Goal: Complete application form: Complete application form

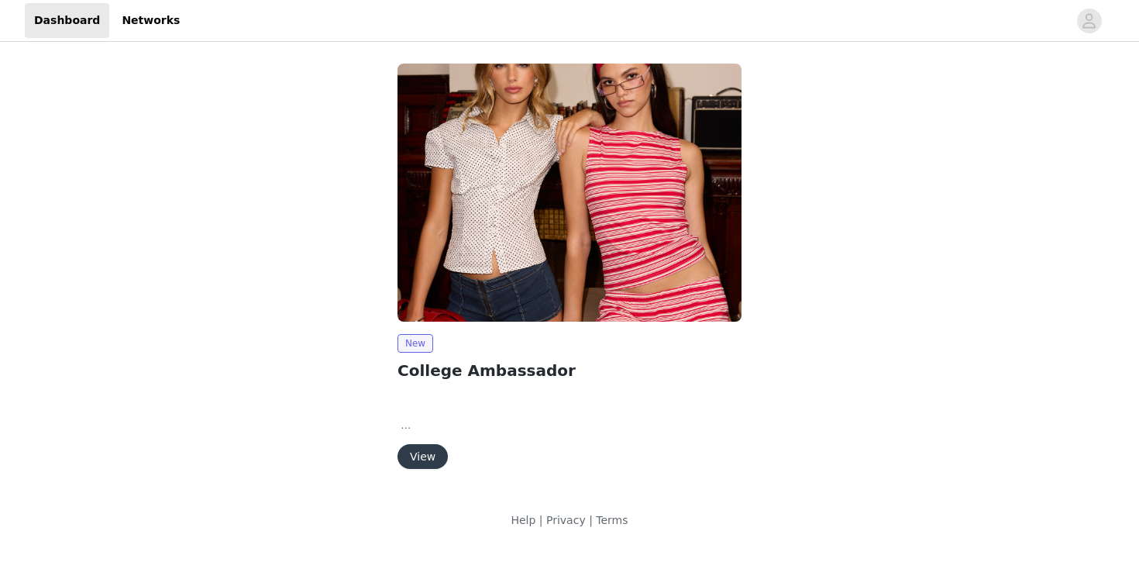
click at [438, 451] on button "View" at bounding box center [423, 456] width 50 height 25
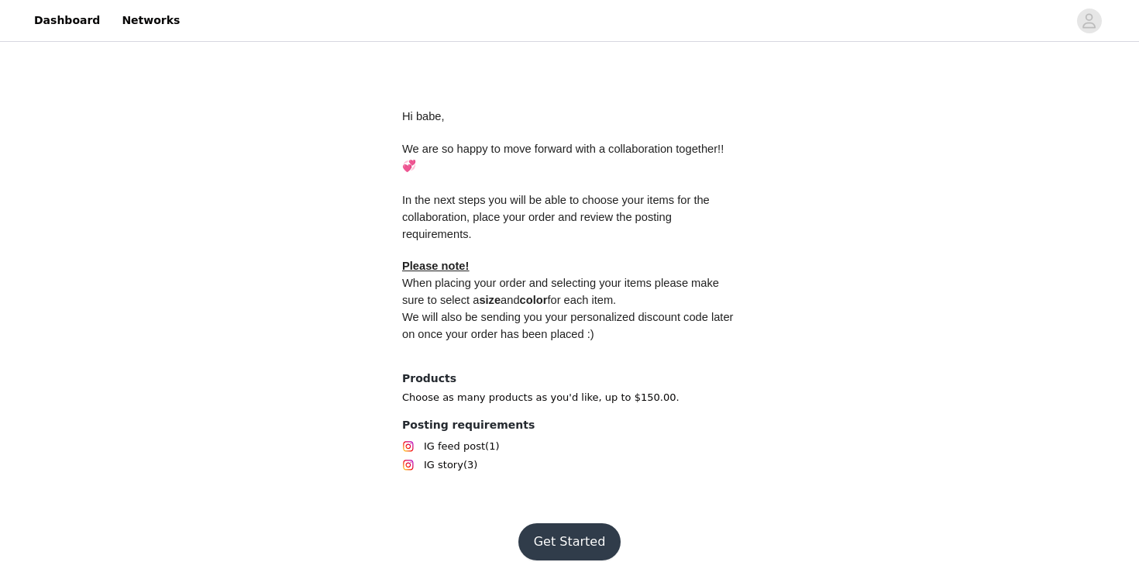
click at [590, 523] on button "Get Started" at bounding box center [569, 541] width 103 height 37
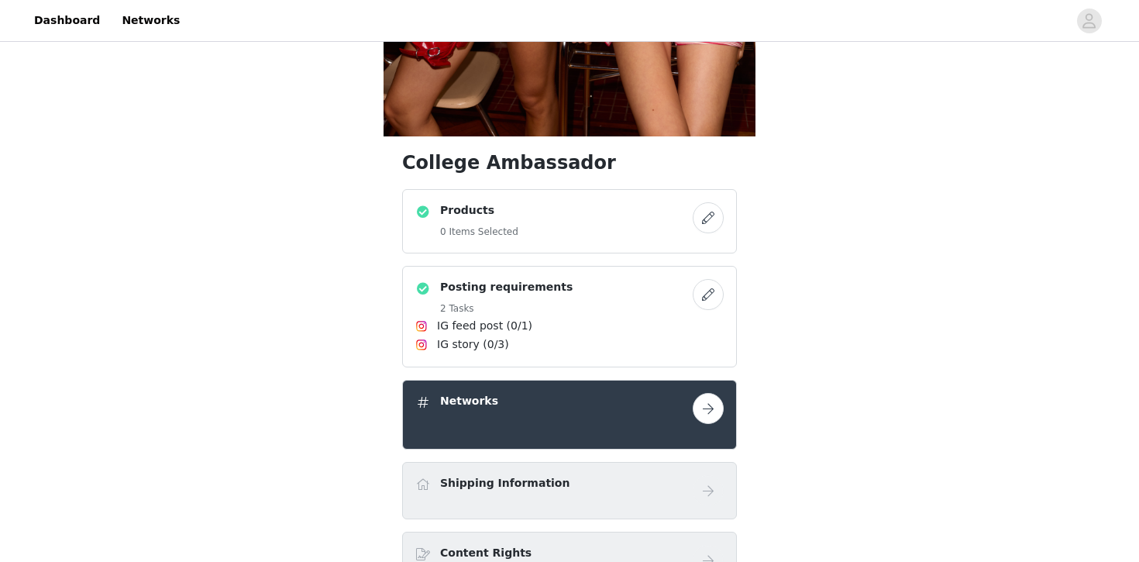
scroll to position [467, 0]
click at [663, 215] on div "Products 0 Items Selected" at bounding box center [553, 220] width 277 height 38
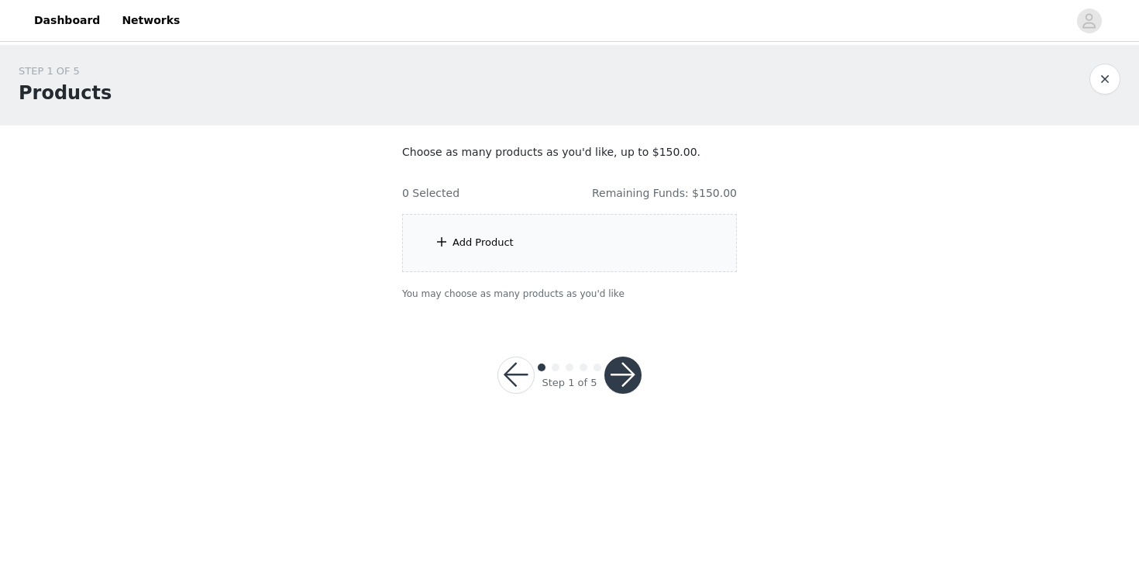
click at [584, 250] on div "Add Product" at bounding box center [569, 243] width 335 height 58
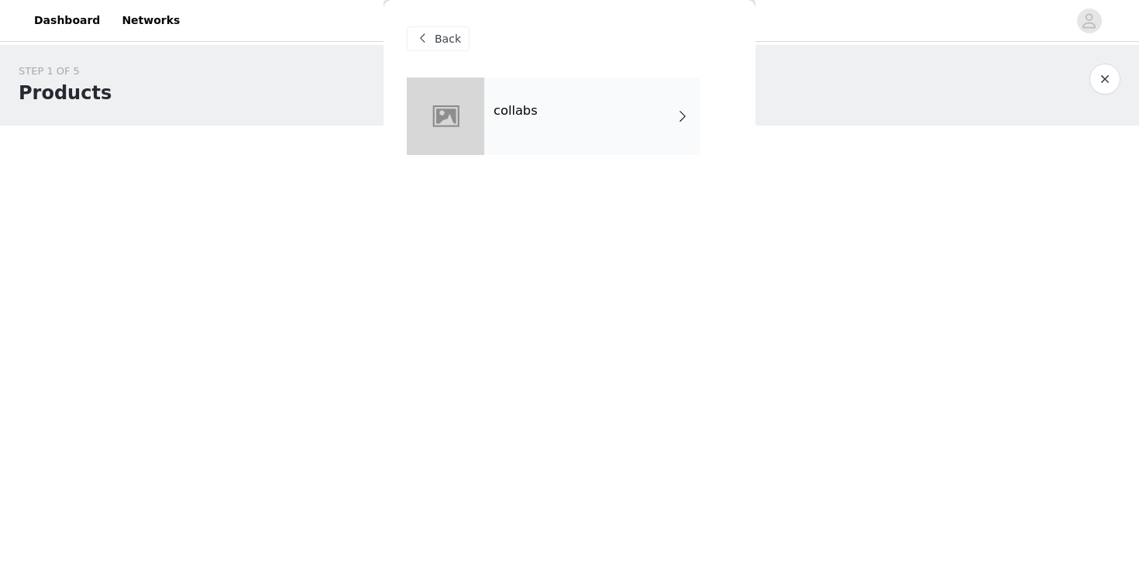
click at [592, 143] on div "collabs" at bounding box center [591, 115] width 215 height 77
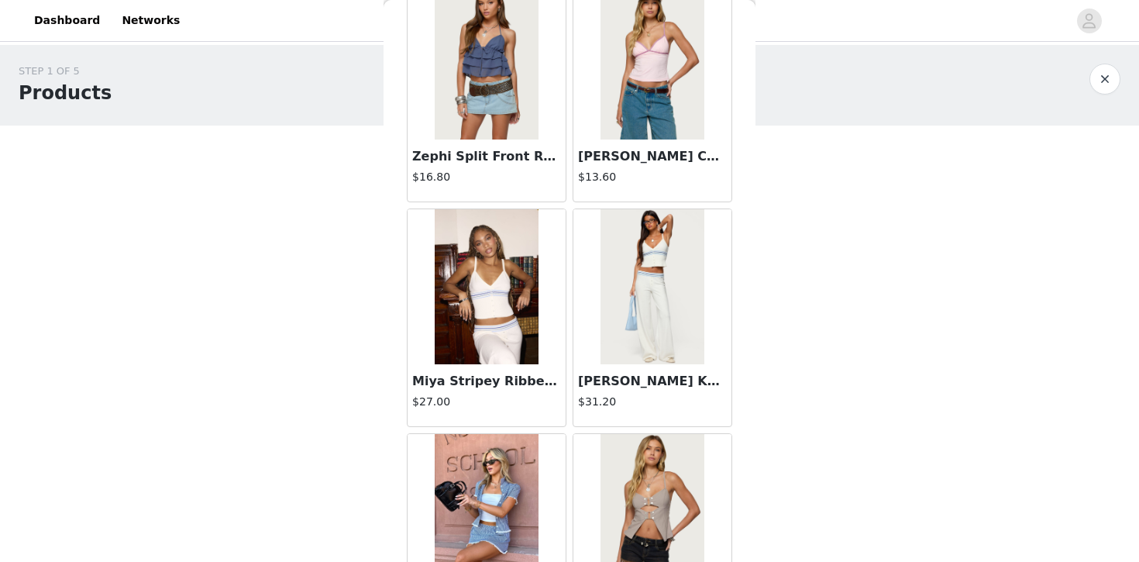
scroll to position [322, 0]
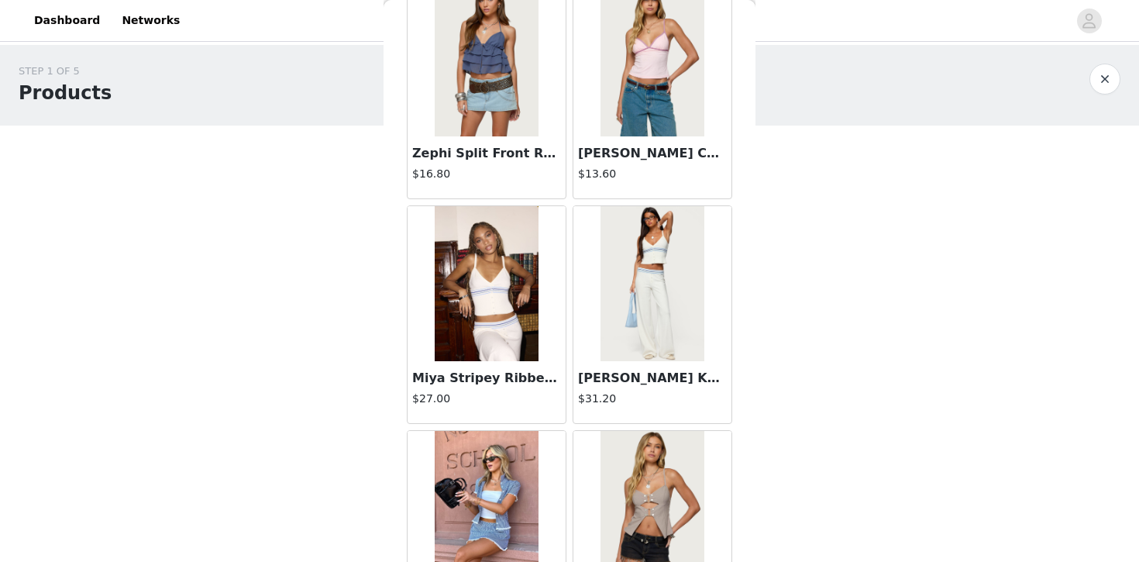
click at [470, 348] on img at bounding box center [486, 283] width 103 height 155
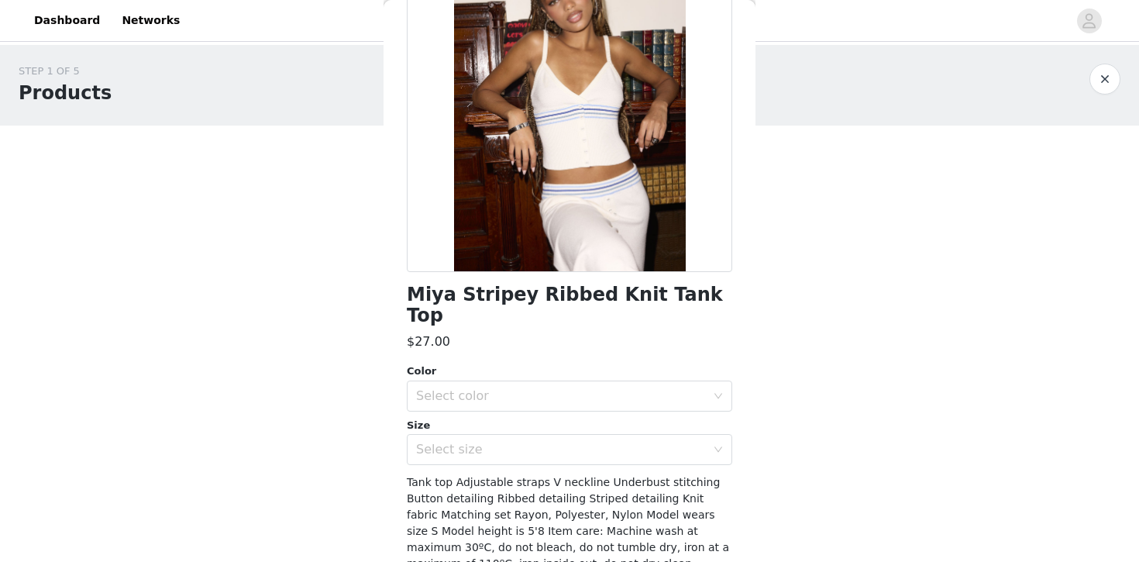
scroll to position [170, 0]
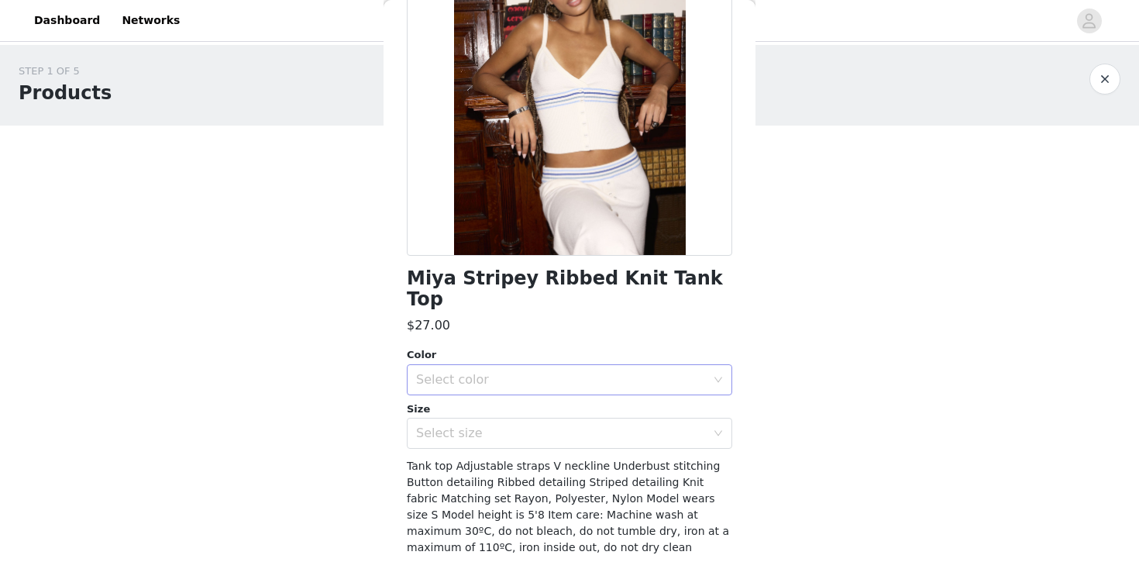
click at [565, 372] on div "Select color" at bounding box center [561, 379] width 290 height 15
click at [565, 391] on li "WHITE" at bounding box center [569, 392] width 325 height 25
click at [562, 425] on div "Select size" at bounding box center [561, 432] width 290 height 15
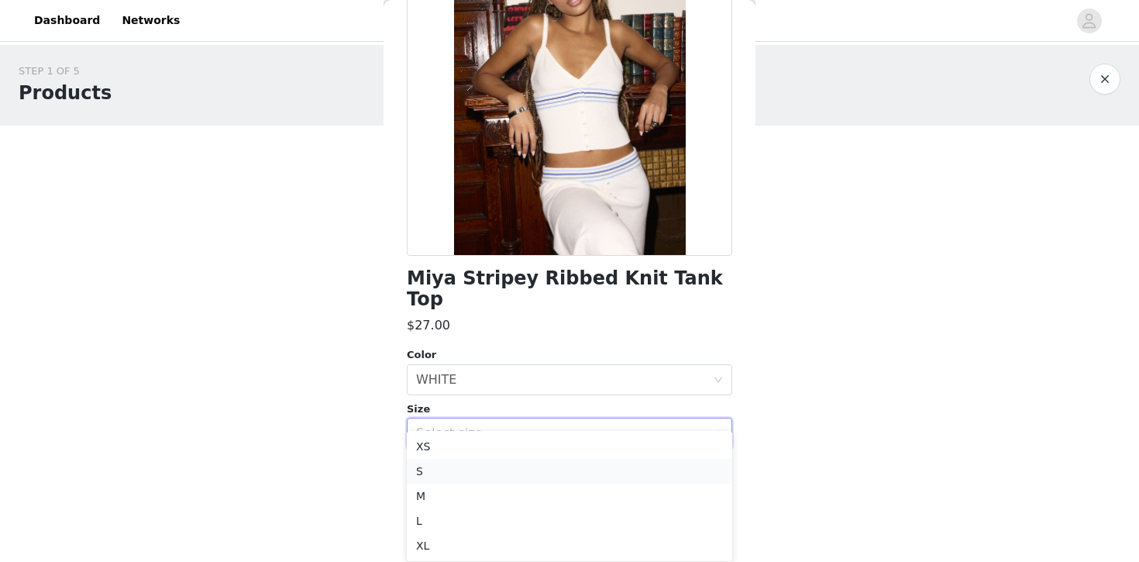
click at [518, 465] on li "S" at bounding box center [569, 471] width 325 height 25
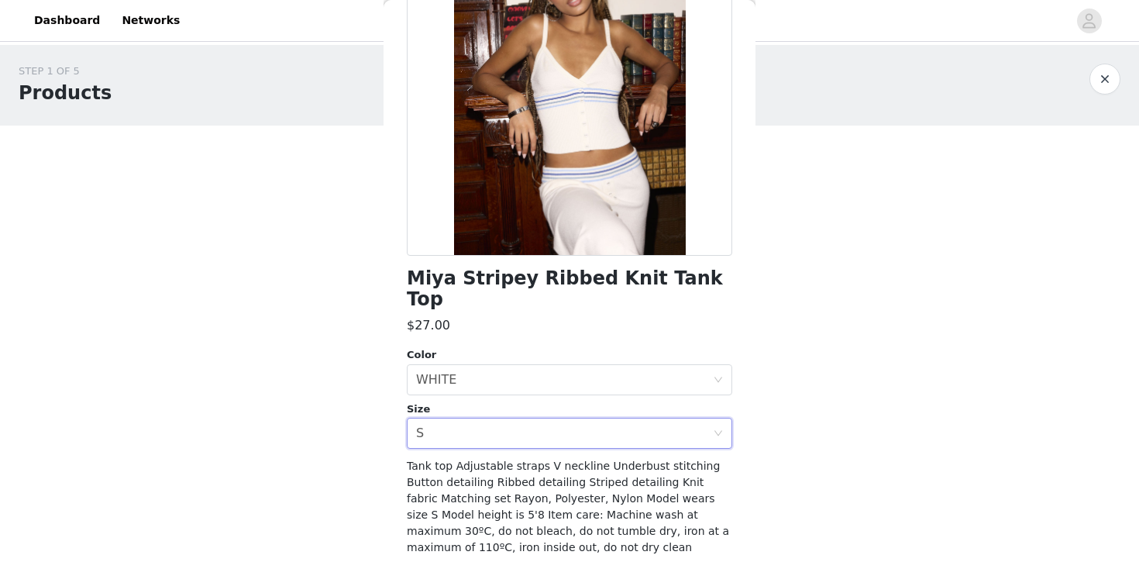
scroll to position [208, 0]
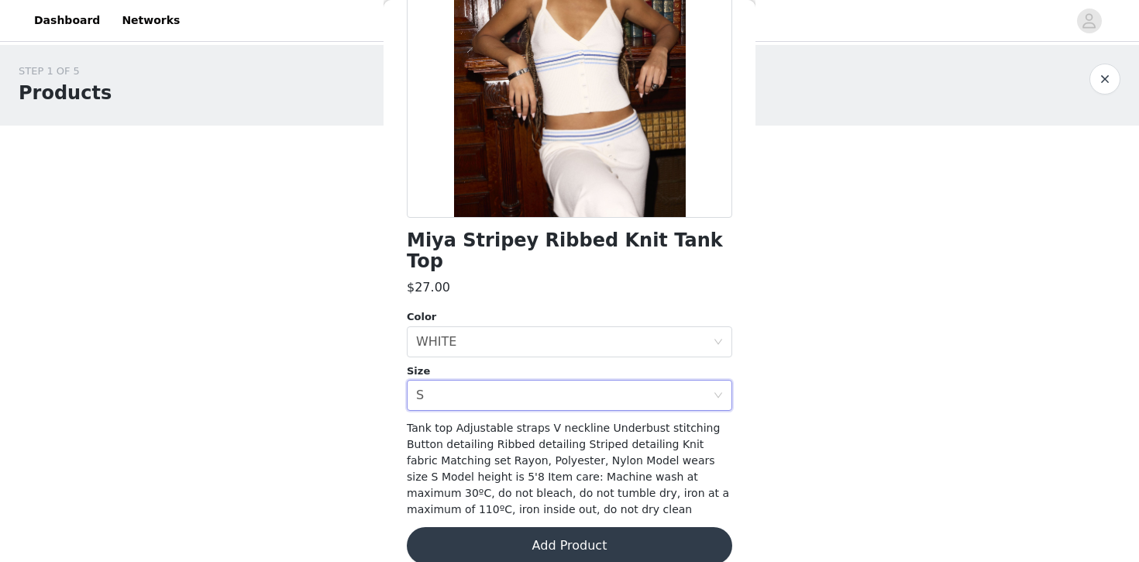
click at [583, 527] on button "Add Product" at bounding box center [569, 545] width 325 height 37
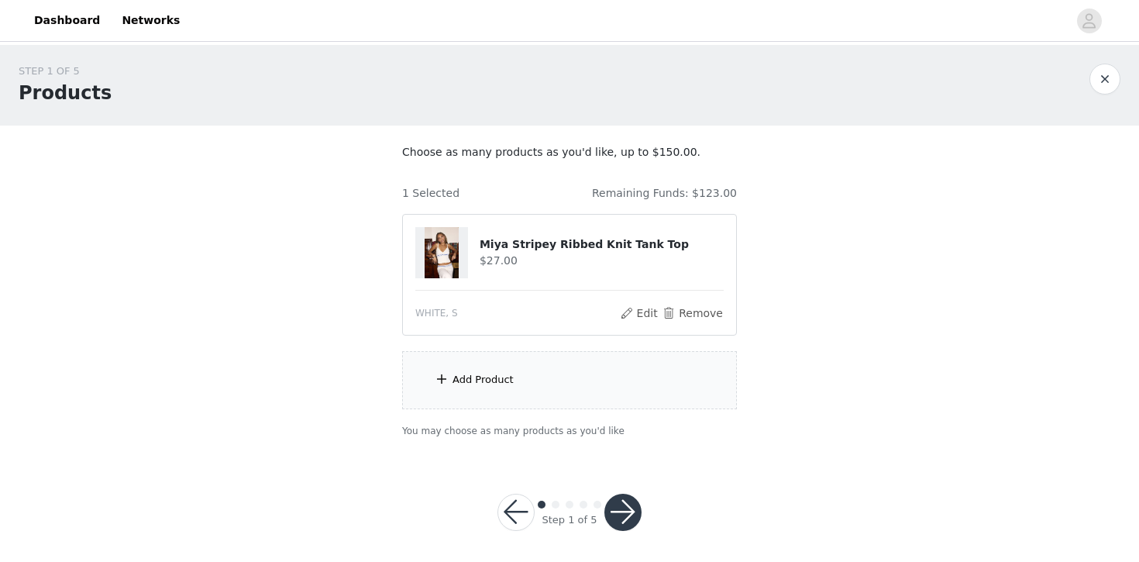
click at [538, 386] on div "Add Product" at bounding box center [569, 380] width 335 height 58
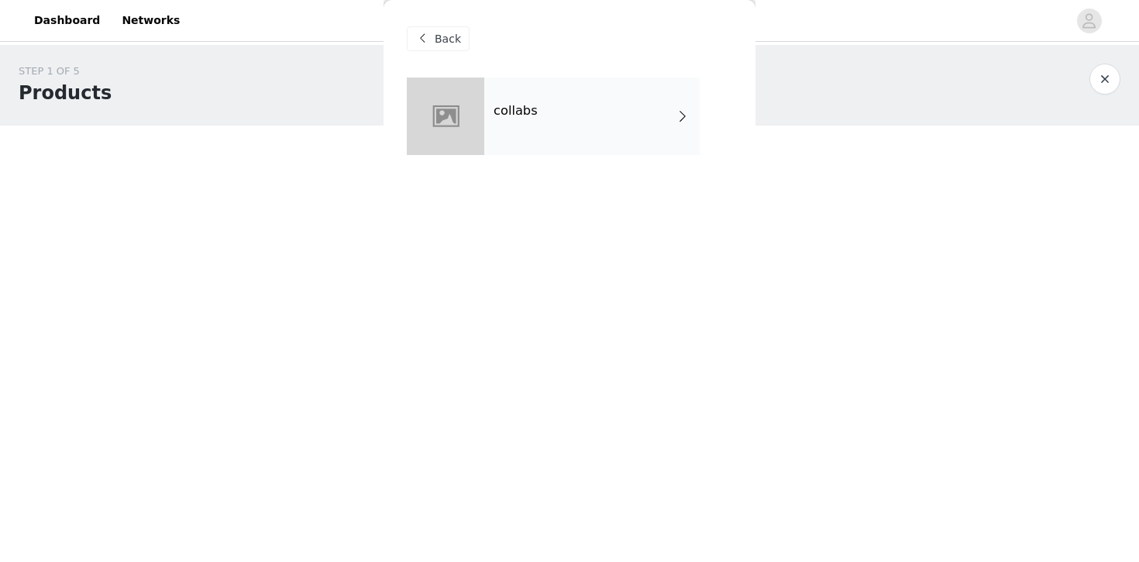
click at [598, 119] on div "collabs" at bounding box center [591, 115] width 215 height 77
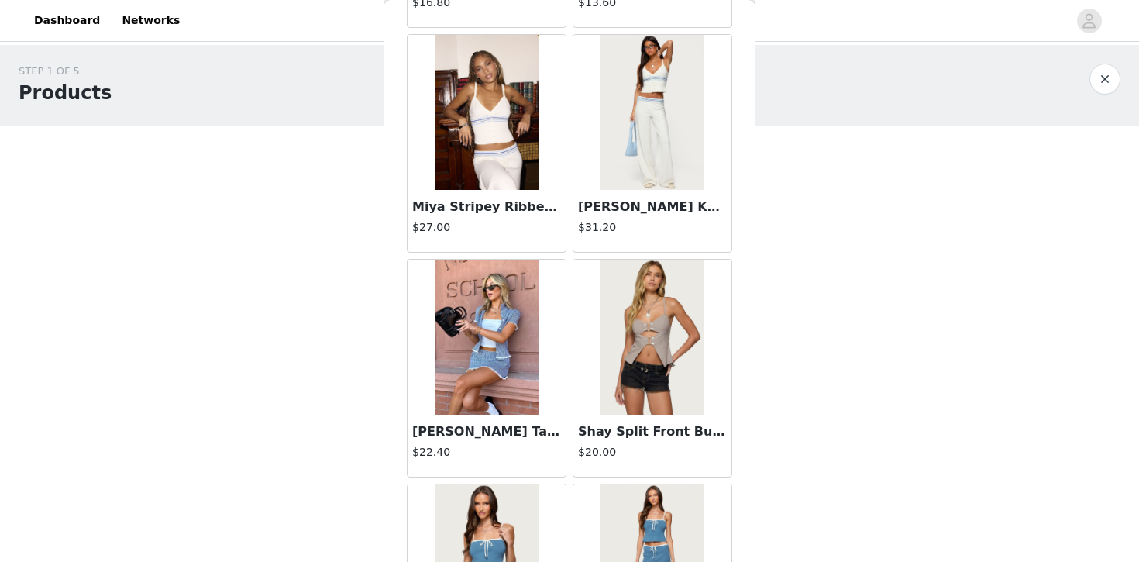
scroll to position [501, 0]
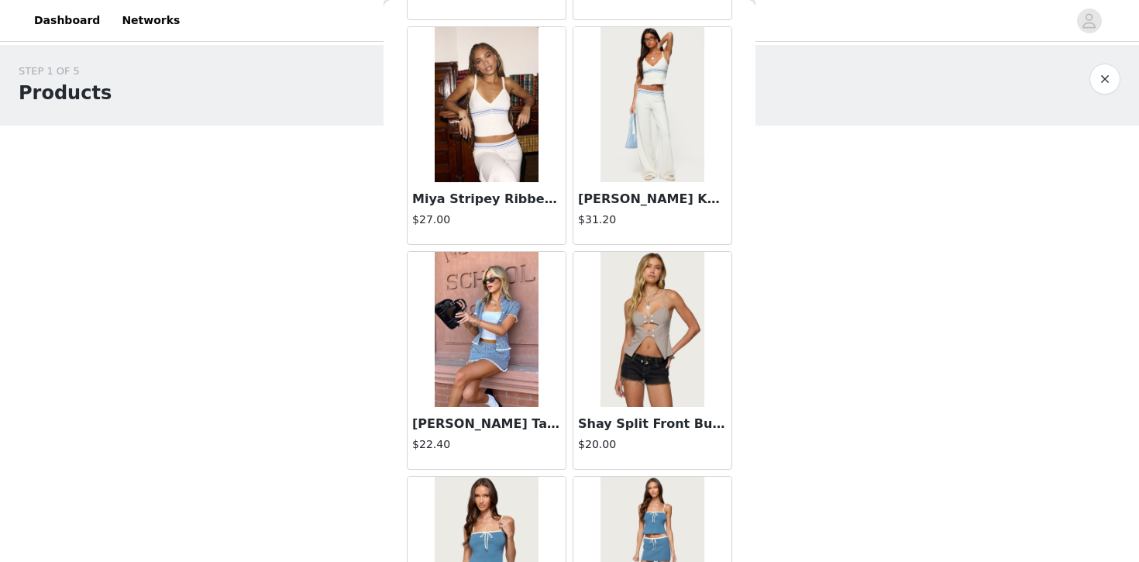
click at [677, 154] on img at bounding box center [652, 104] width 103 height 155
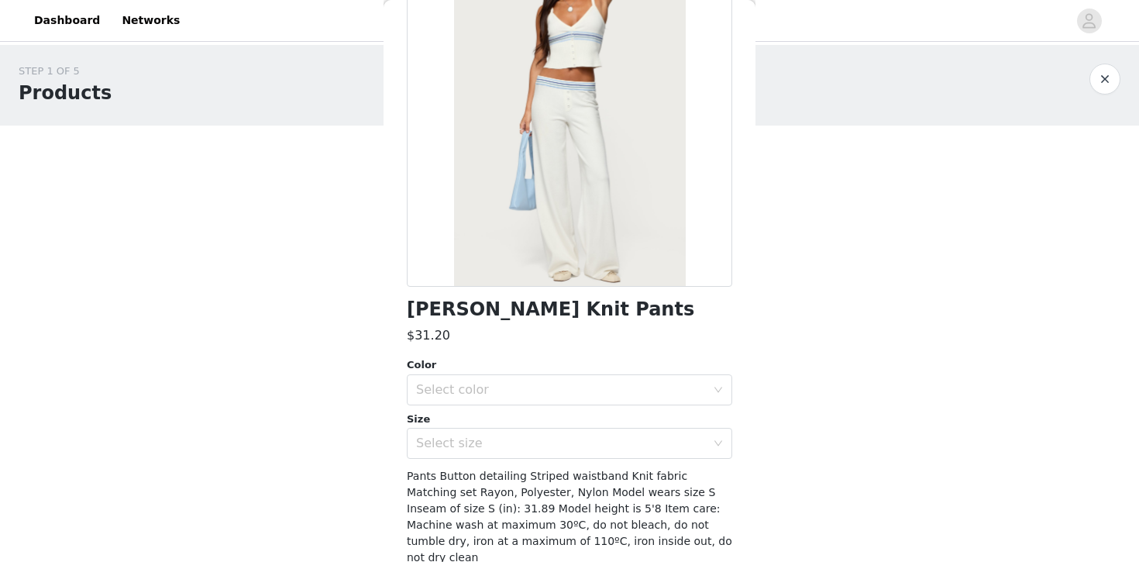
scroll to position [145, 0]
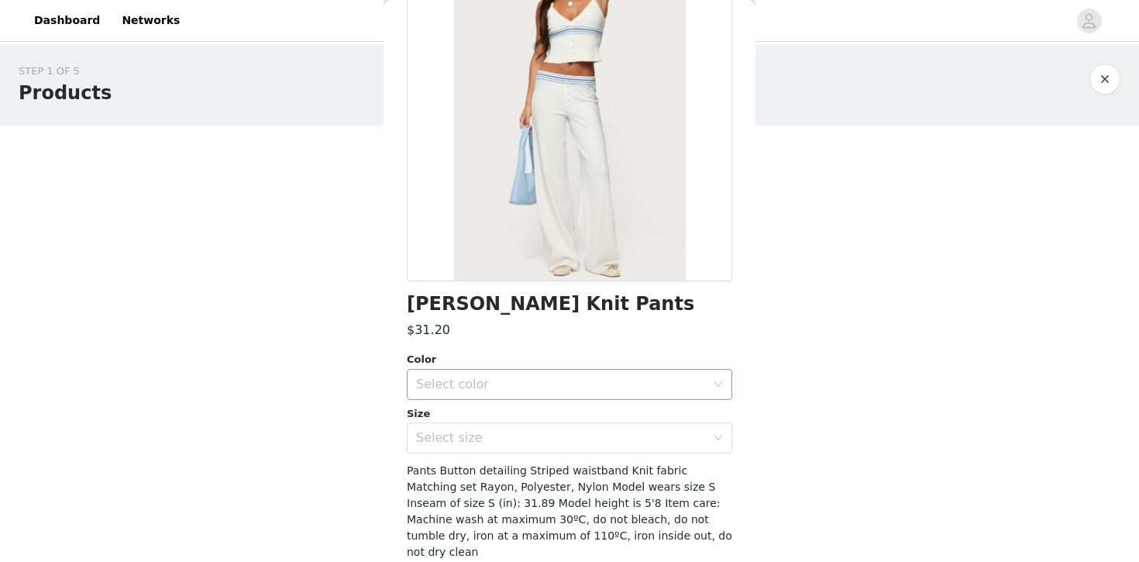
click at [609, 391] on div "Select color" at bounding box center [561, 384] width 290 height 15
click at [577, 421] on li "WHITE" at bounding box center [569, 418] width 325 height 25
click at [569, 434] on div "Select size" at bounding box center [561, 437] width 290 height 15
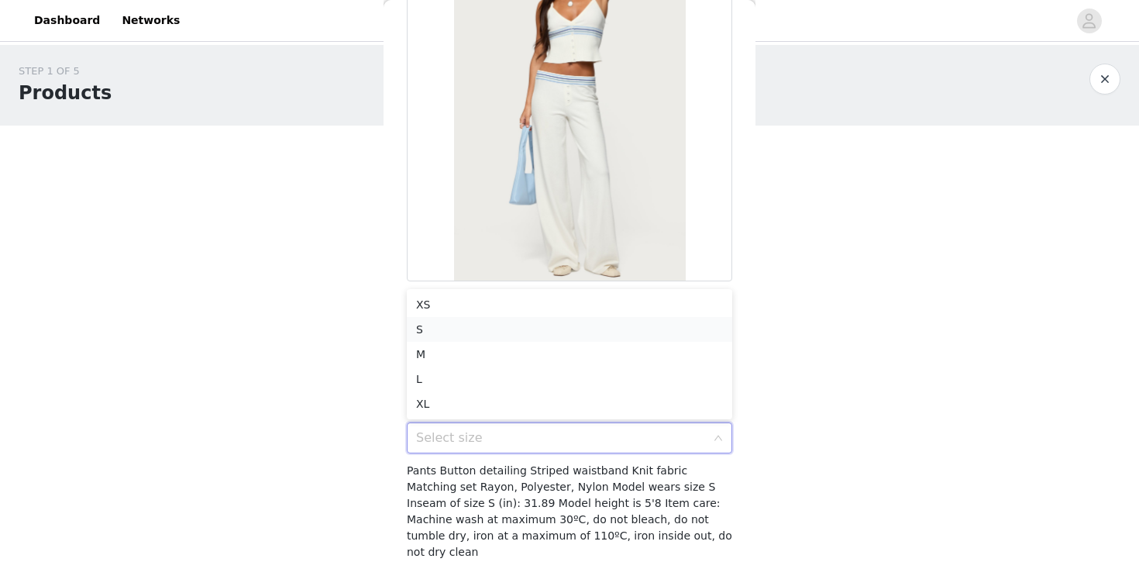
click at [528, 329] on li "S" at bounding box center [569, 329] width 325 height 25
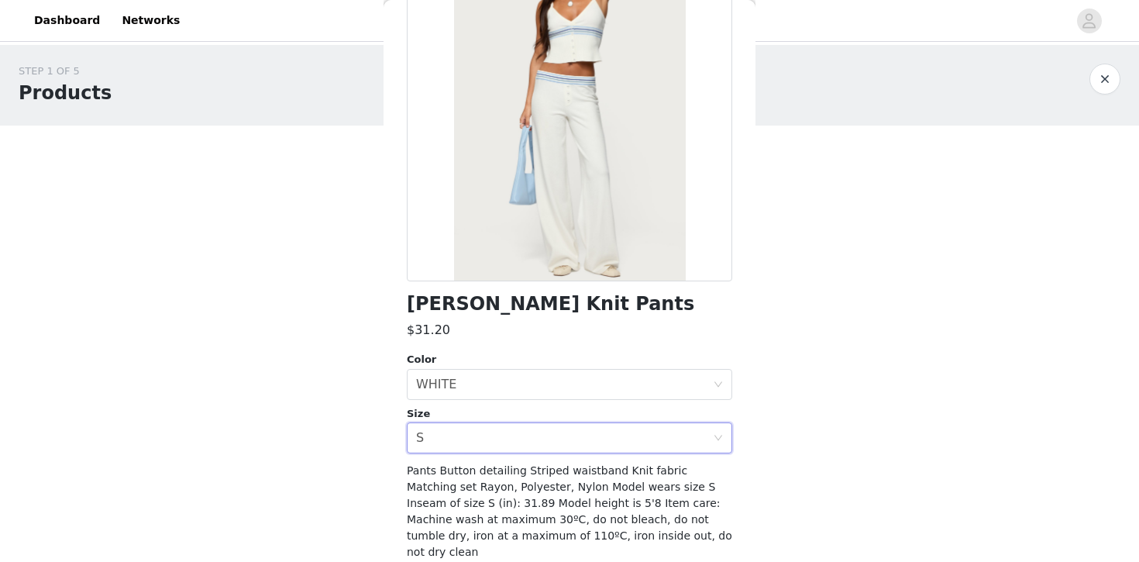
scroll to position [192, 0]
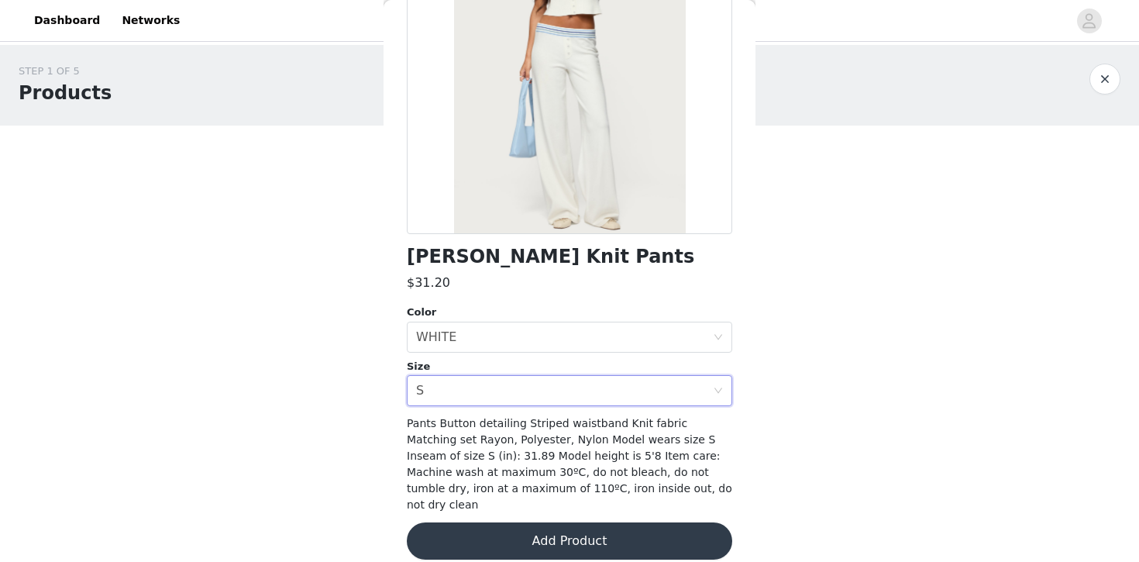
click at [563, 522] on button "Add Product" at bounding box center [569, 540] width 325 height 37
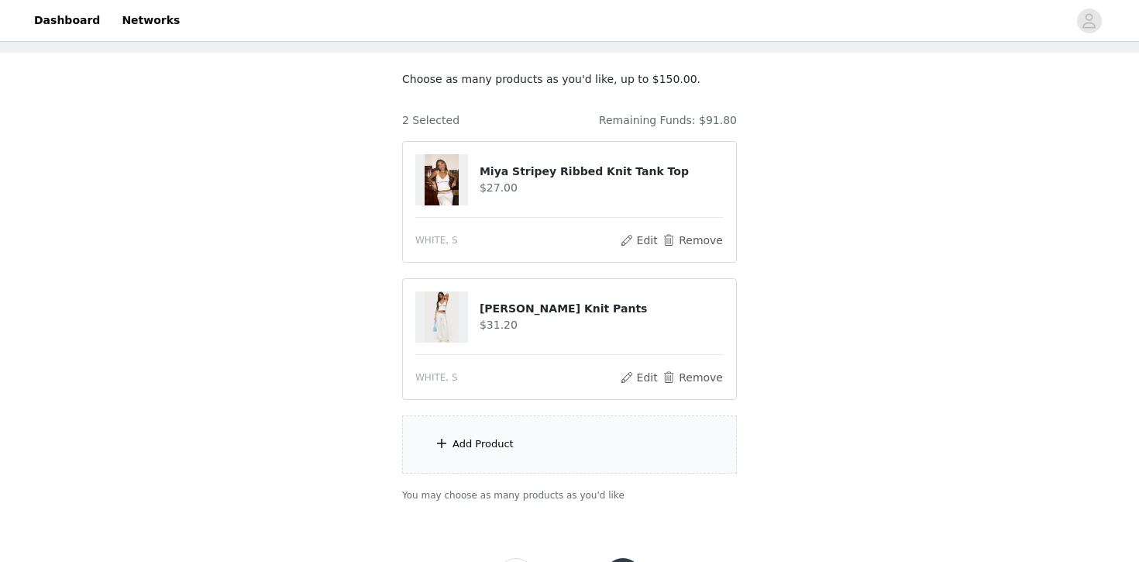
scroll to position [143, 0]
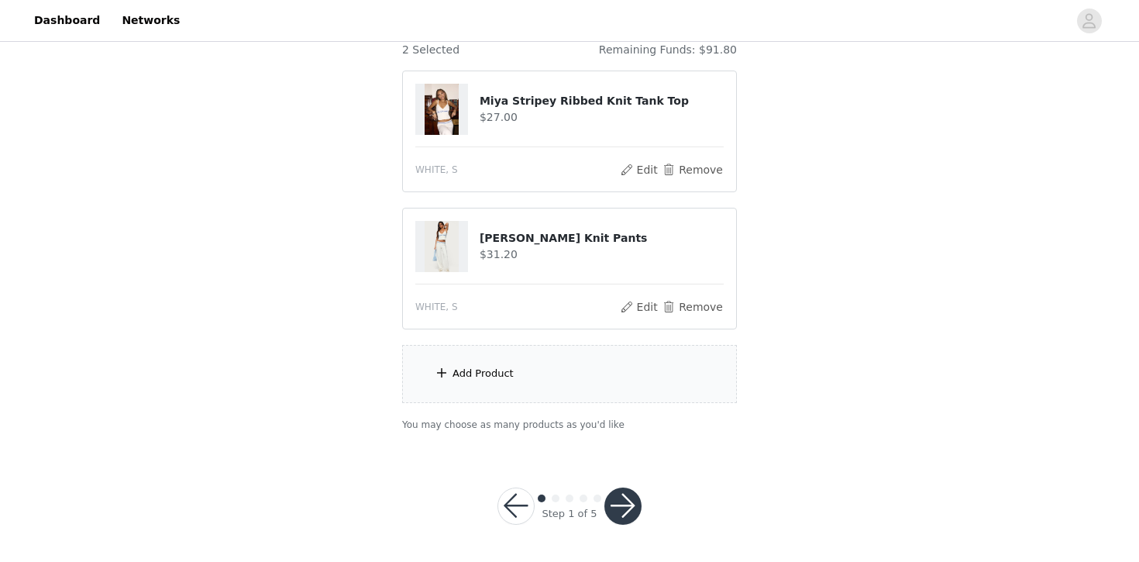
click at [506, 375] on div "Add Product" at bounding box center [483, 373] width 61 height 15
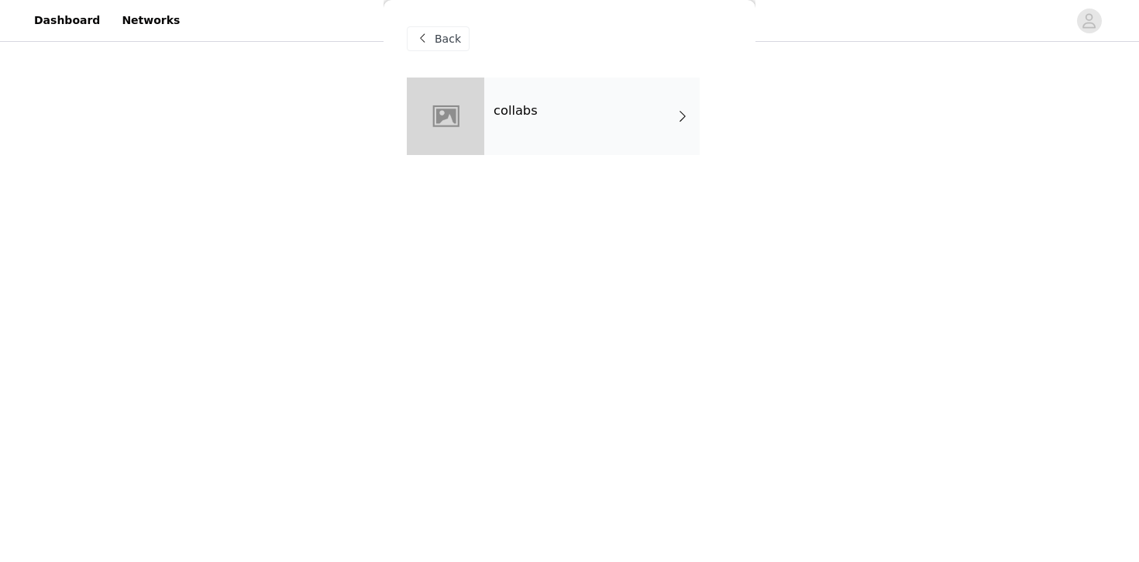
click at [576, 124] on div "collabs" at bounding box center [591, 115] width 215 height 77
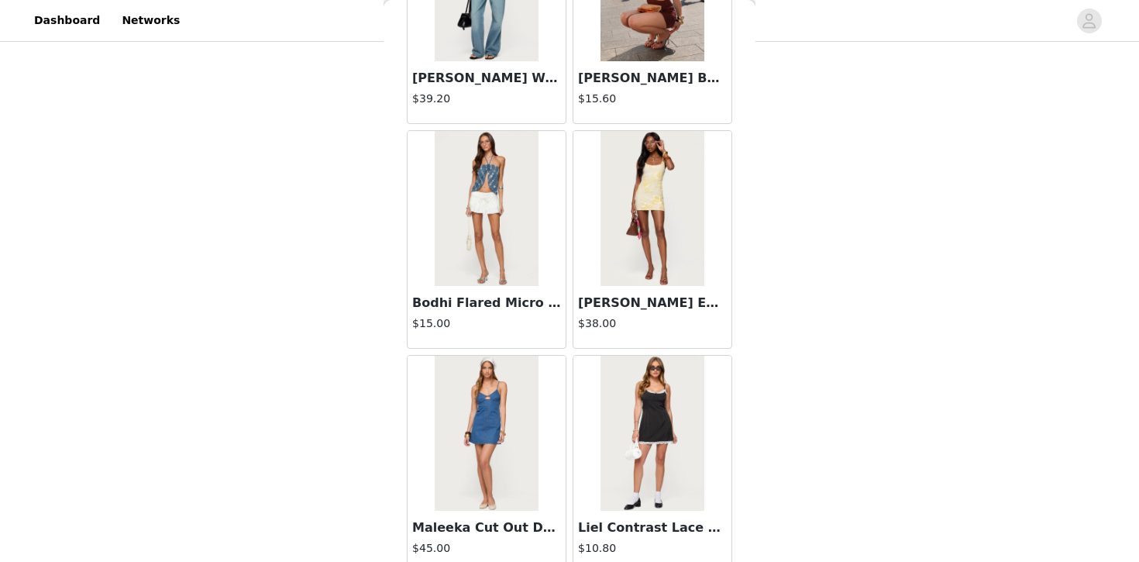
scroll to position [1809, 0]
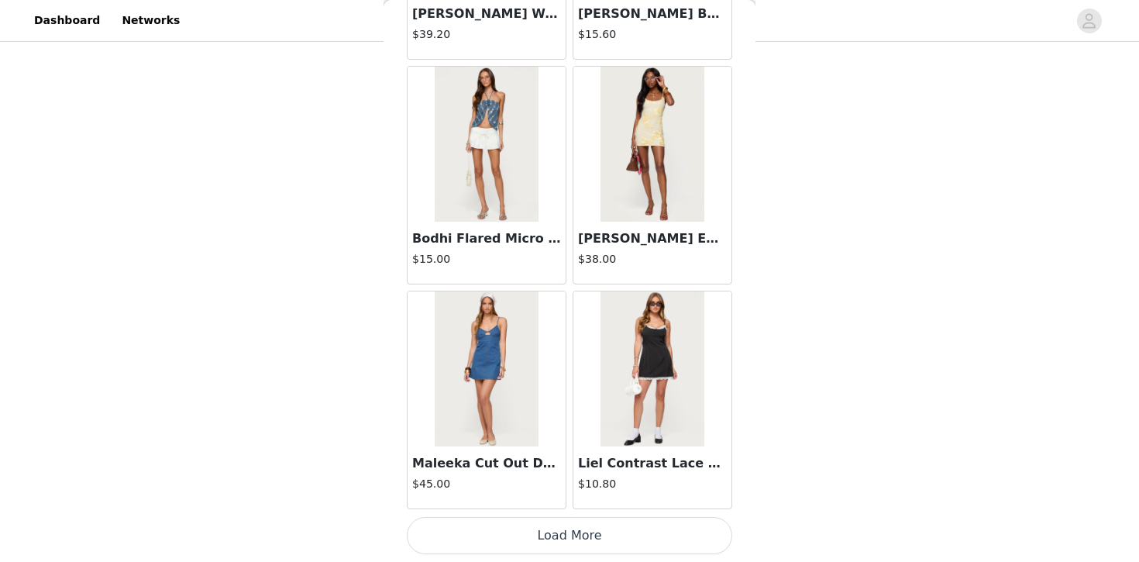
click at [620, 537] on button "Load More" at bounding box center [569, 535] width 325 height 37
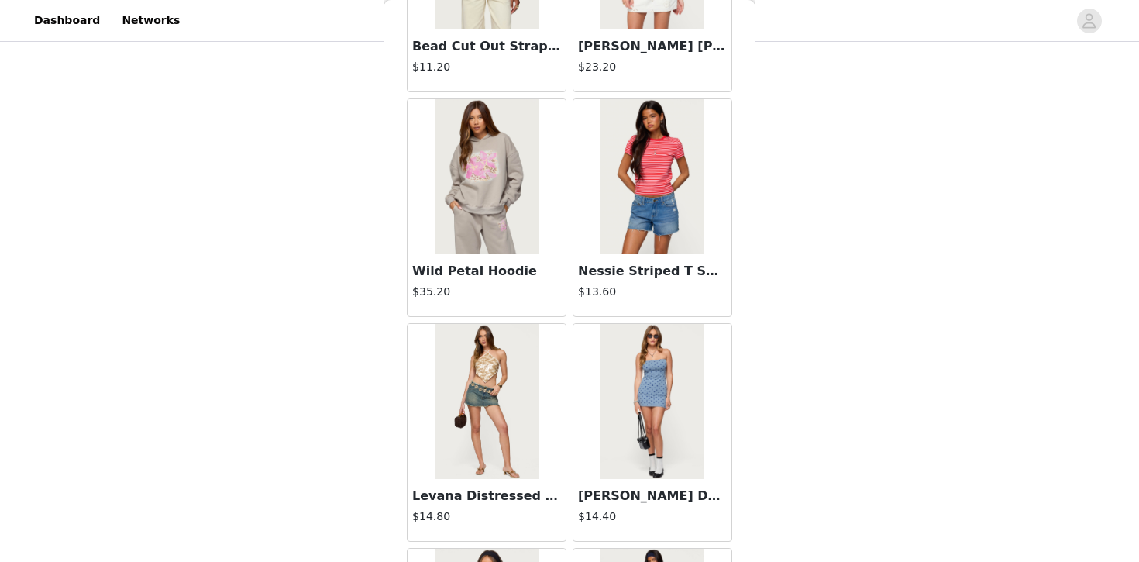
scroll to position [3800, 0]
click at [662, 232] on img at bounding box center [652, 175] width 103 height 155
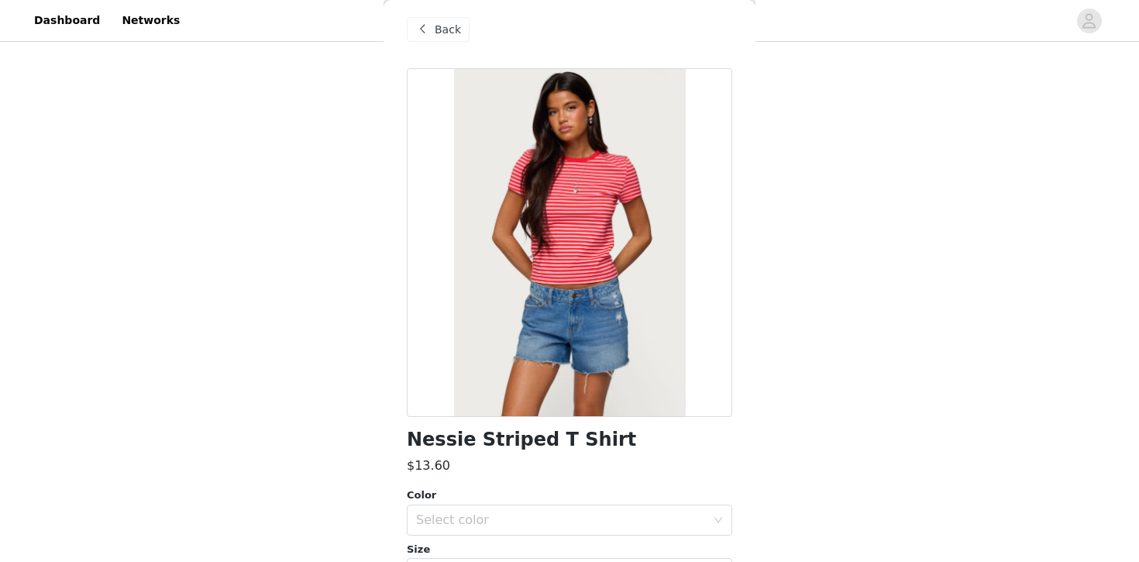
scroll to position [9, 0]
click at [551, 518] on div "Select color" at bounding box center [561, 520] width 290 height 15
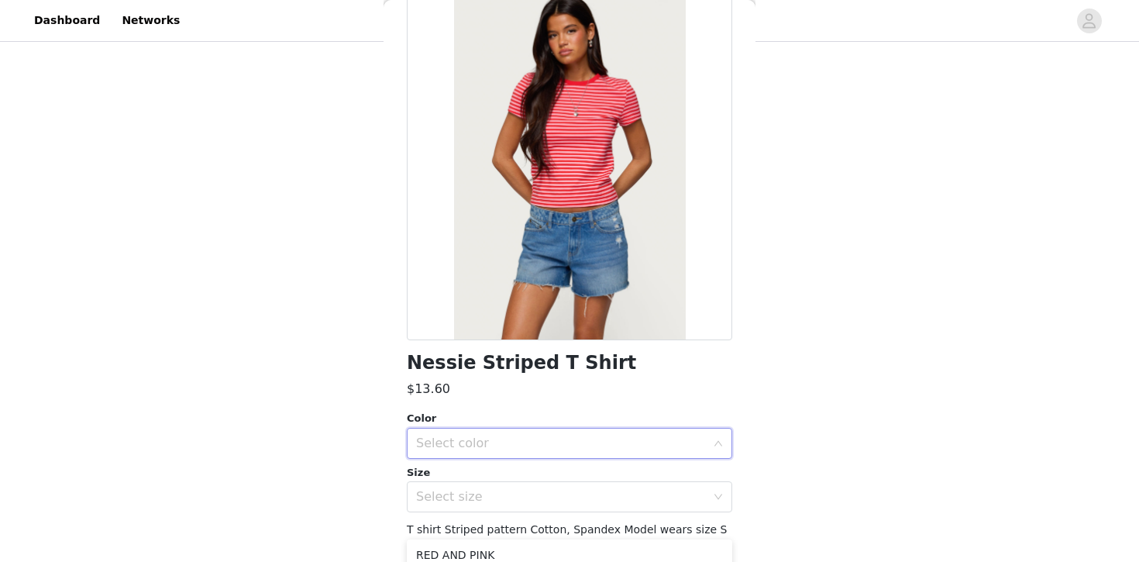
scroll to position [89, 0]
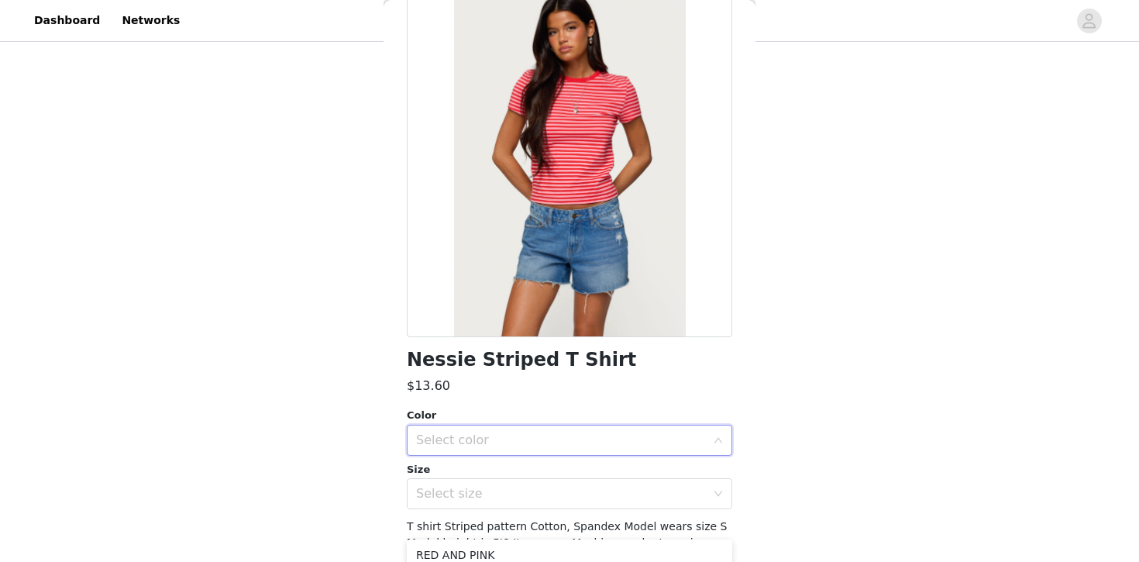
click at [536, 443] on div "Select color" at bounding box center [561, 439] width 290 height 15
click at [545, 429] on div "Select color" at bounding box center [564, 439] width 297 height 29
click at [532, 470] on li "RED AND PINK" at bounding box center [569, 474] width 325 height 25
click at [526, 501] on div "Select size" at bounding box center [564, 493] width 297 height 29
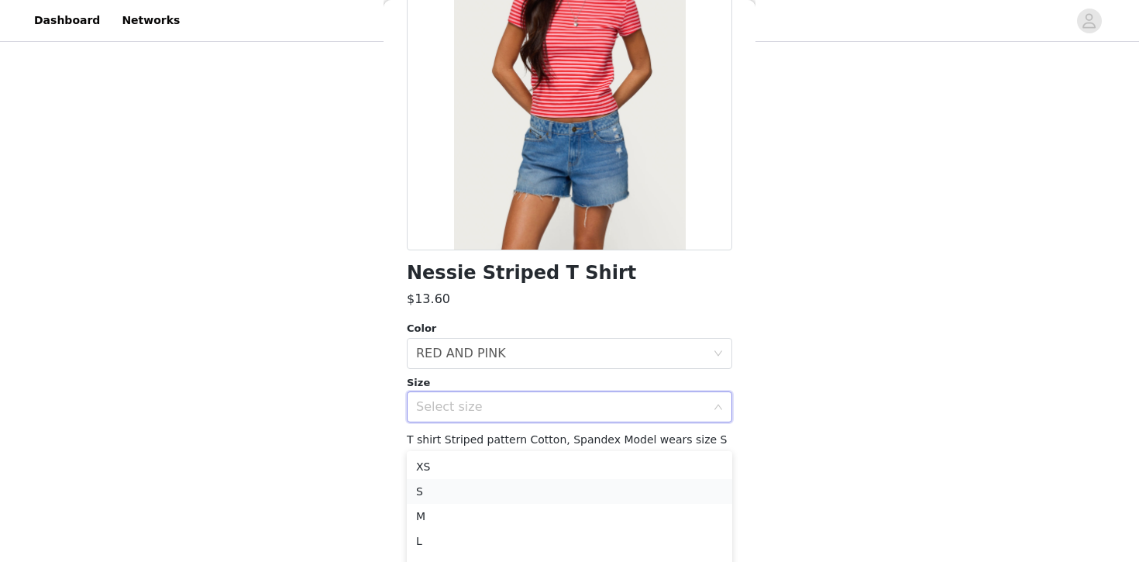
scroll to position [216, 0]
click at [490, 504] on li "M" at bounding box center [569, 504] width 325 height 25
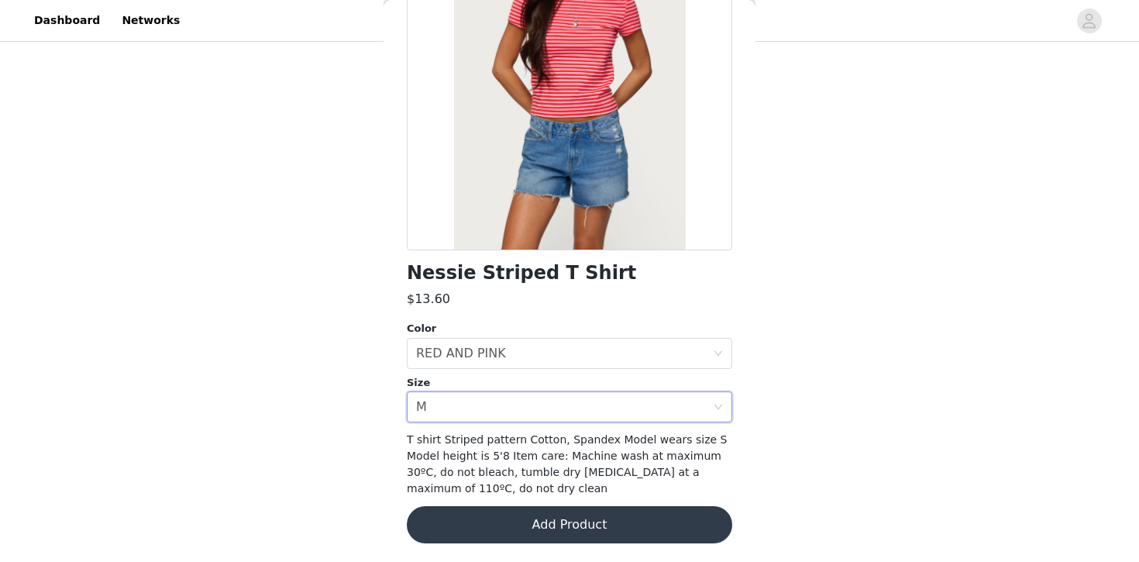
scroll to position [143, 0]
click at [571, 522] on button "Add Product" at bounding box center [569, 524] width 325 height 37
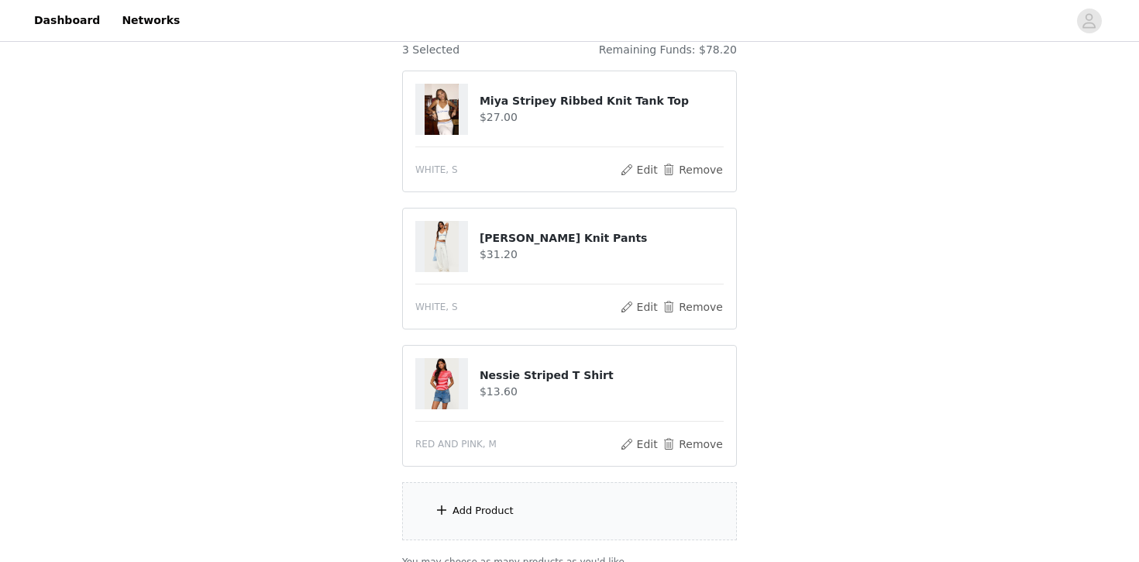
click at [564, 495] on div "Add Product" at bounding box center [569, 511] width 335 height 58
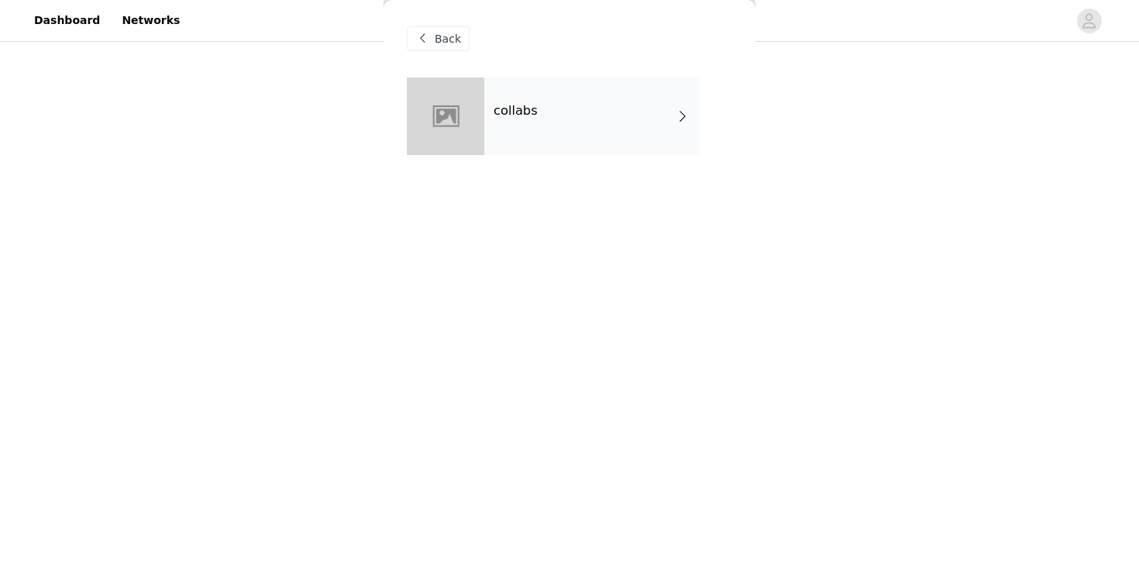
click at [580, 143] on div "collabs" at bounding box center [591, 115] width 215 height 77
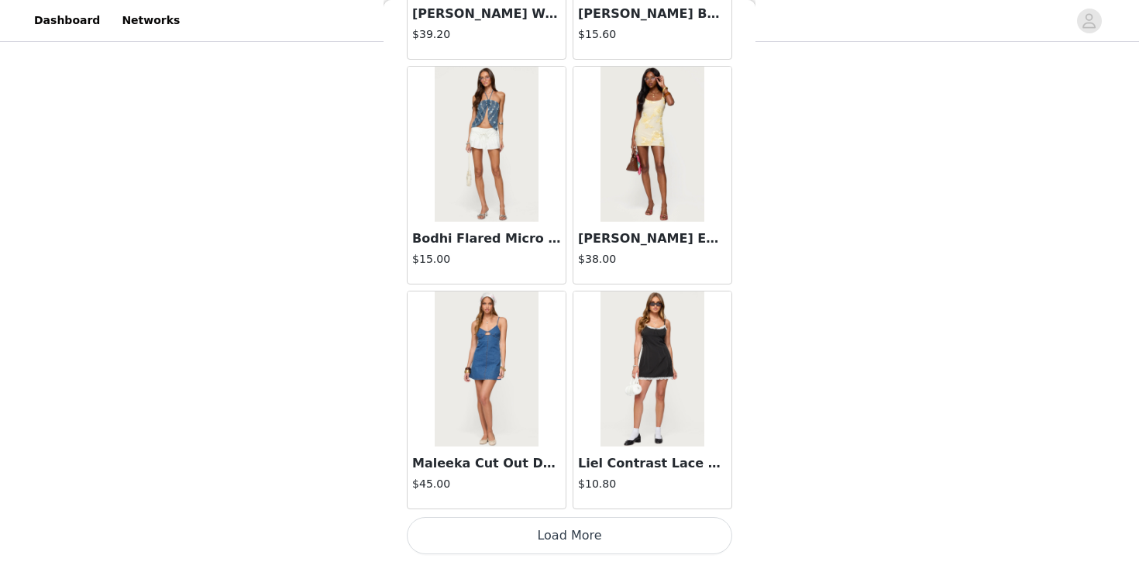
scroll to position [281, 0]
click at [579, 537] on button "Load More" at bounding box center [569, 535] width 325 height 37
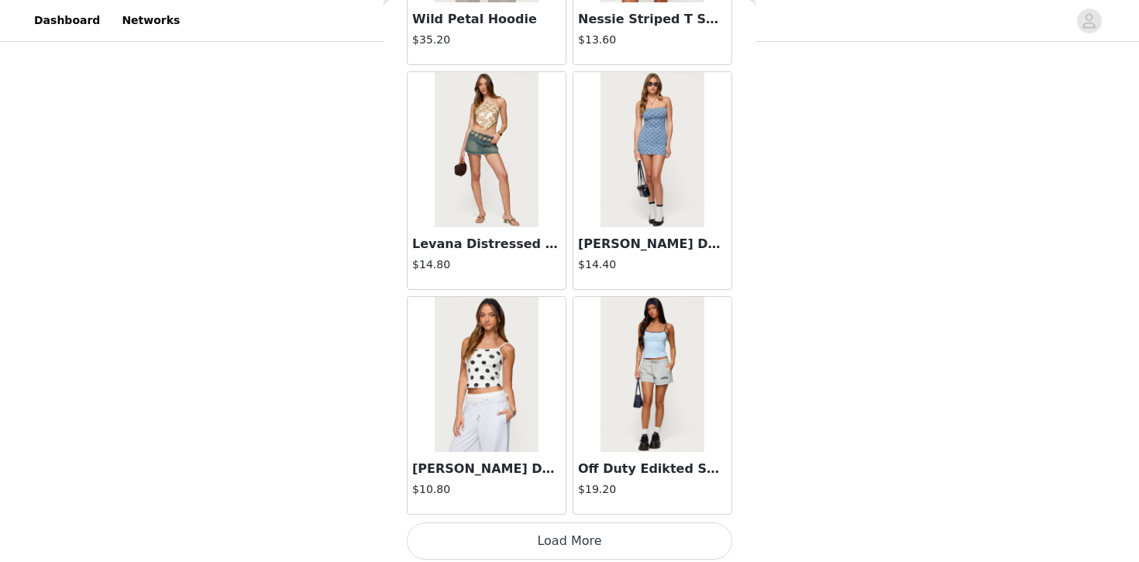
scroll to position [4057, 0]
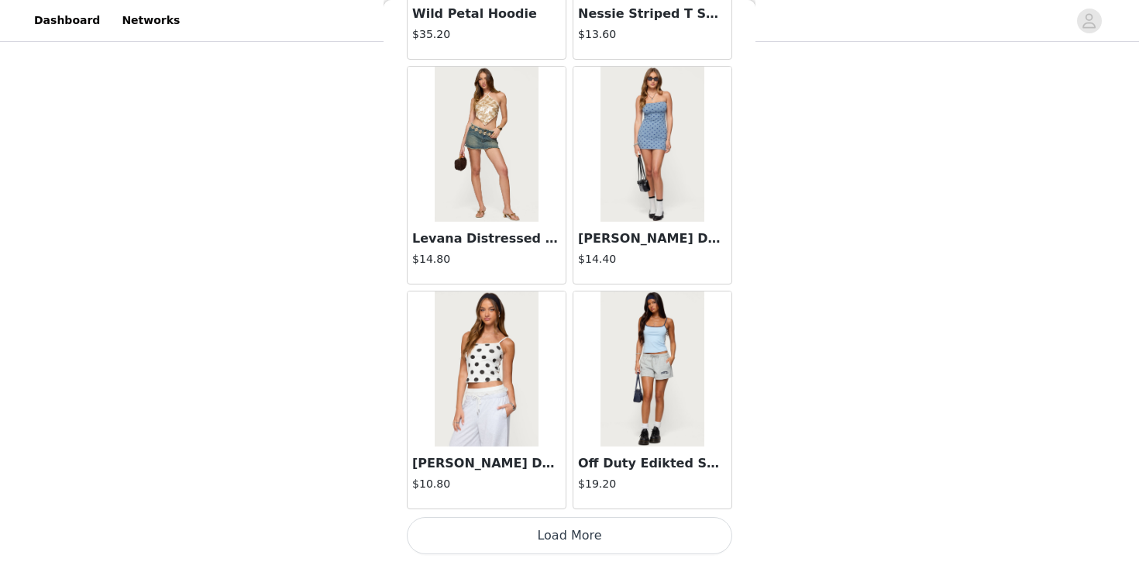
click at [625, 505] on div "Off Duty Edikted Sweat Shorts $19.20" at bounding box center [652, 477] width 158 height 62
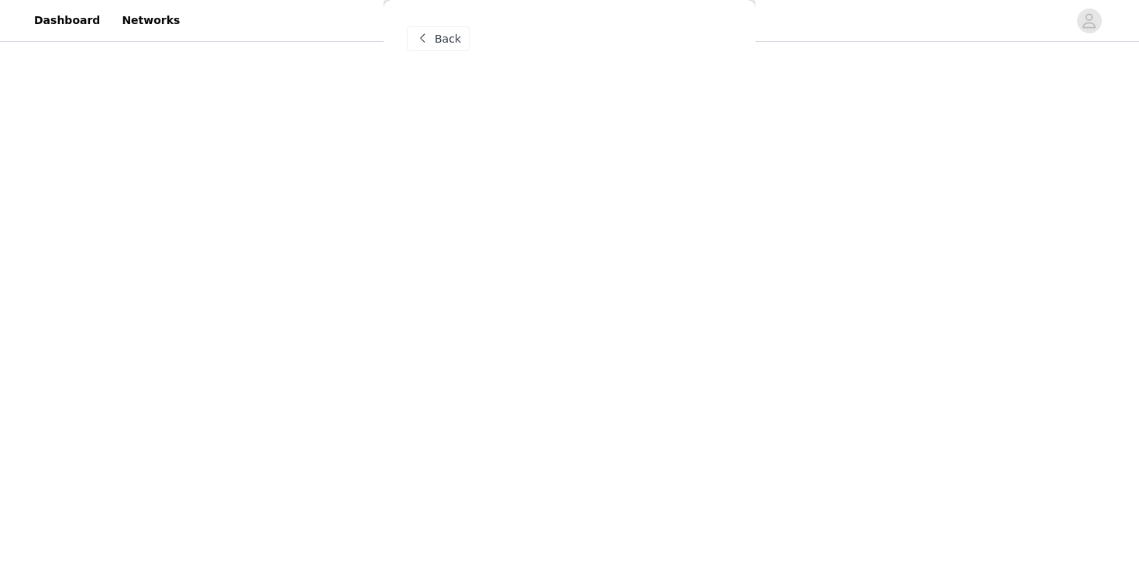
scroll to position [0, 0]
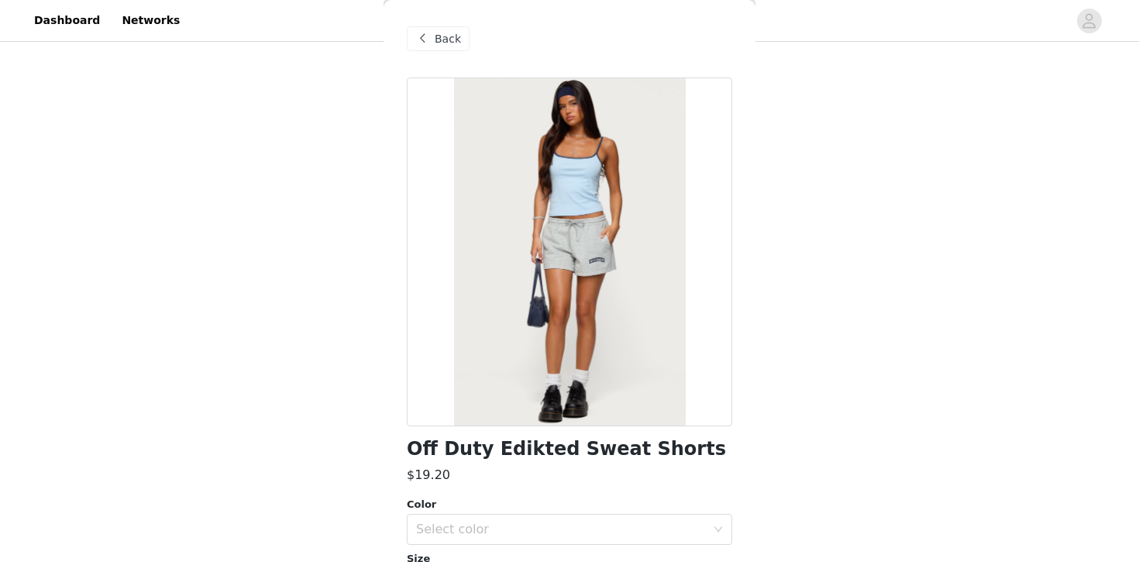
click at [463, 38] on div "Back" at bounding box center [438, 38] width 63 height 25
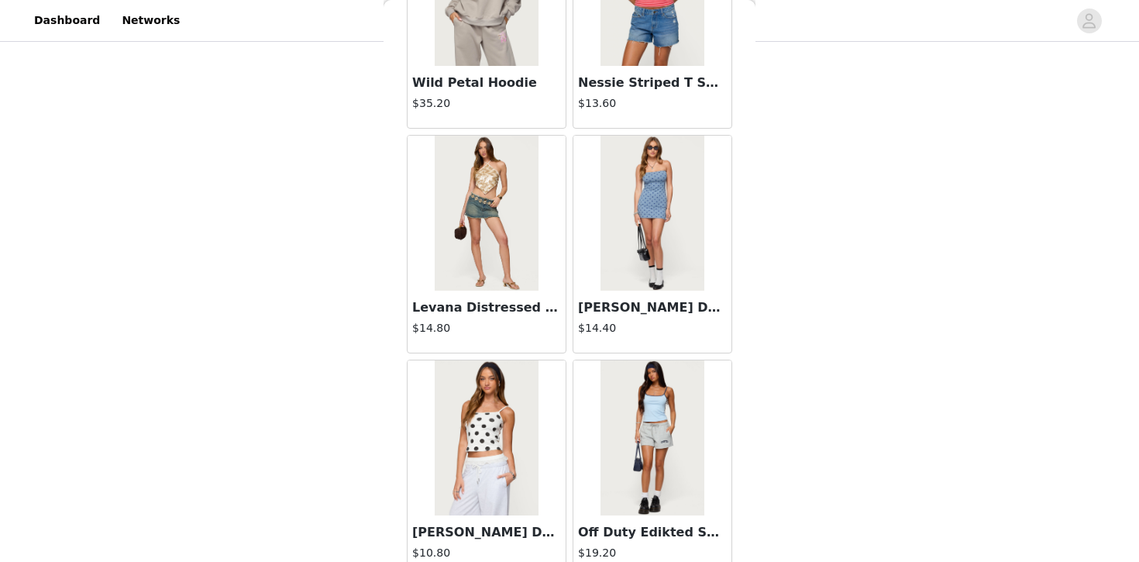
scroll to position [4057, 0]
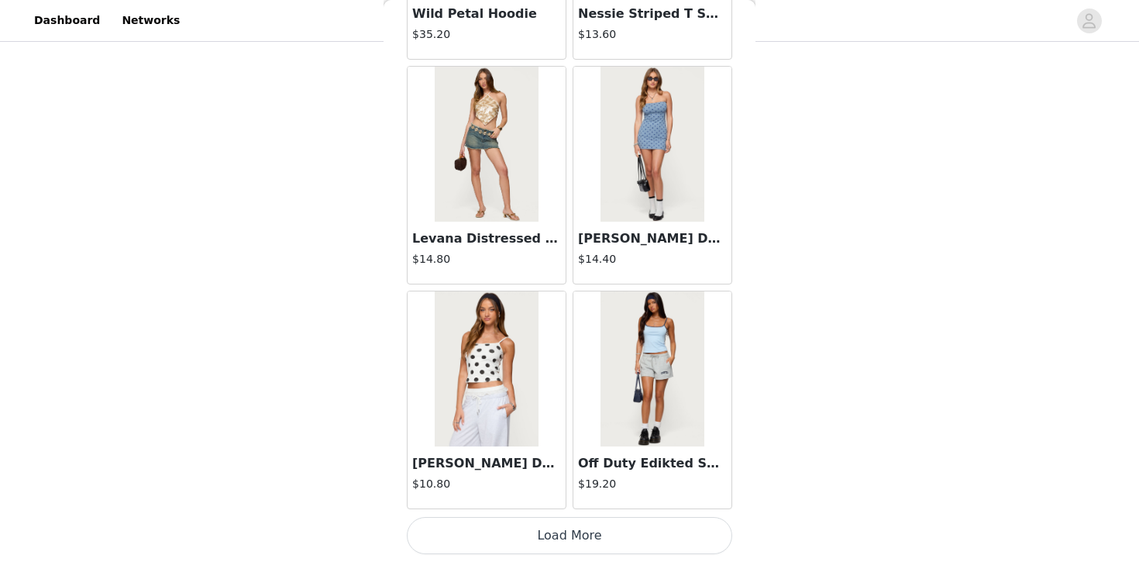
click at [601, 532] on button "Load More" at bounding box center [569, 535] width 325 height 37
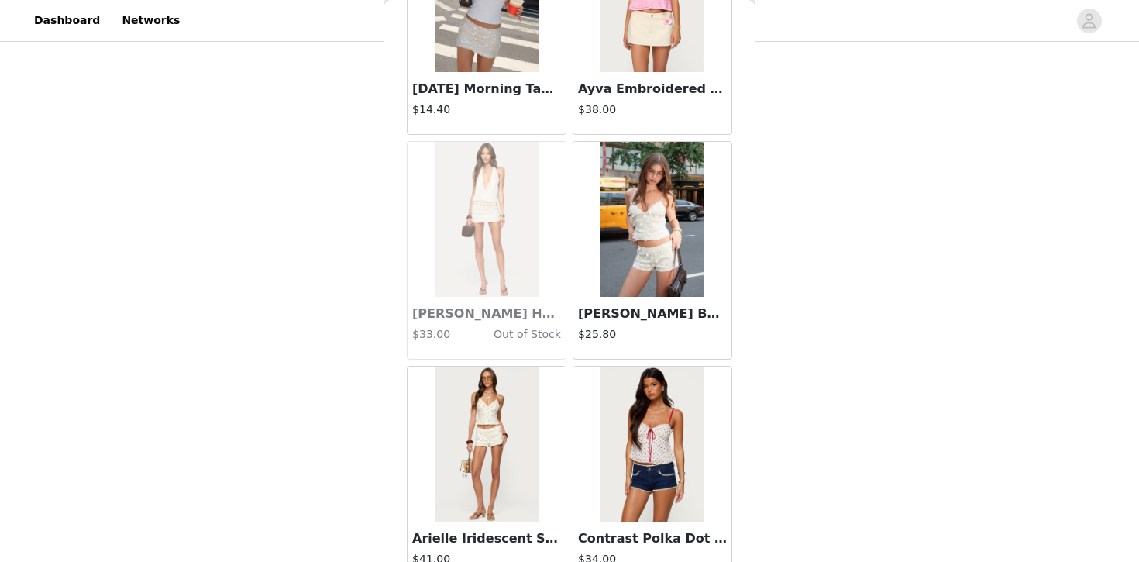
scroll to position [4707, 0]
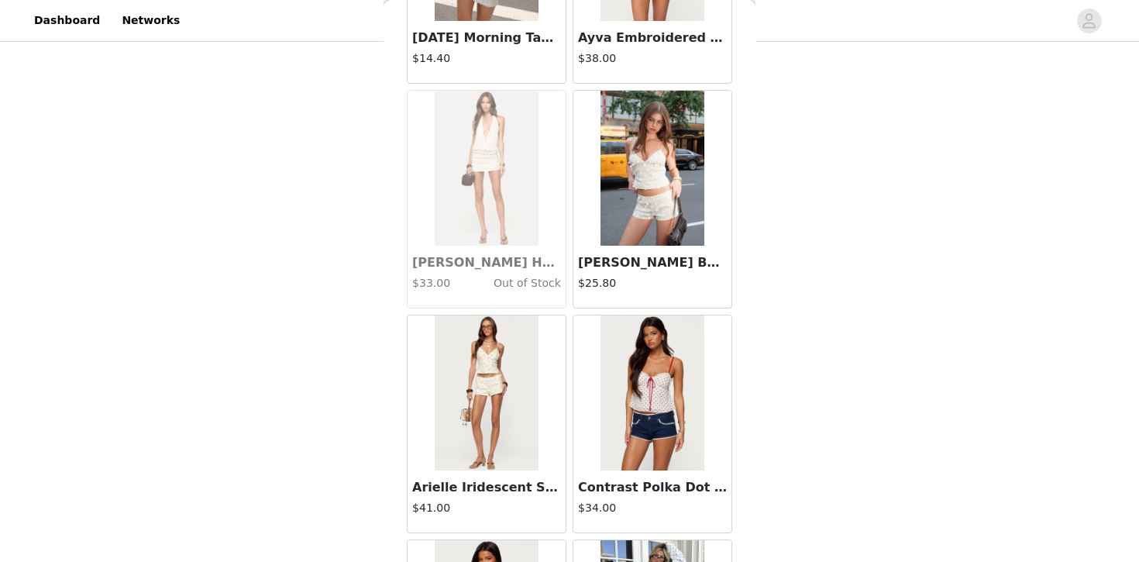
click at [512, 409] on img at bounding box center [486, 392] width 103 height 155
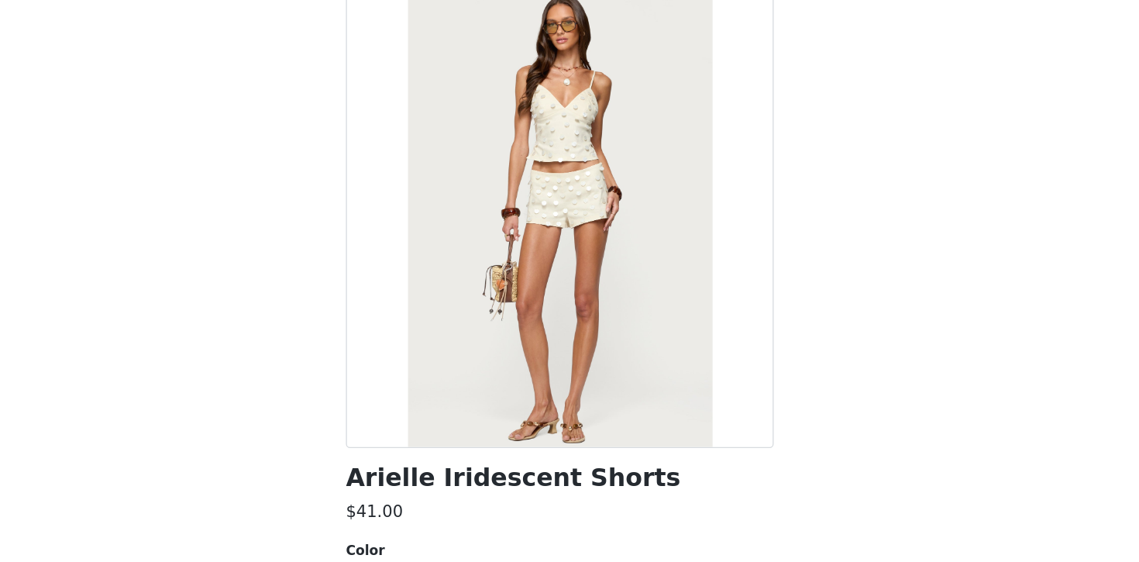
scroll to position [176, 0]
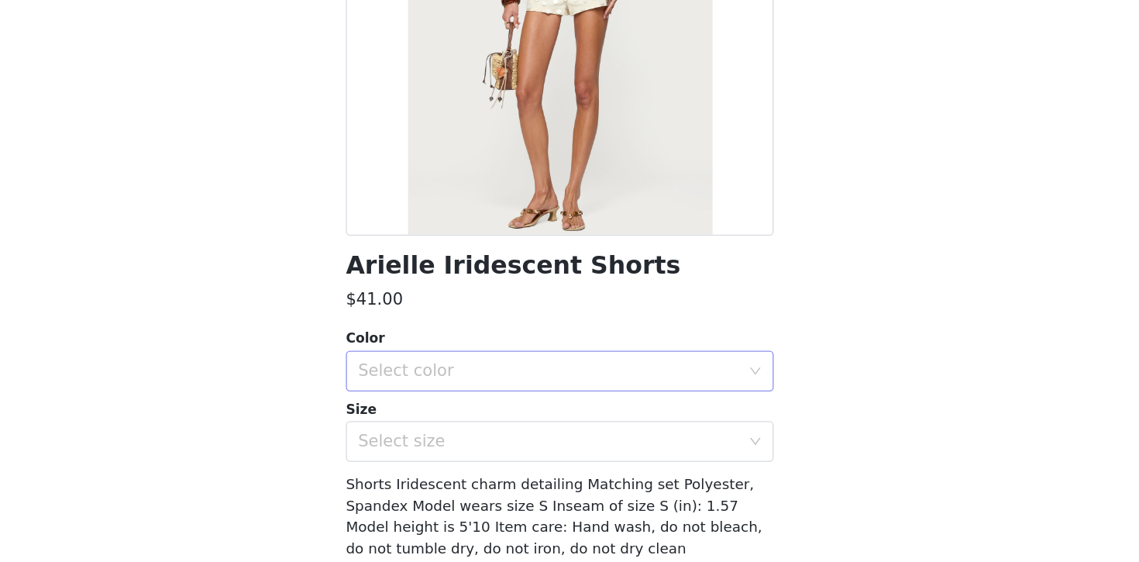
click at [580, 349] on div "Select color" at bounding box center [561, 353] width 290 height 15
click at [559, 388] on li "CREAM" at bounding box center [569, 387] width 325 height 25
click at [553, 406] on div "Select size" at bounding box center [561, 406] width 290 height 15
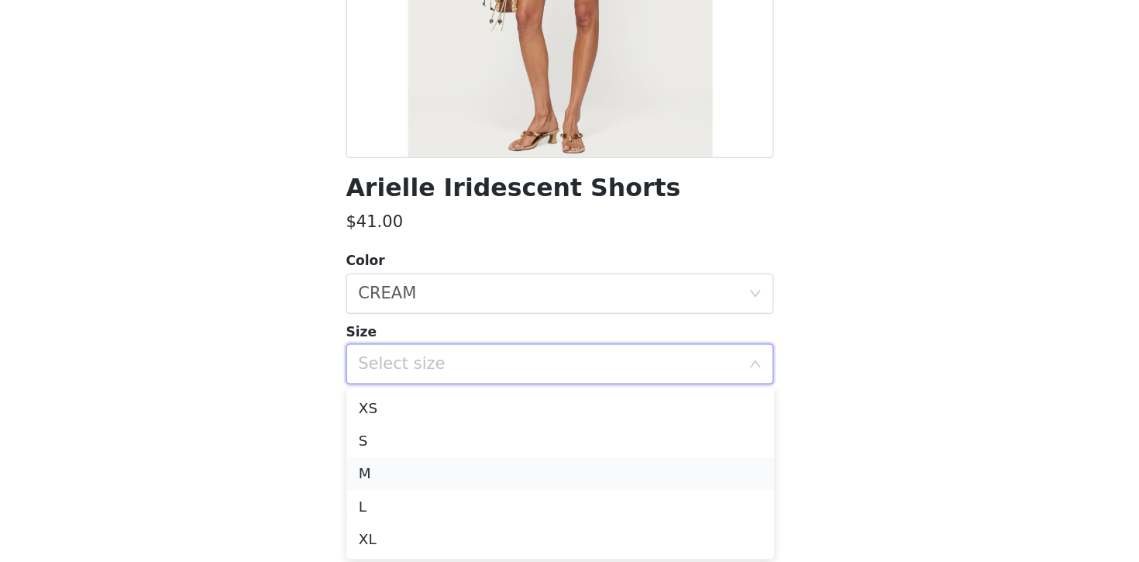
click at [528, 492] on li "M" at bounding box center [569, 490] width 325 height 25
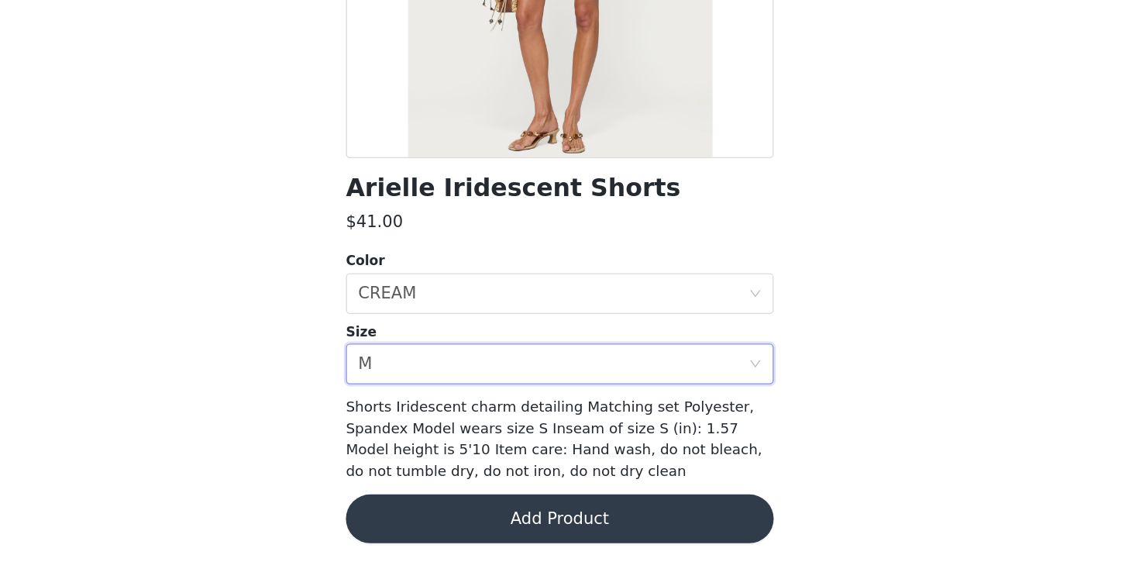
click at [546, 514] on button "Add Product" at bounding box center [569, 524] width 325 height 37
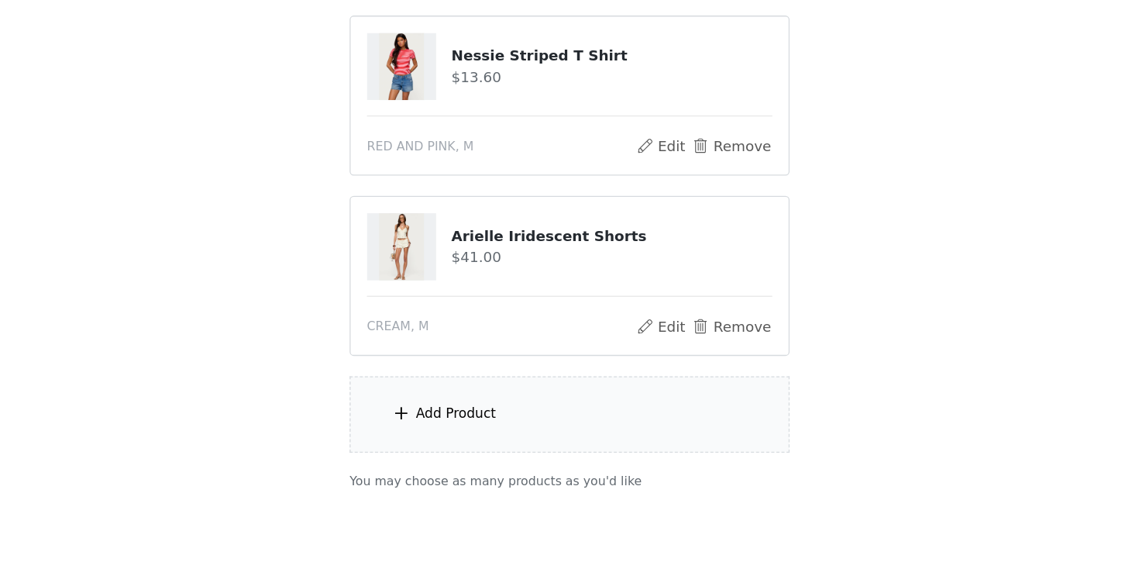
scroll to position [418, 0]
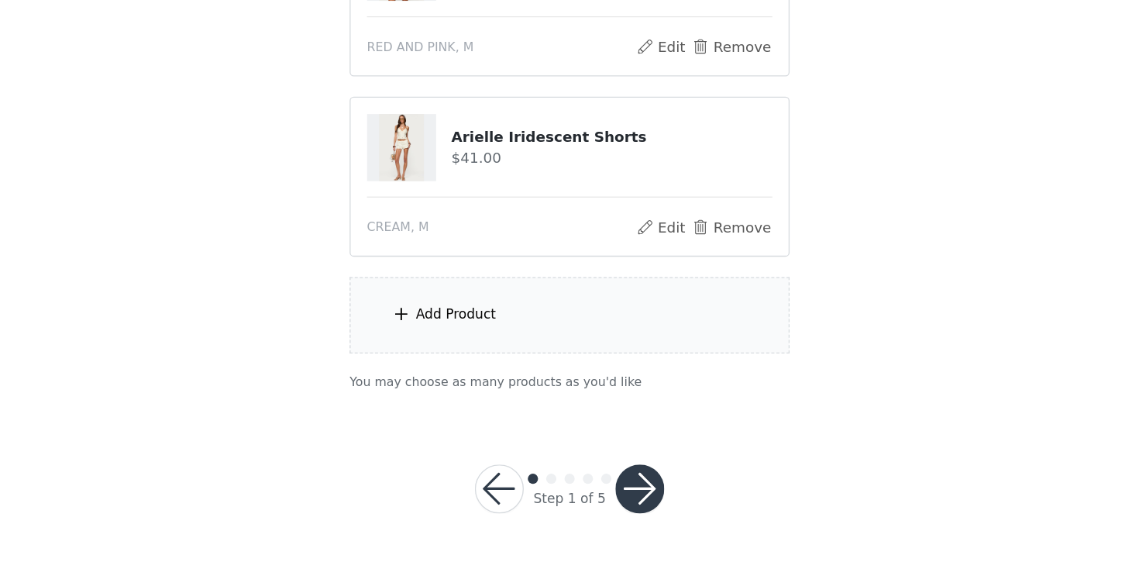
click at [553, 374] on div "Add Product" at bounding box center [569, 374] width 335 height 58
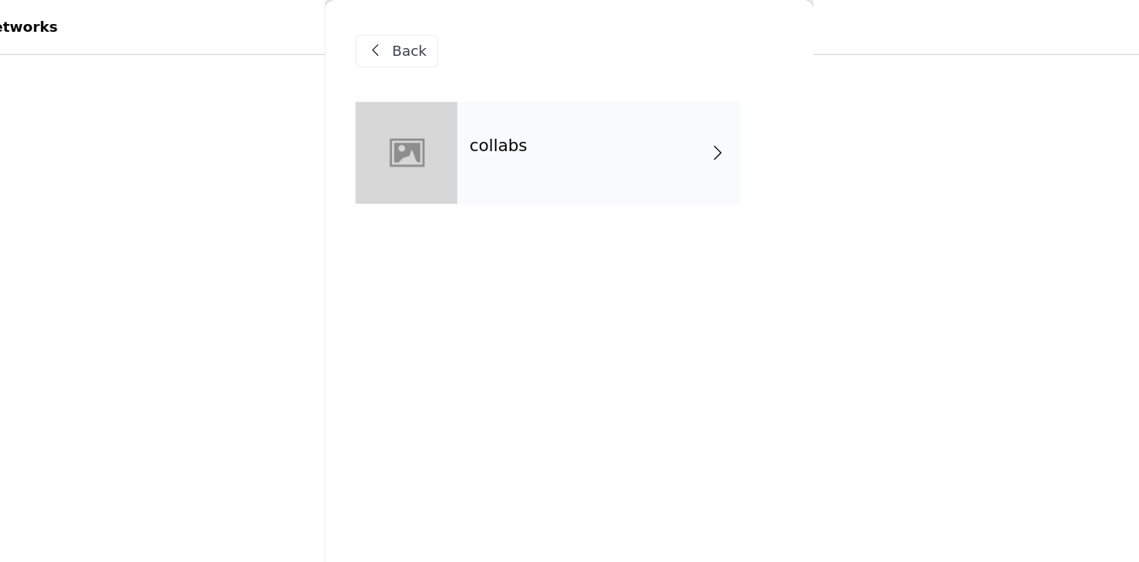
scroll to position [154, 0]
click at [570, 129] on div "collabs" at bounding box center [591, 115] width 215 height 77
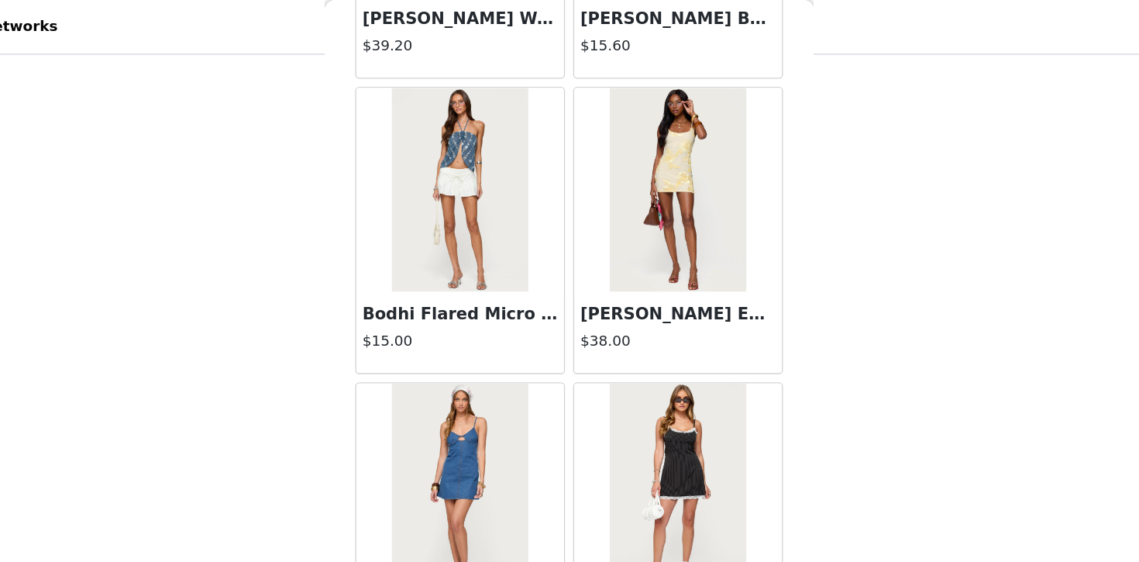
scroll to position [418, 0]
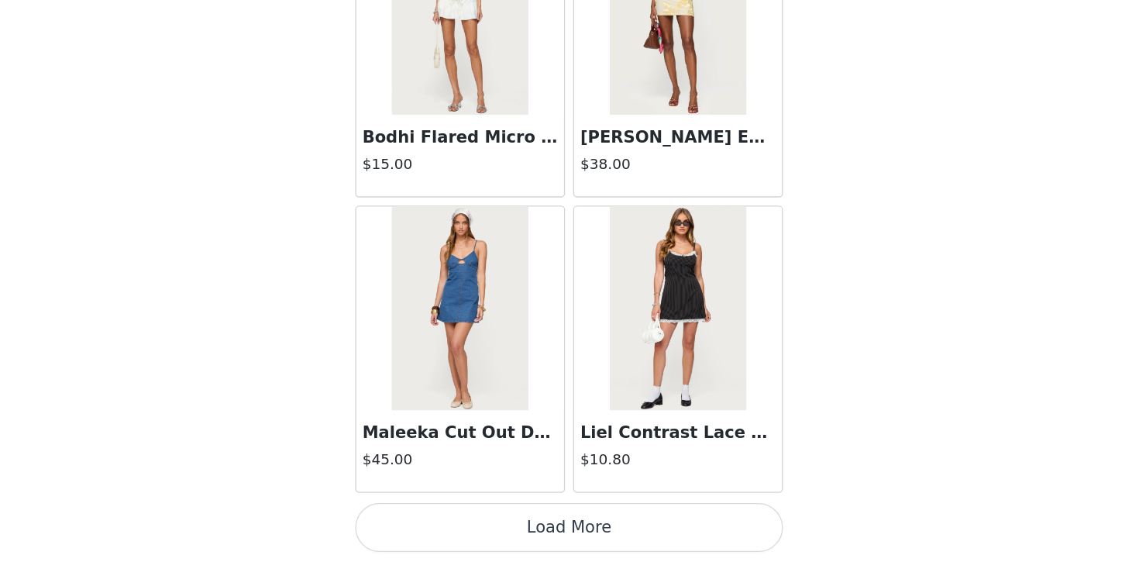
click at [561, 529] on button "Load More" at bounding box center [569, 535] width 325 height 37
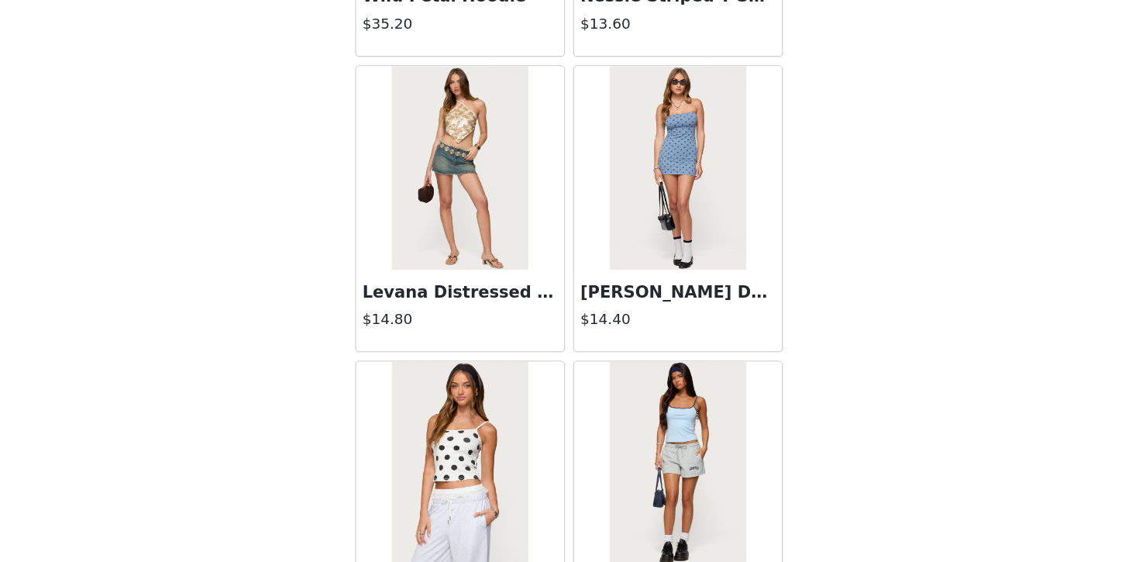
scroll to position [4057, 0]
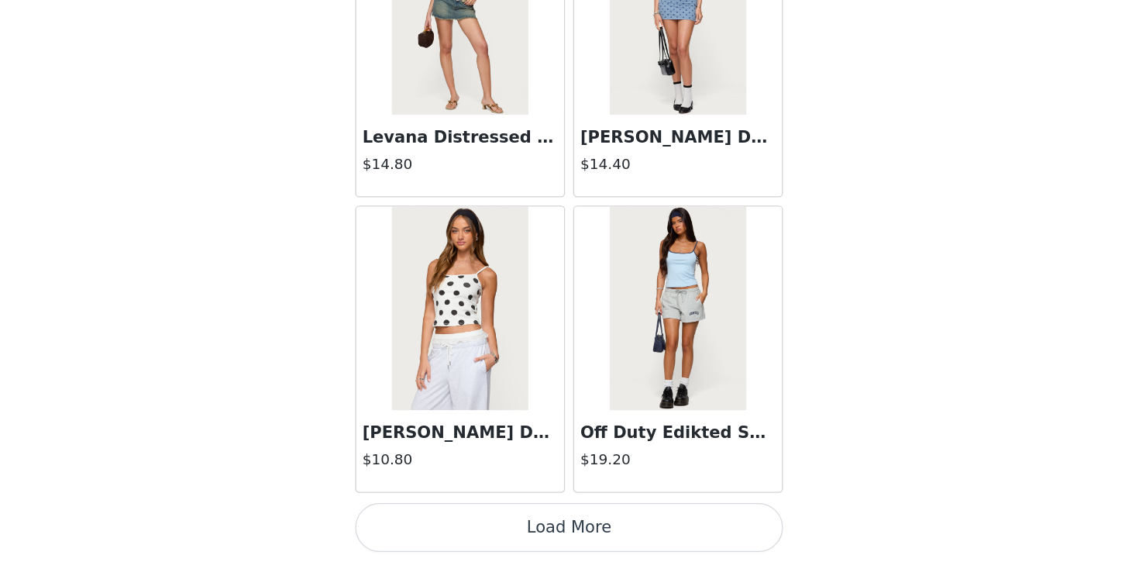
click at [601, 532] on button "Load More" at bounding box center [569, 535] width 325 height 37
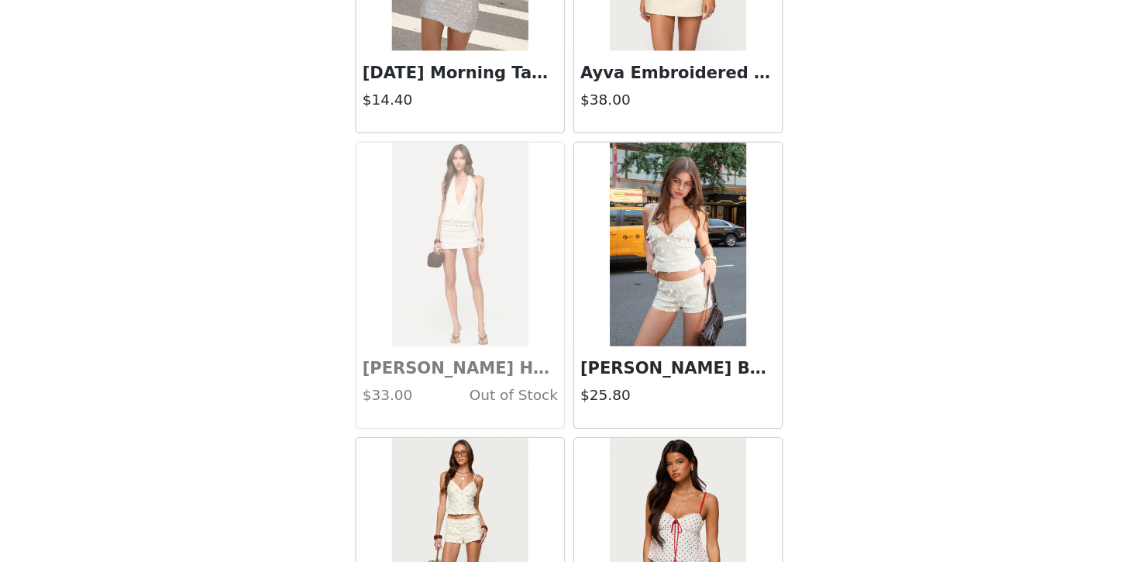
scroll to position [4555, 0]
click at [657, 332] on img at bounding box center [652, 320] width 103 height 155
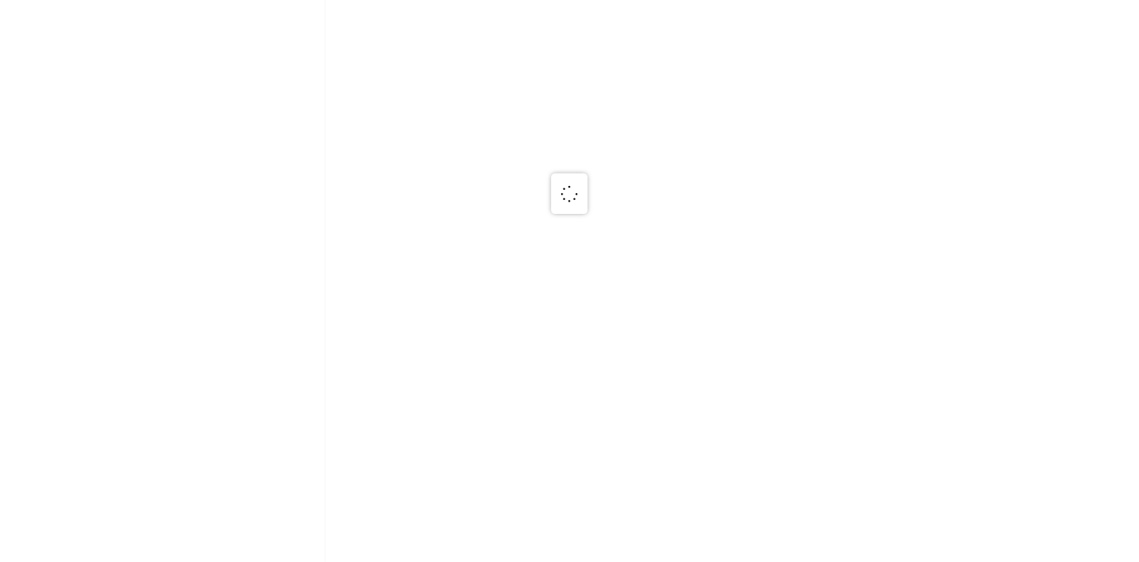
scroll to position [0, 0]
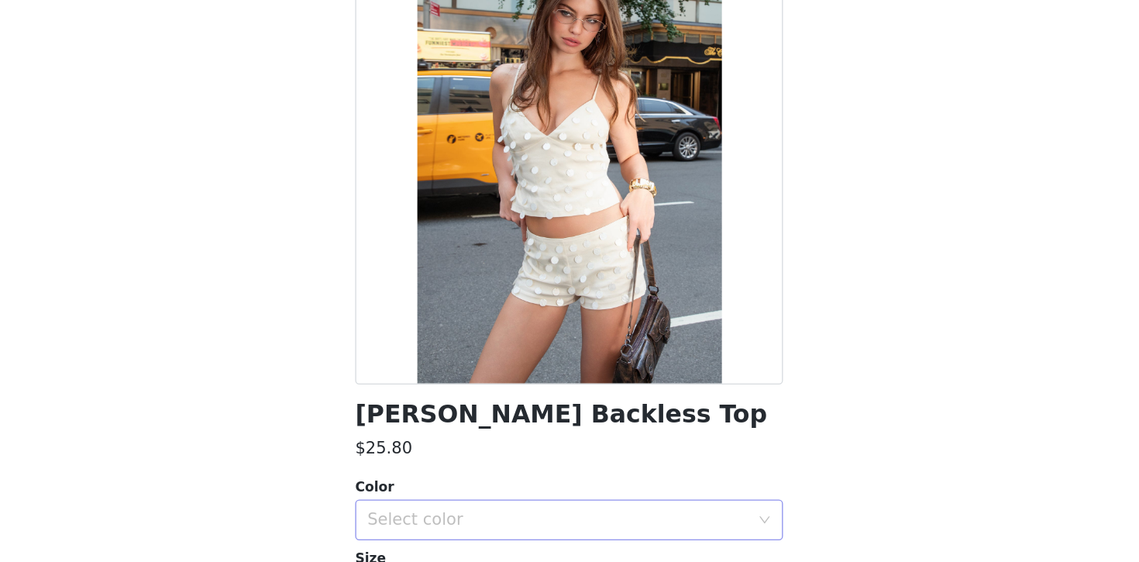
click at [638, 522] on div "Select color" at bounding box center [561, 529] width 290 height 15
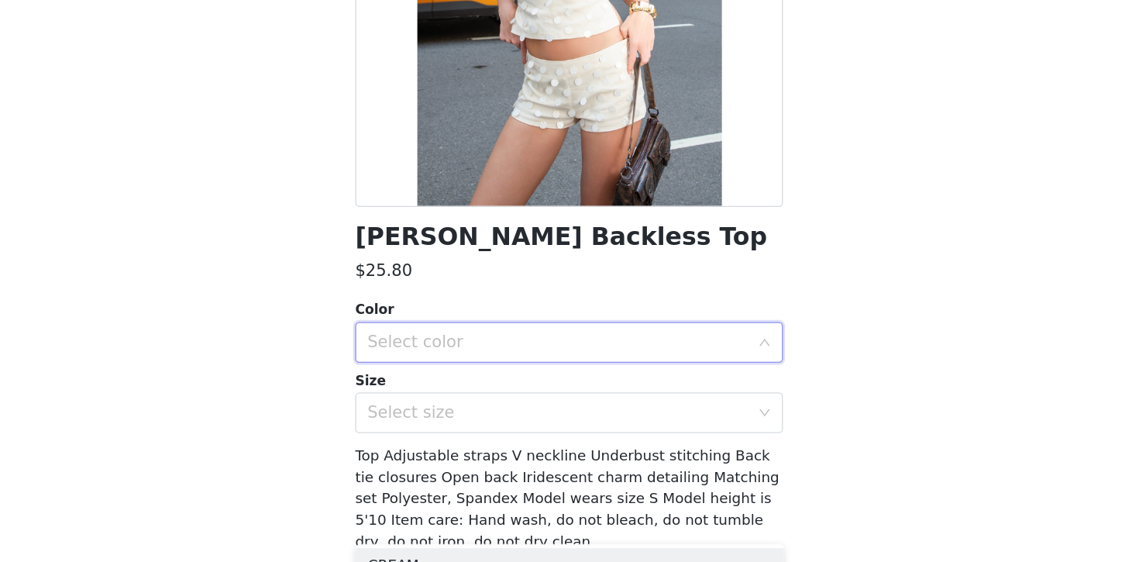
scroll to position [136, 0]
click at [615, 399] on div "Select color" at bounding box center [561, 393] width 290 height 15
click at [612, 392] on div "Select color" at bounding box center [561, 393] width 290 height 15
click at [601, 425] on li "CREAM" at bounding box center [569, 427] width 325 height 25
click at [592, 448] on div "Select size" at bounding box center [561, 446] width 290 height 15
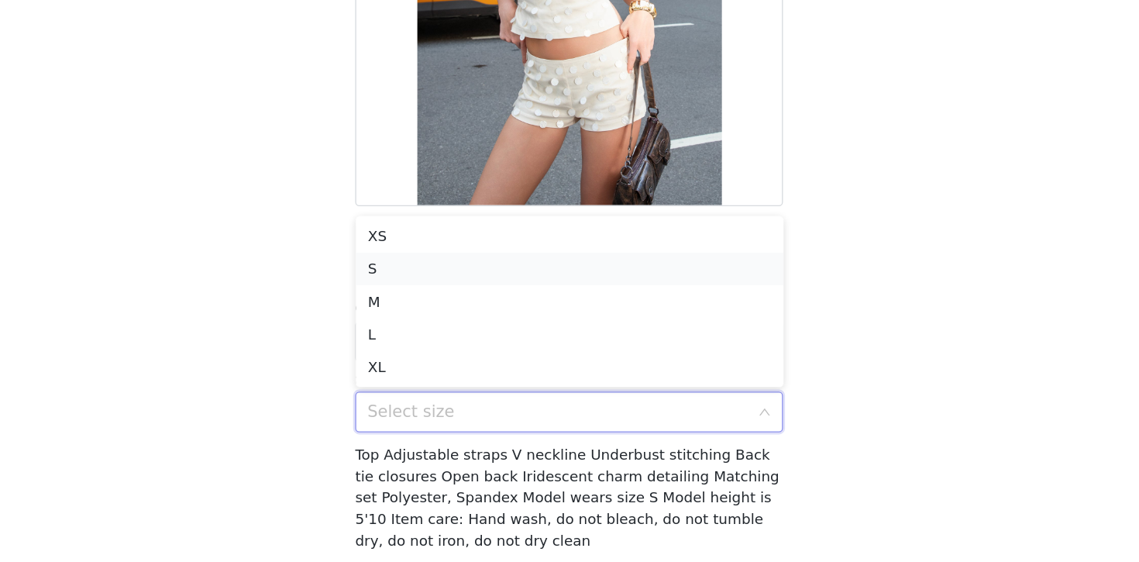
click at [577, 336] on li "S" at bounding box center [569, 338] width 325 height 25
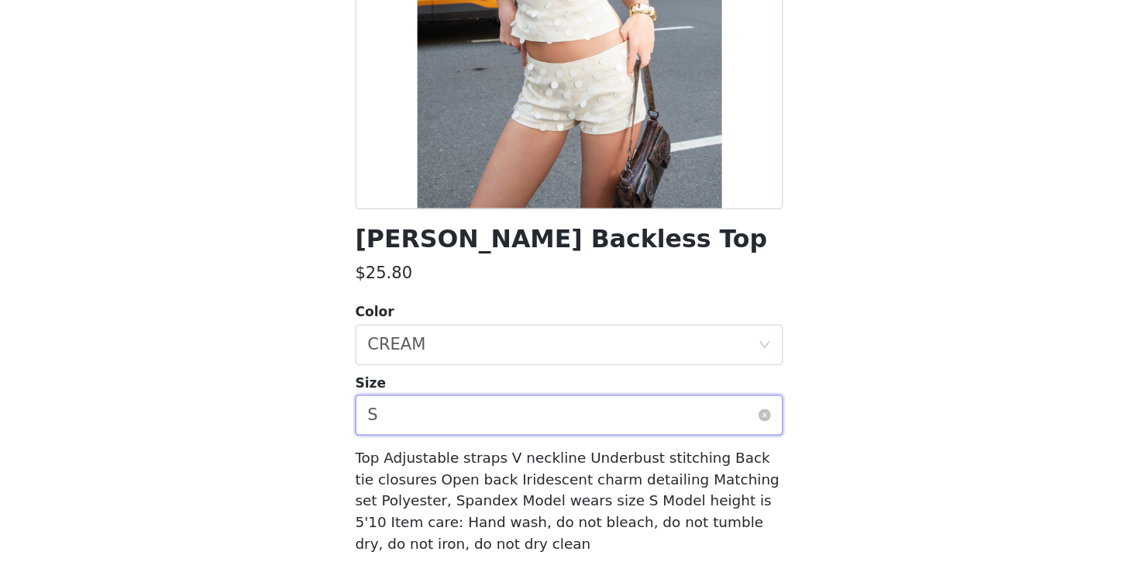
scroll to position [192, 0]
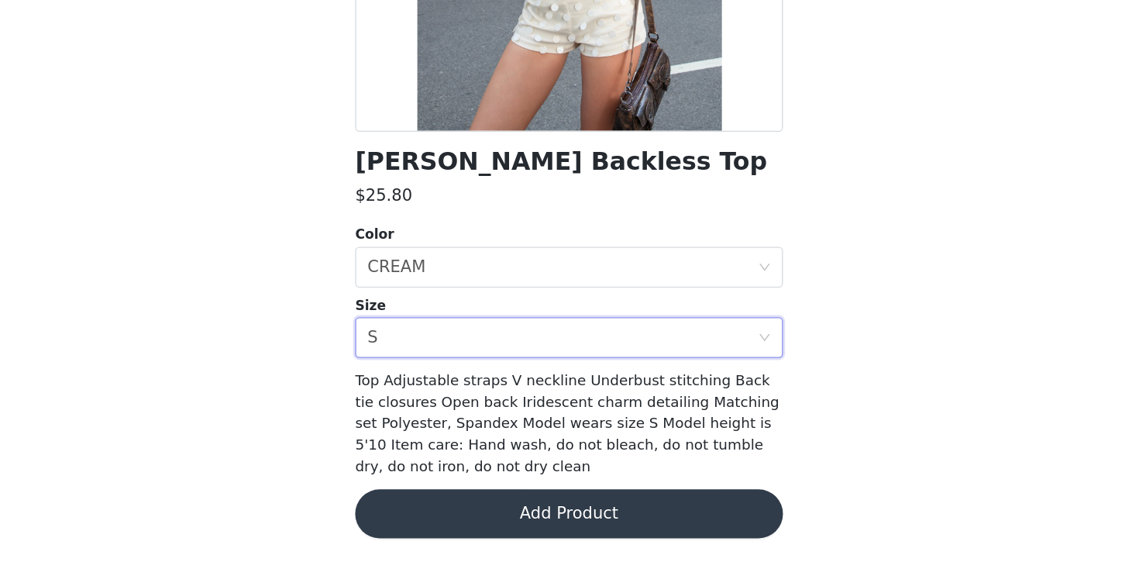
click at [639, 527] on button "Add Product" at bounding box center [569, 524] width 325 height 37
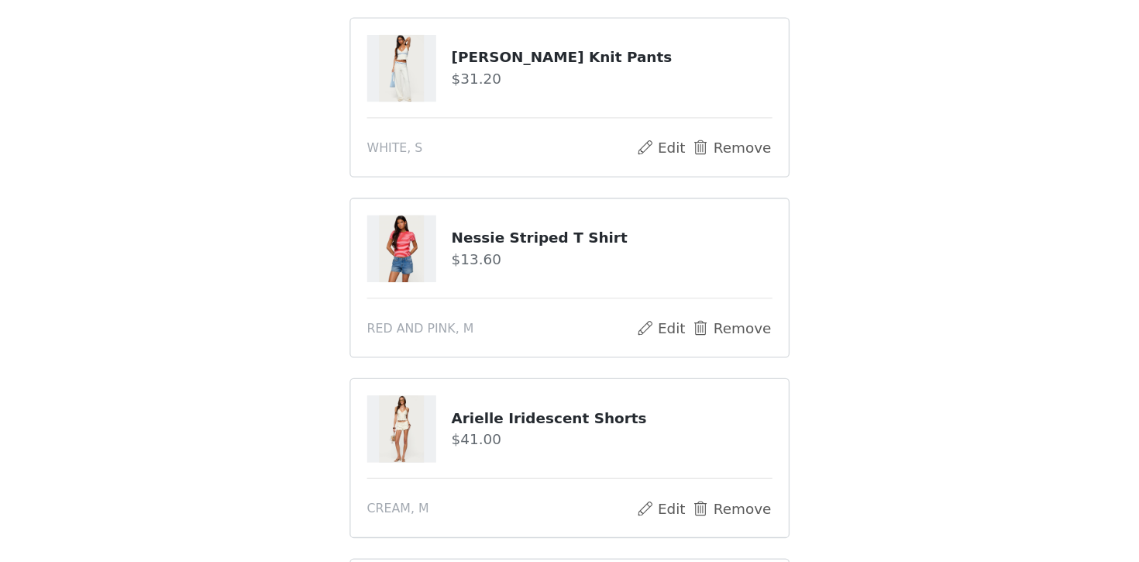
scroll to position [219, 0]
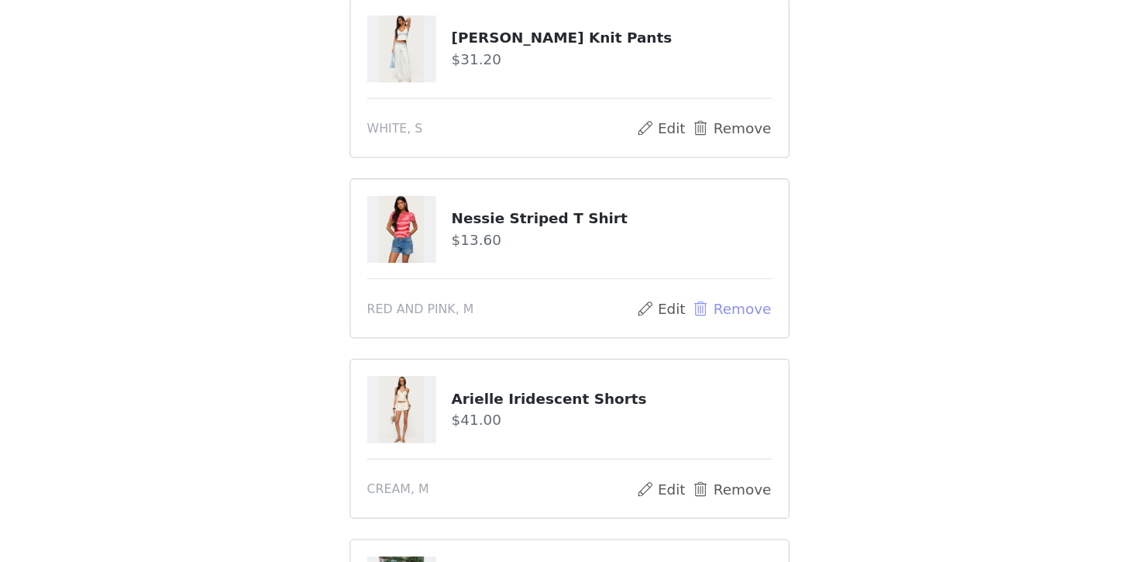
click at [715, 369] on button "Remove" at bounding box center [693, 369] width 62 height 19
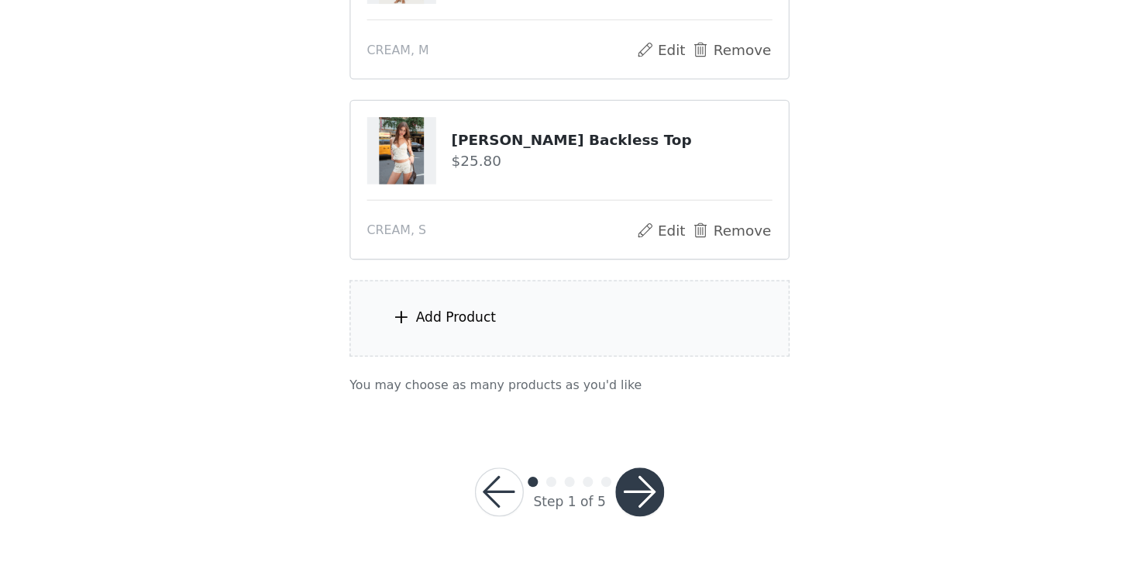
scroll to position [418, 0]
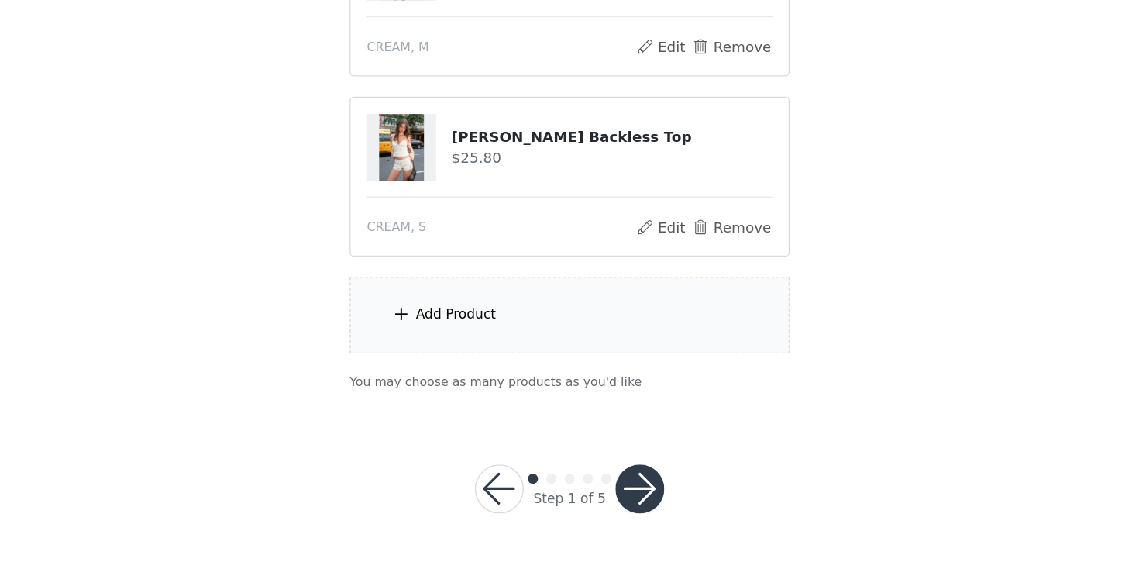
click at [593, 377] on div "Add Product" at bounding box center [569, 374] width 335 height 58
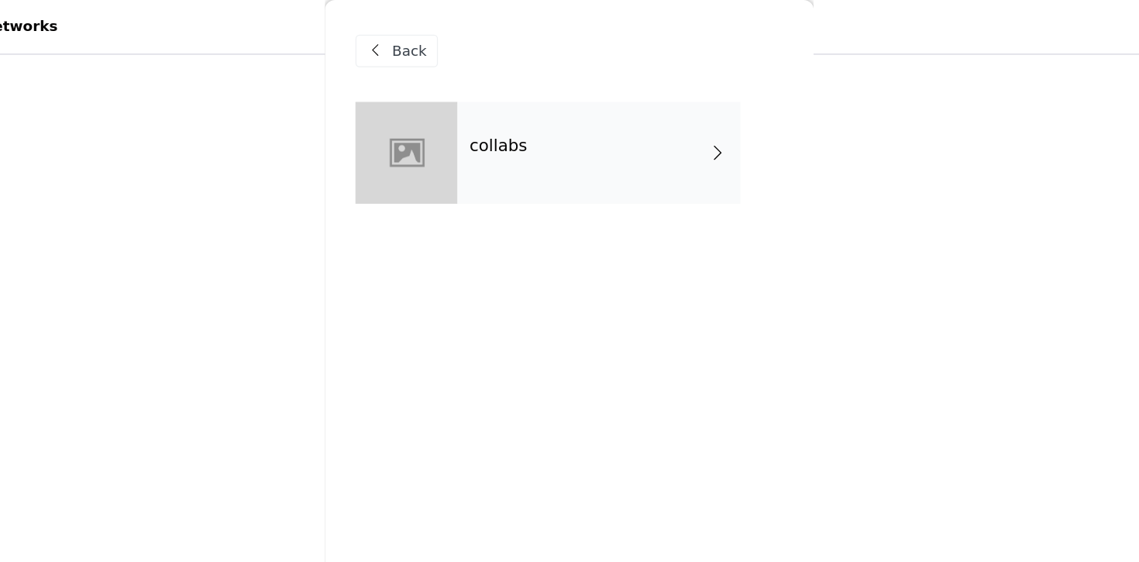
scroll to position [358, 0]
click at [584, 113] on div "collabs" at bounding box center [591, 115] width 215 height 77
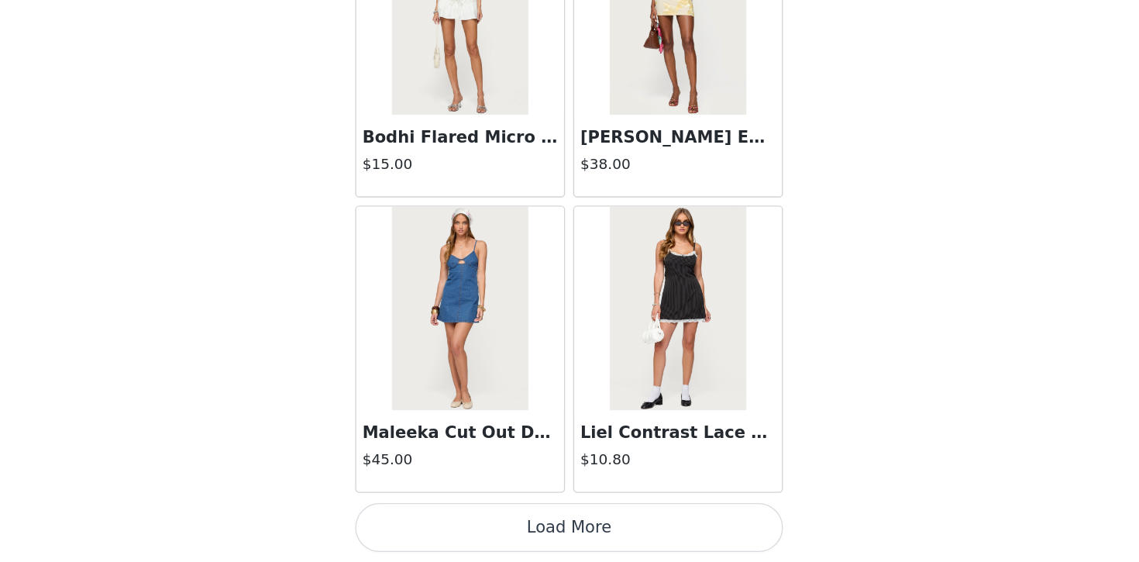
scroll to position [418, 0]
click at [604, 532] on button "Load More" at bounding box center [569, 535] width 325 height 37
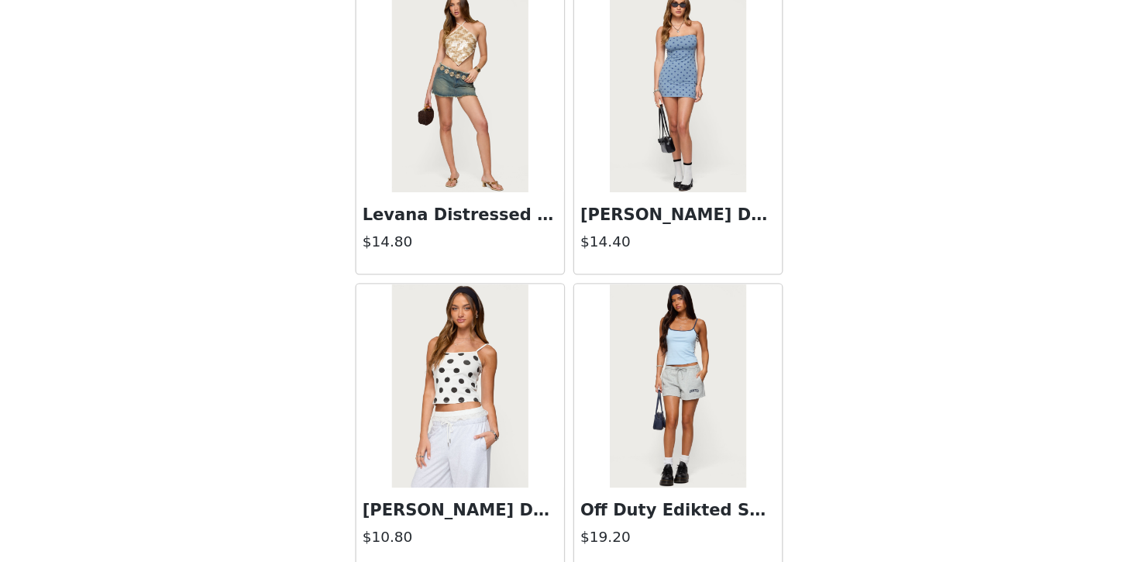
scroll to position [4057, 0]
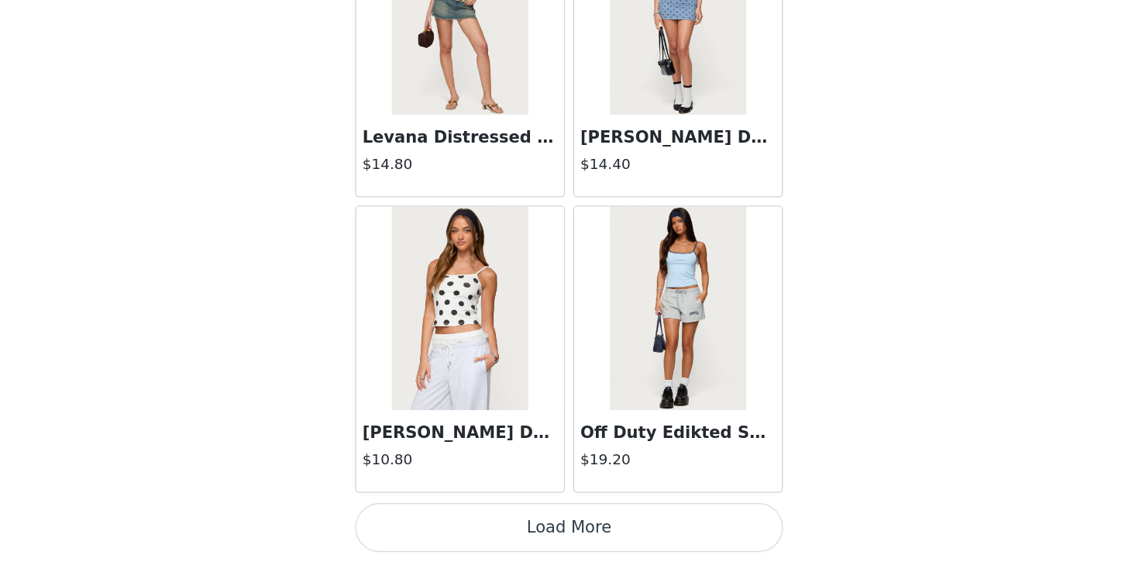
click at [618, 532] on button "Load More" at bounding box center [569, 535] width 325 height 37
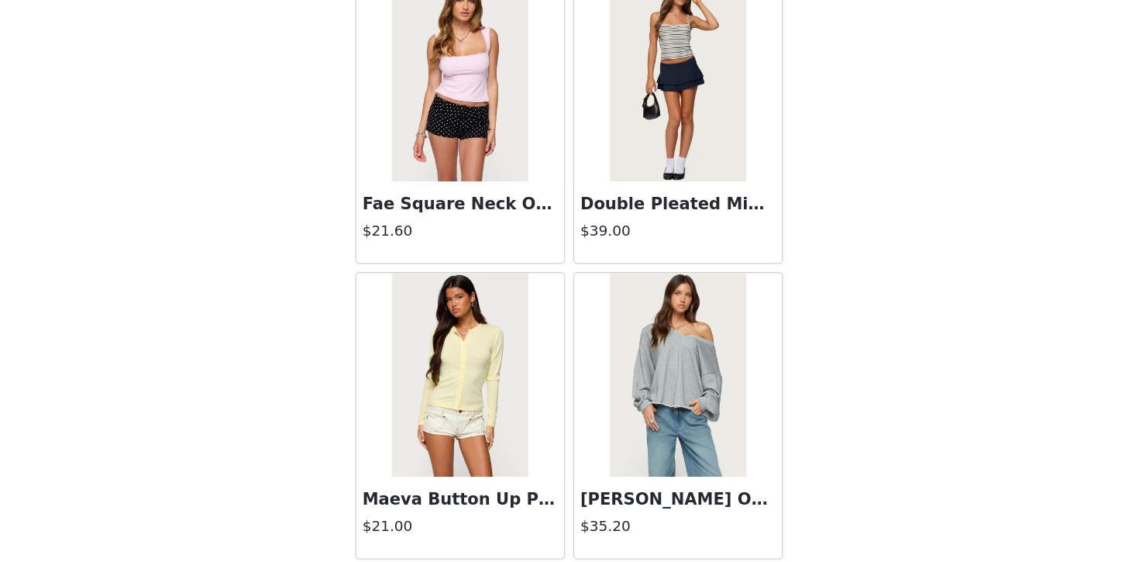
scroll to position [6304, 0]
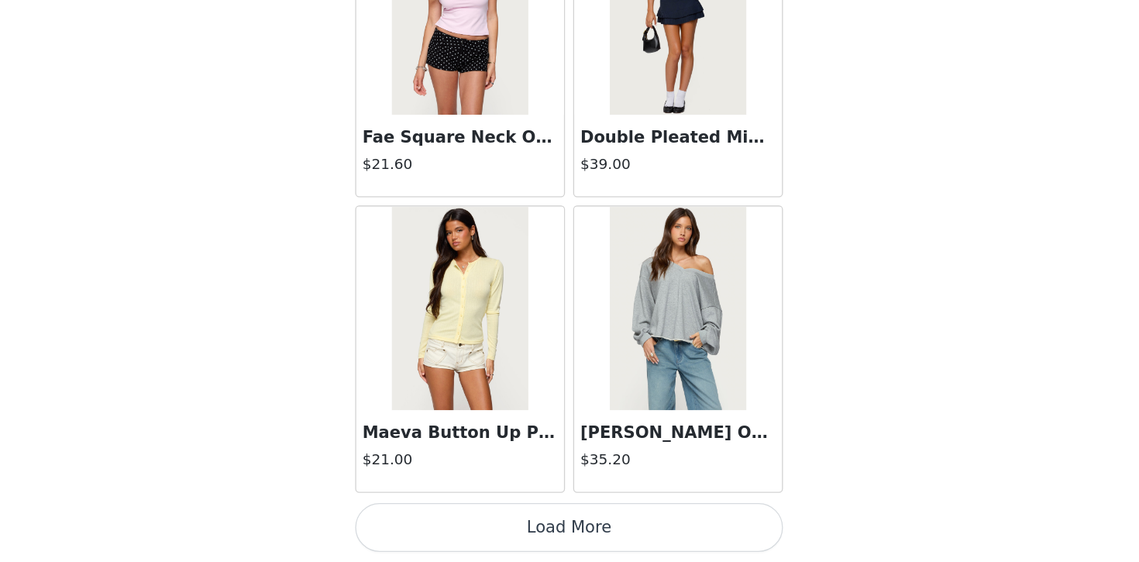
click at [612, 535] on button "Load More" at bounding box center [569, 535] width 325 height 37
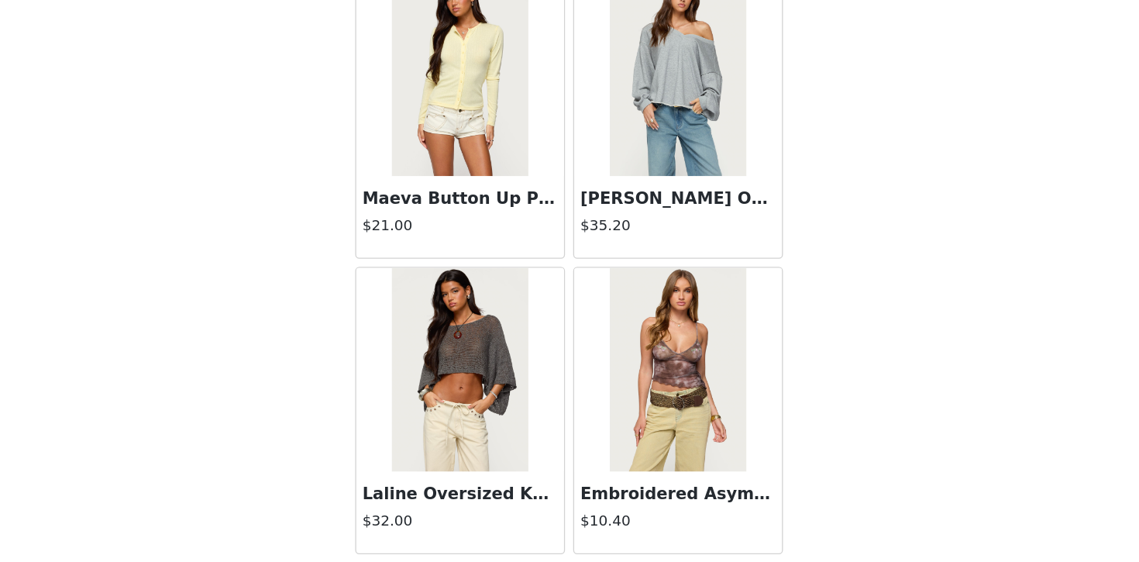
scroll to position [6412, 0]
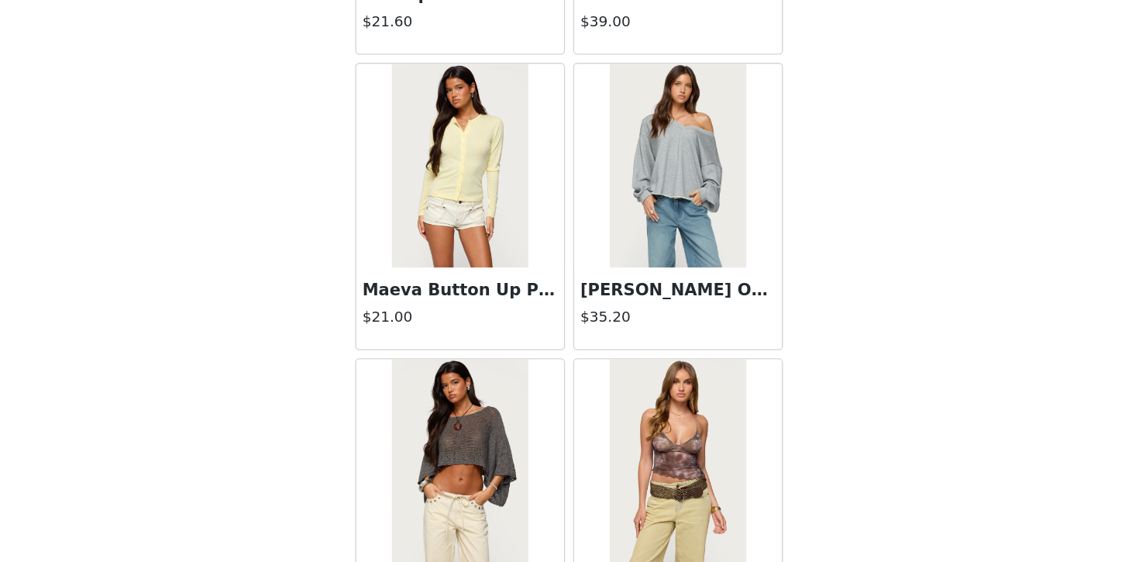
click at [514, 360] on h3 "Maeva Button Up Pointelle Top" at bounding box center [486, 355] width 149 height 19
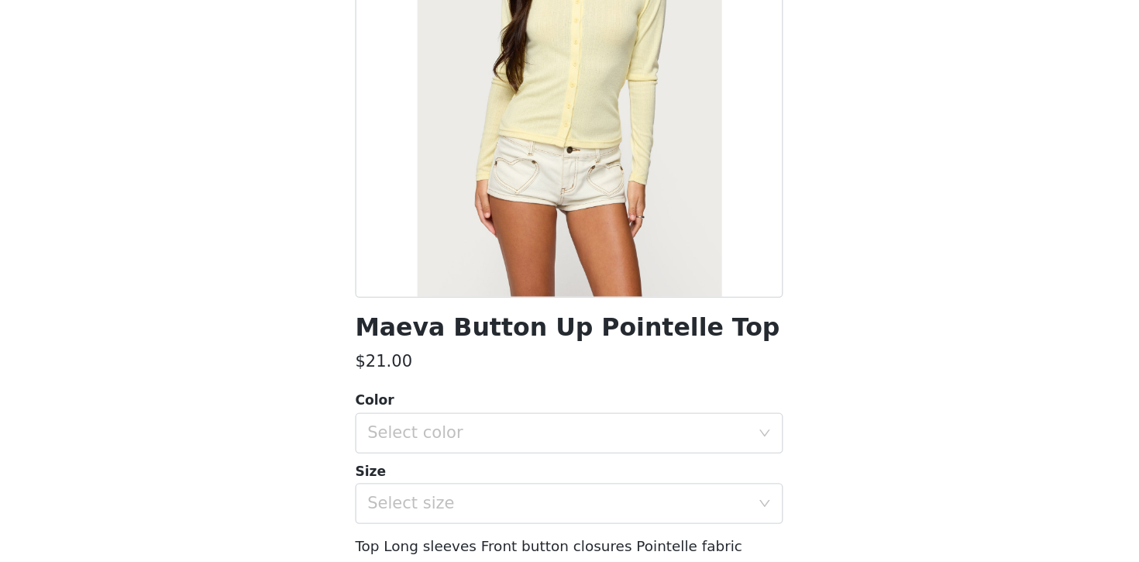
scroll to position [104, 0]
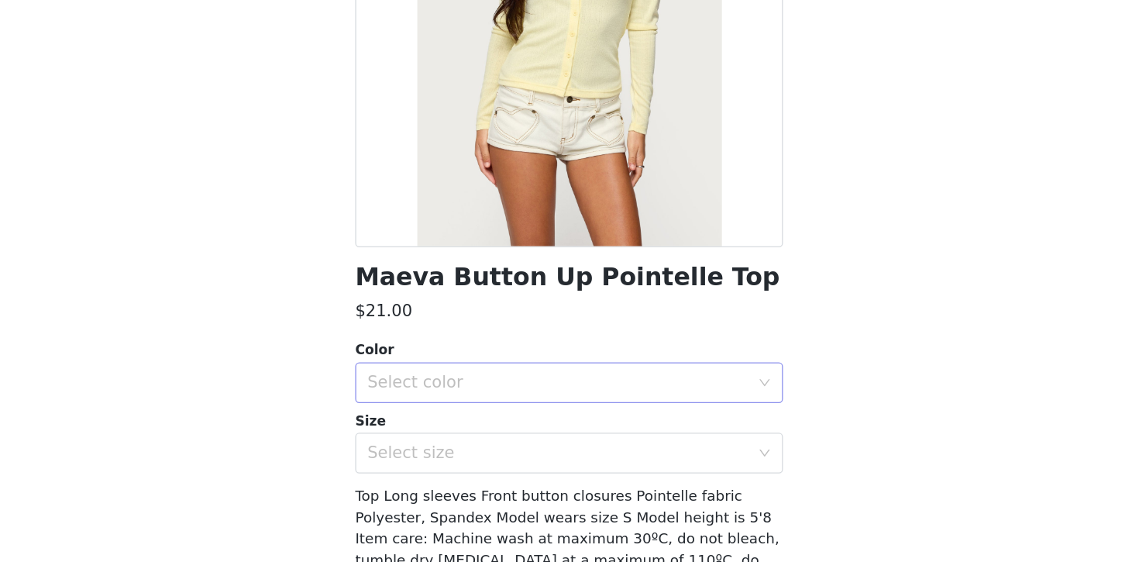
click at [602, 419] on div "Select color" at bounding box center [561, 425] width 290 height 15
click at [568, 452] on li "YELLOW" at bounding box center [569, 458] width 325 height 25
click at [568, 477] on div "Select size" at bounding box center [561, 478] width 290 height 15
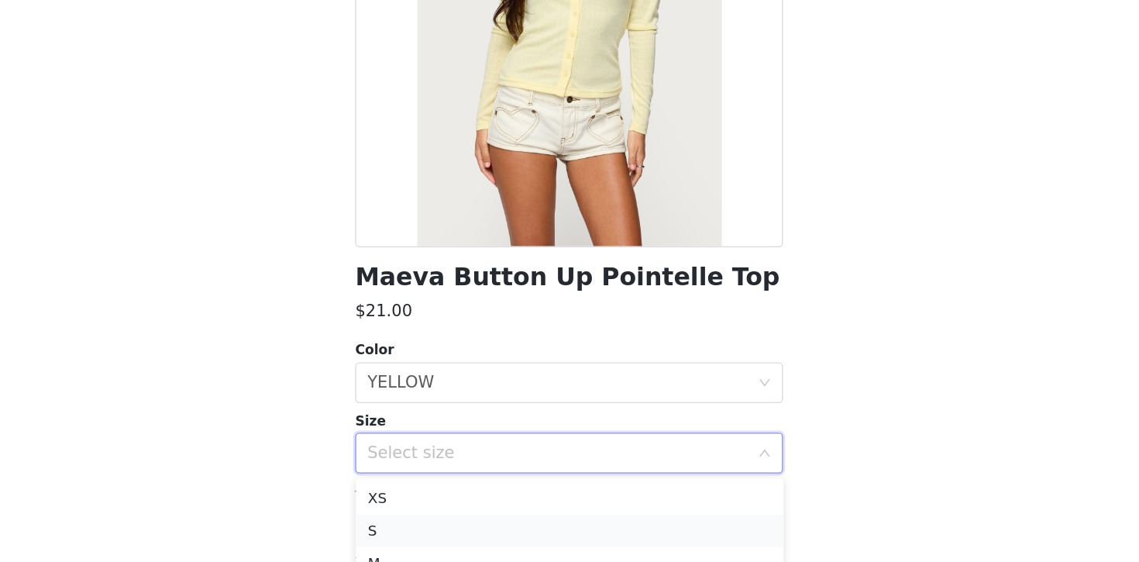
click at [502, 532] on li "S" at bounding box center [569, 537] width 325 height 25
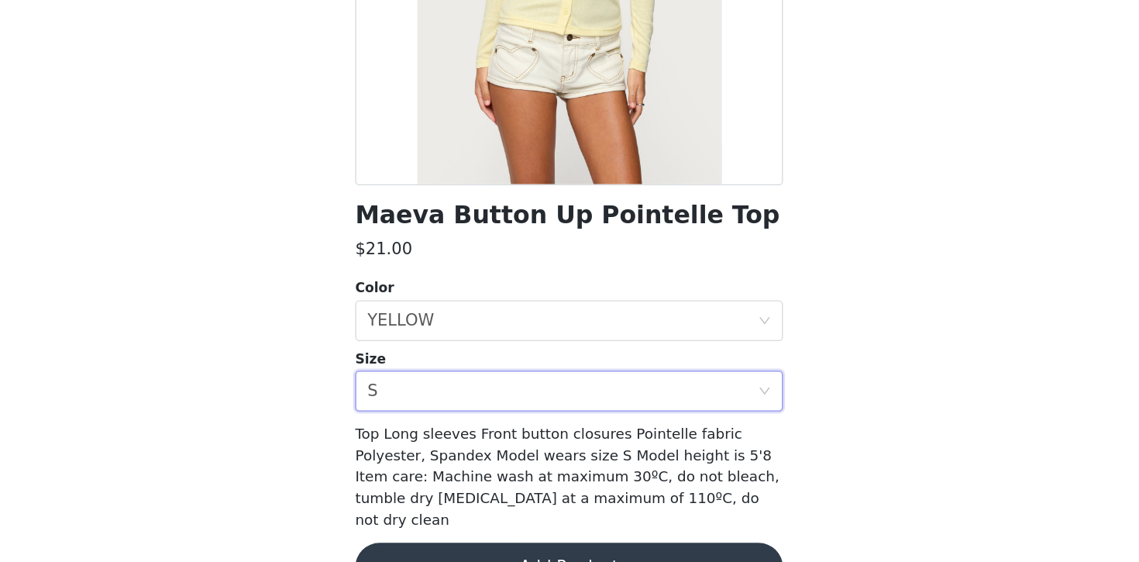
scroll to position [176, 0]
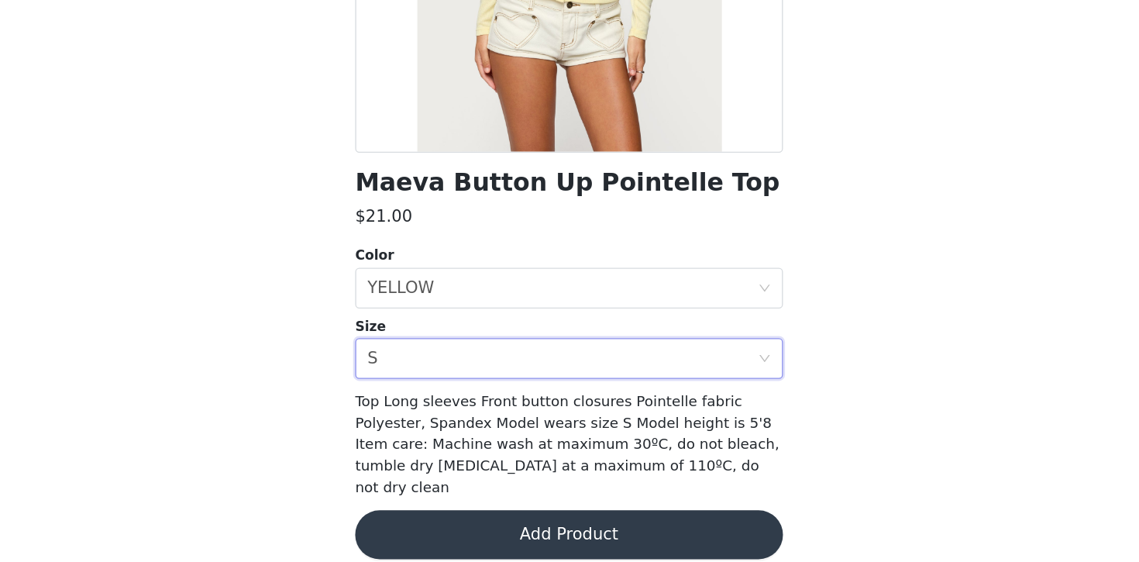
click at [617, 522] on button "Add Product" at bounding box center [569, 540] width 325 height 37
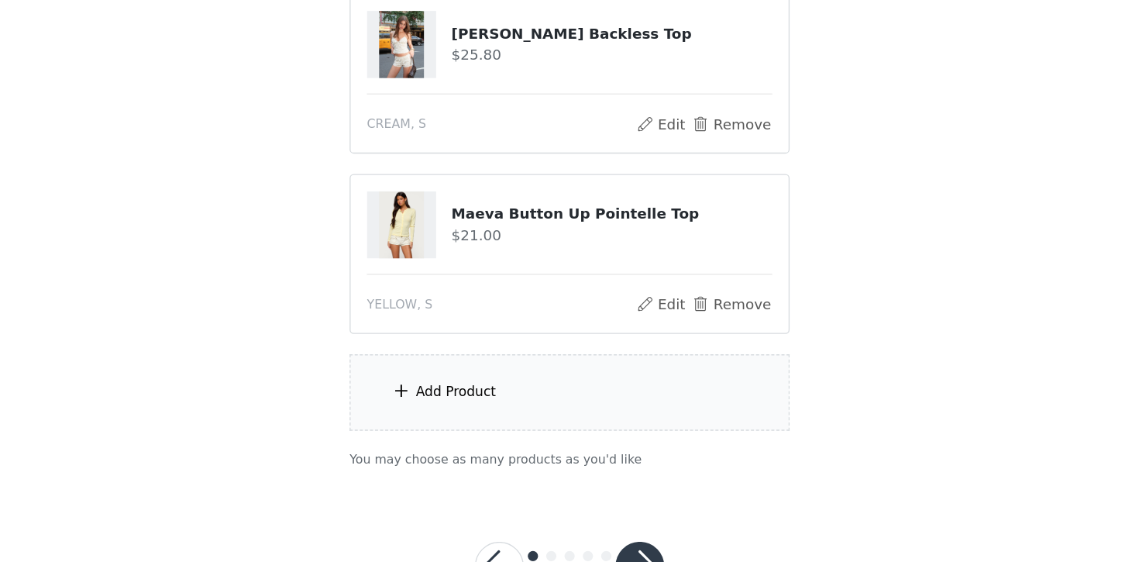
scroll to position [555, 0]
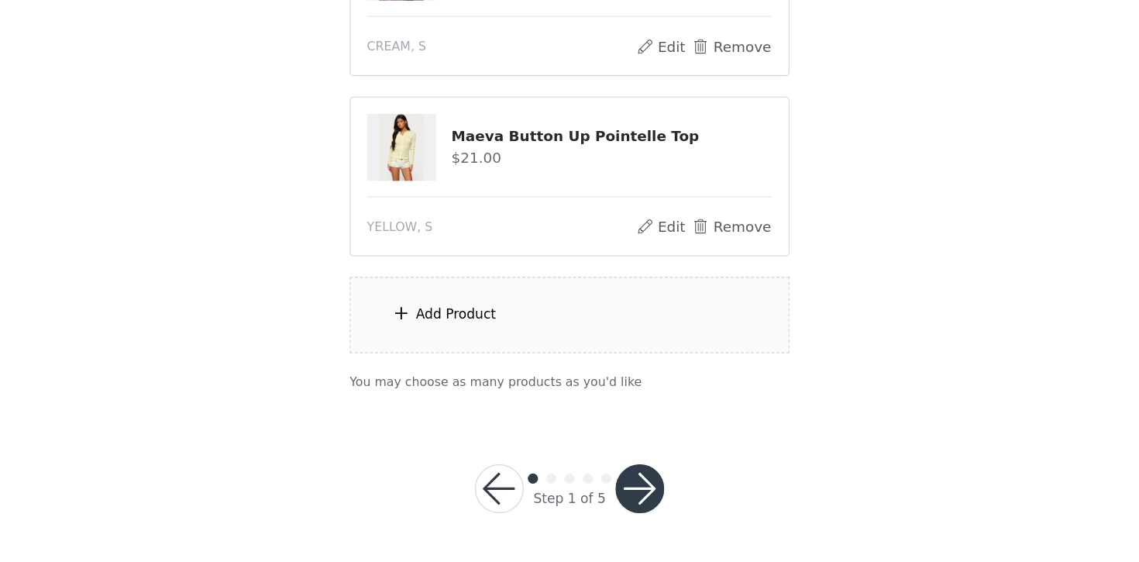
click at [621, 506] on button "button" at bounding box center [622, 505] width 37 height 37
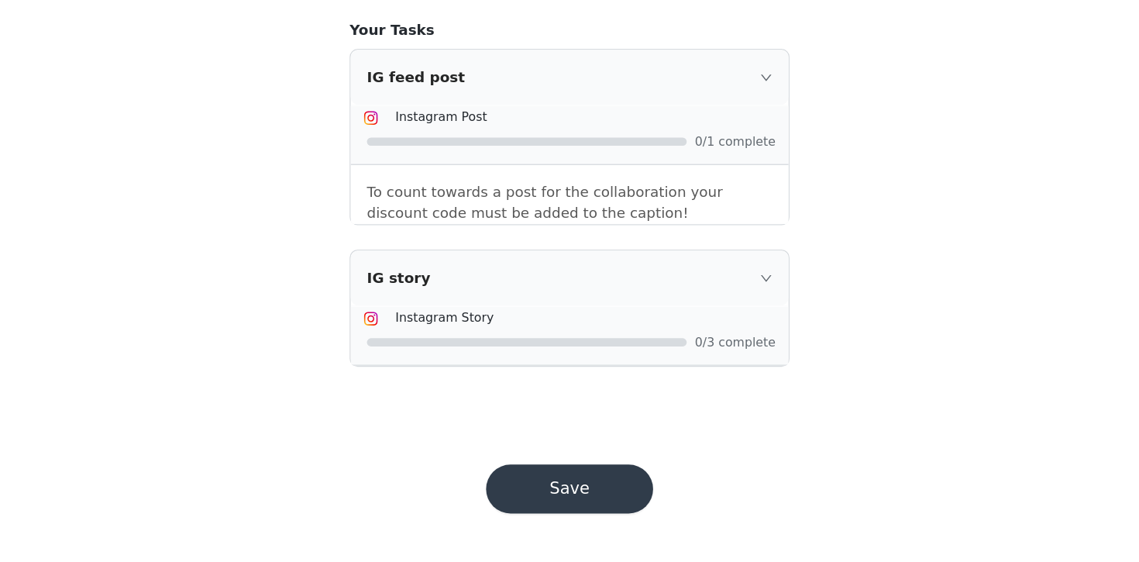
scroll to position [1406, 0]
click at [721, 351] on div "IG story" at bounding box center [569, 346] width 333 height 42
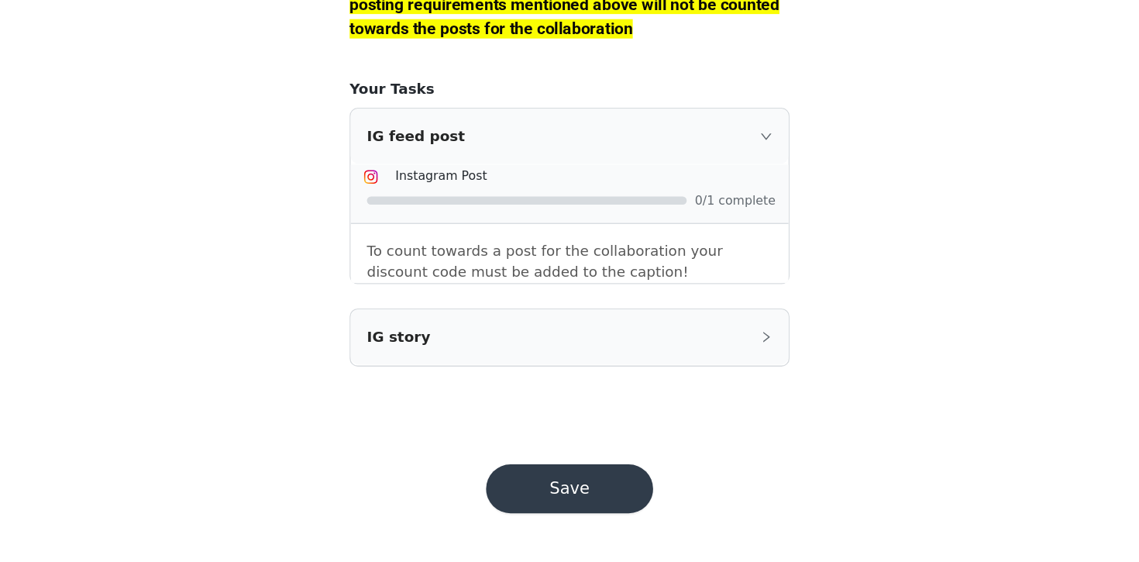
scroll to position [1360, 0]
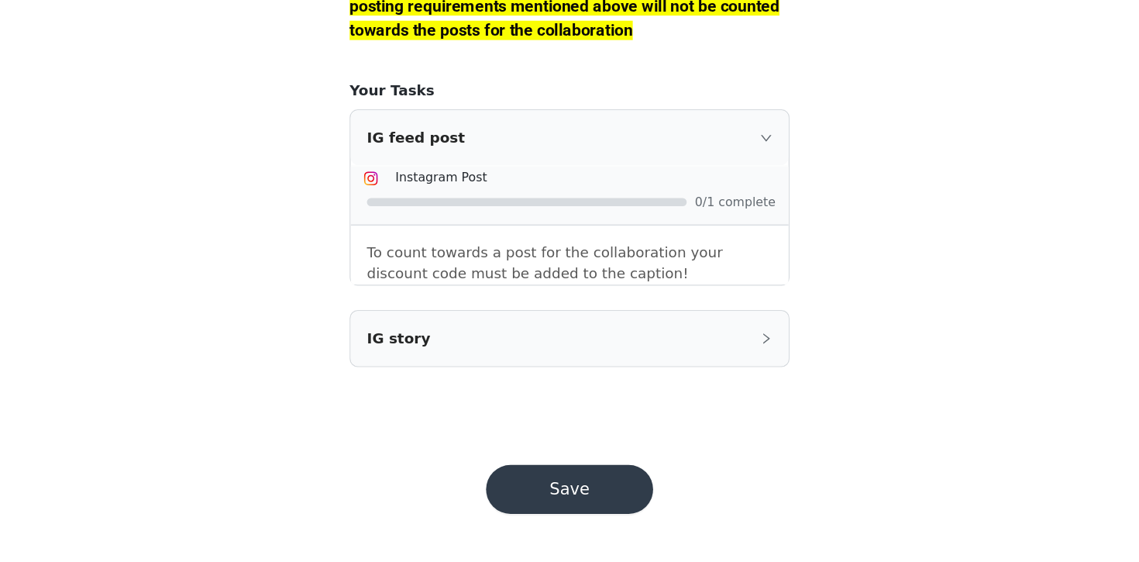
click at [715, 249] on div "IG feed post" at bounding box center [569, 239] width 333 height 42
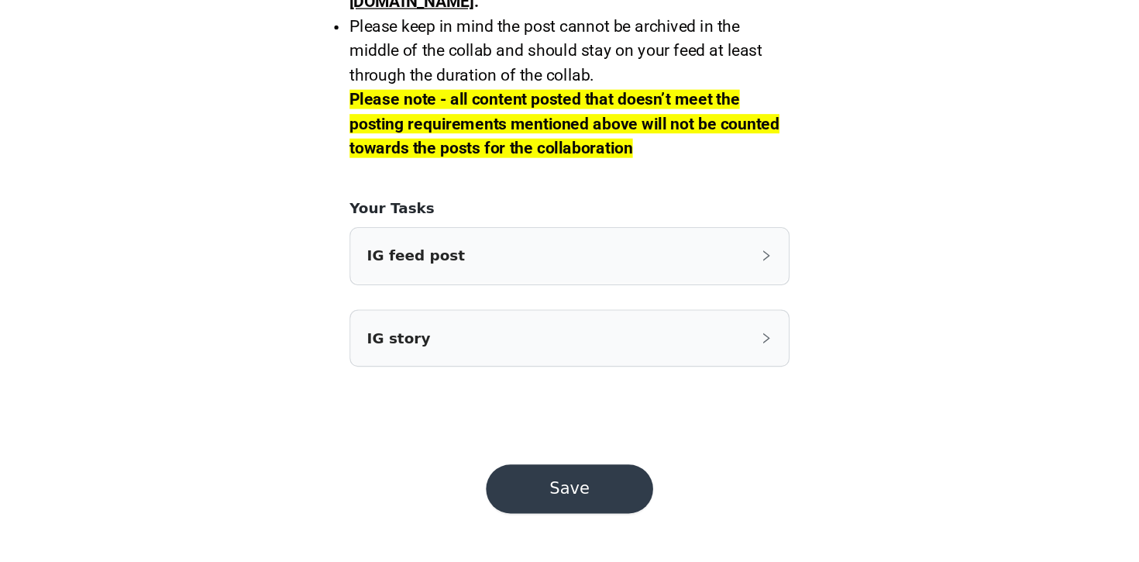
scroll to position [1269, 0]
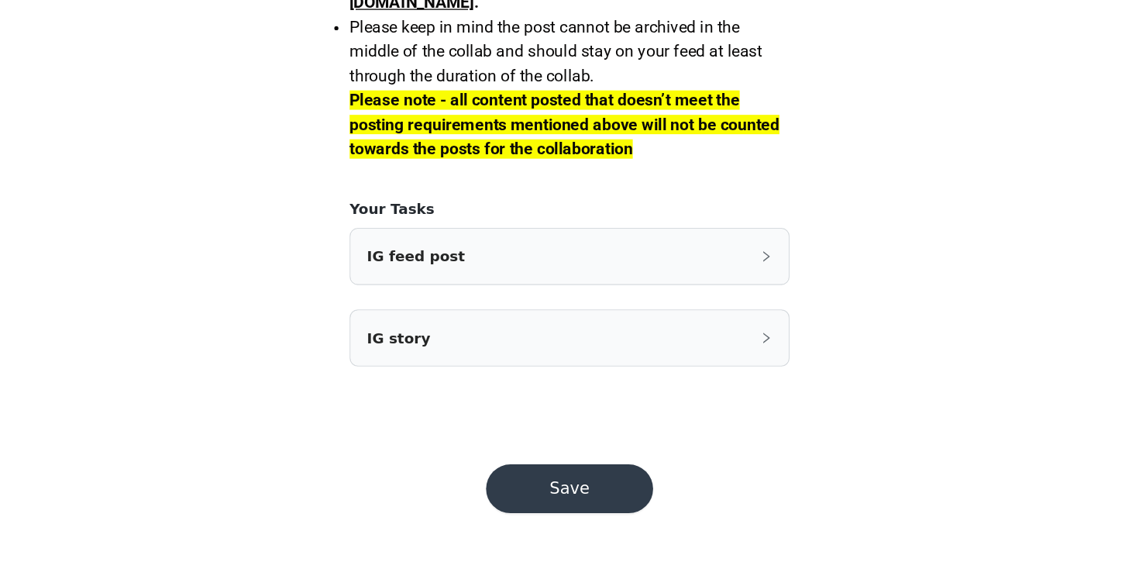
click at [597, 508] on button "Save" at bounding box center [569, 505] width 127 height 37
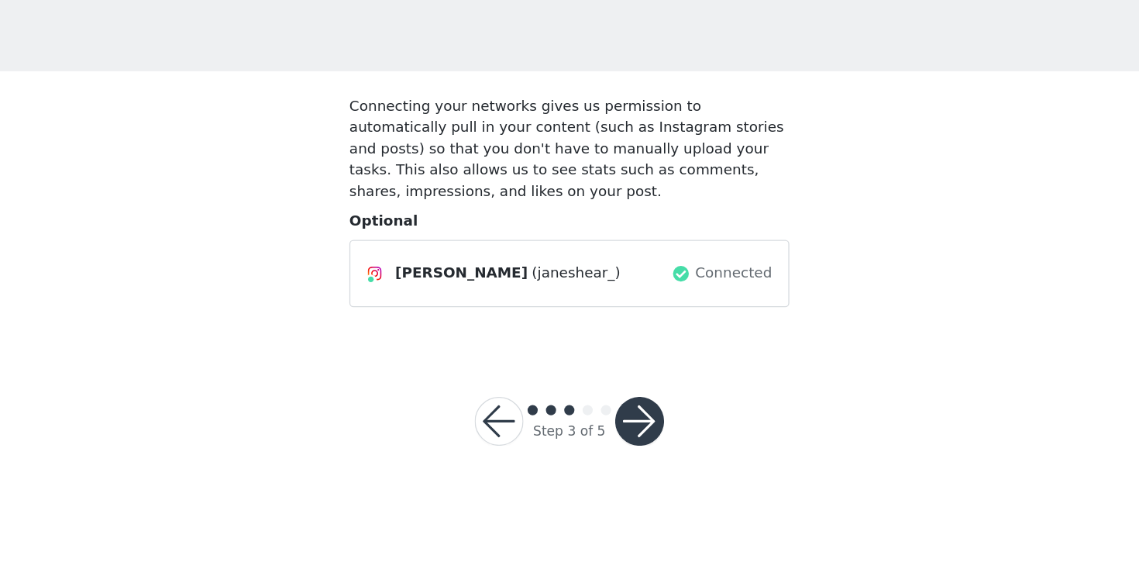
click at [627, 391] on button "button" at bounding box center [622, 392] width 37 height 37
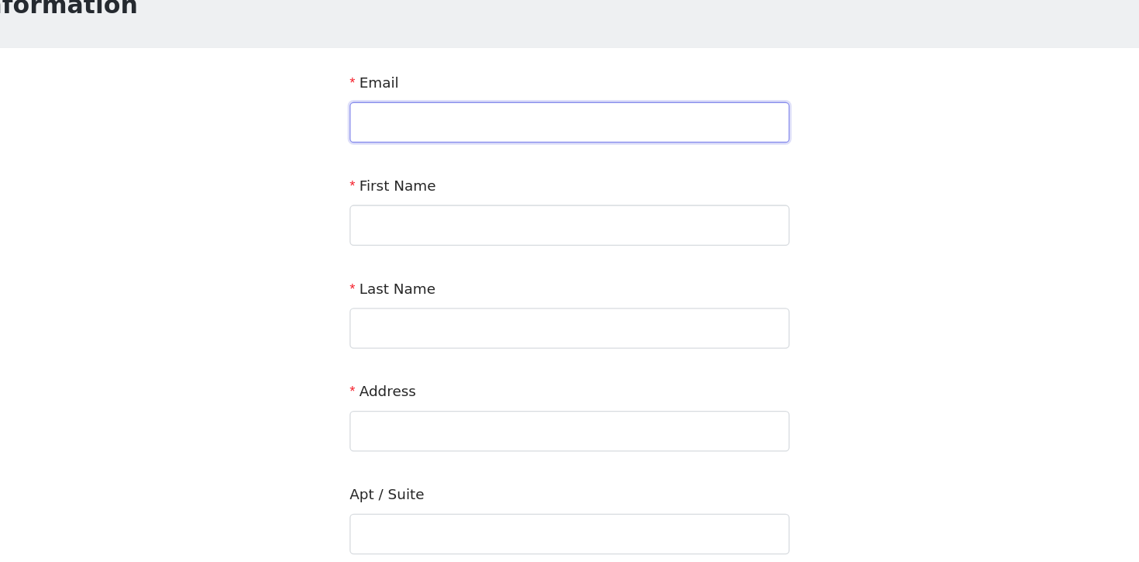
click at [540, 182] on input "text" at bounding box center [569, 182] width 335 height 31
type input "janeshearr@gmail.com"
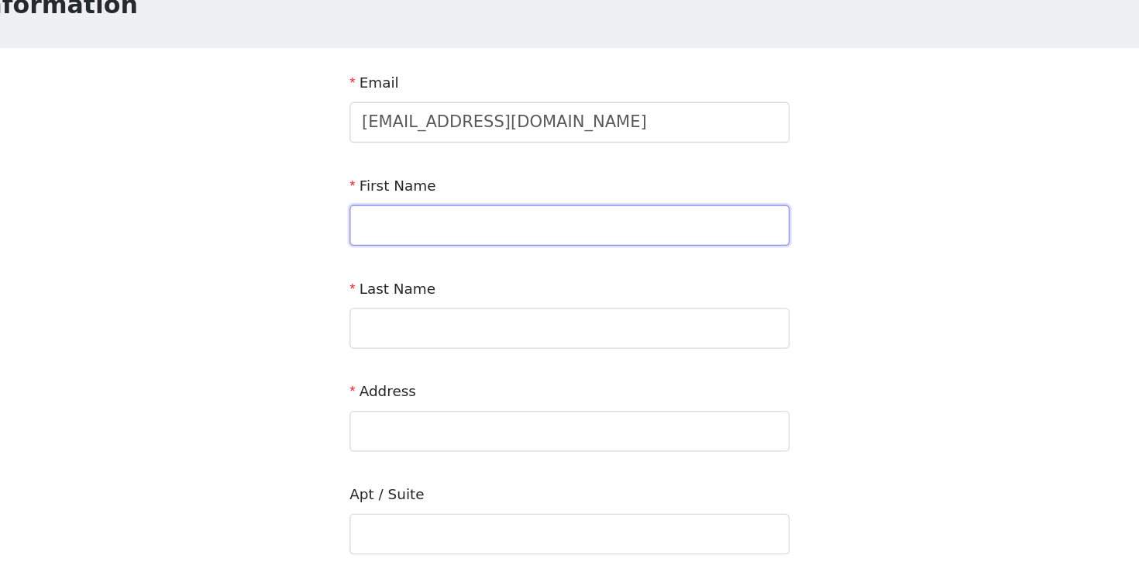
type input "Jane"
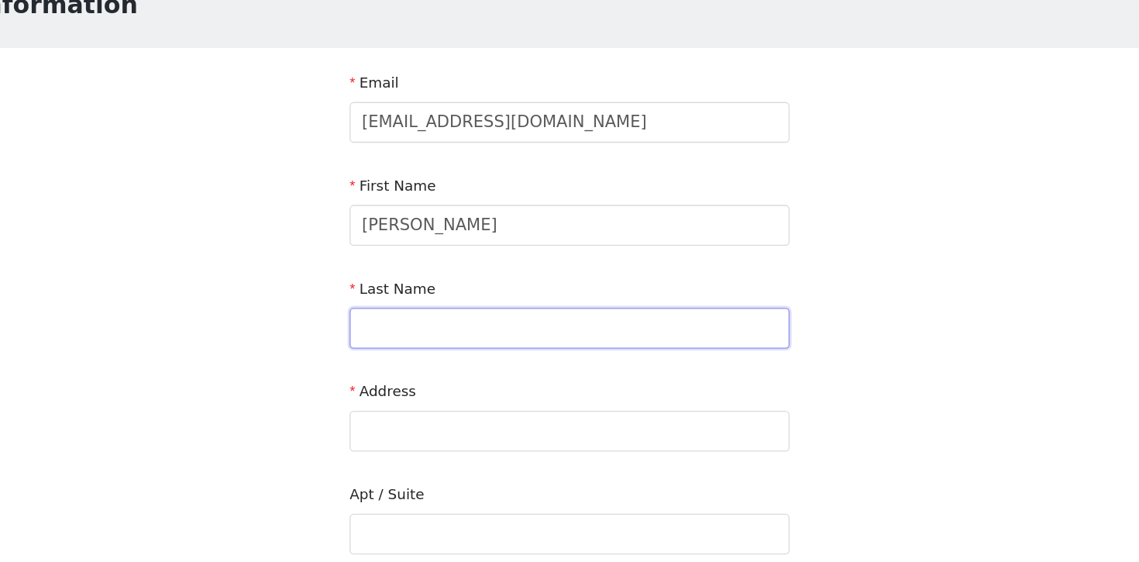
type input "Shear"
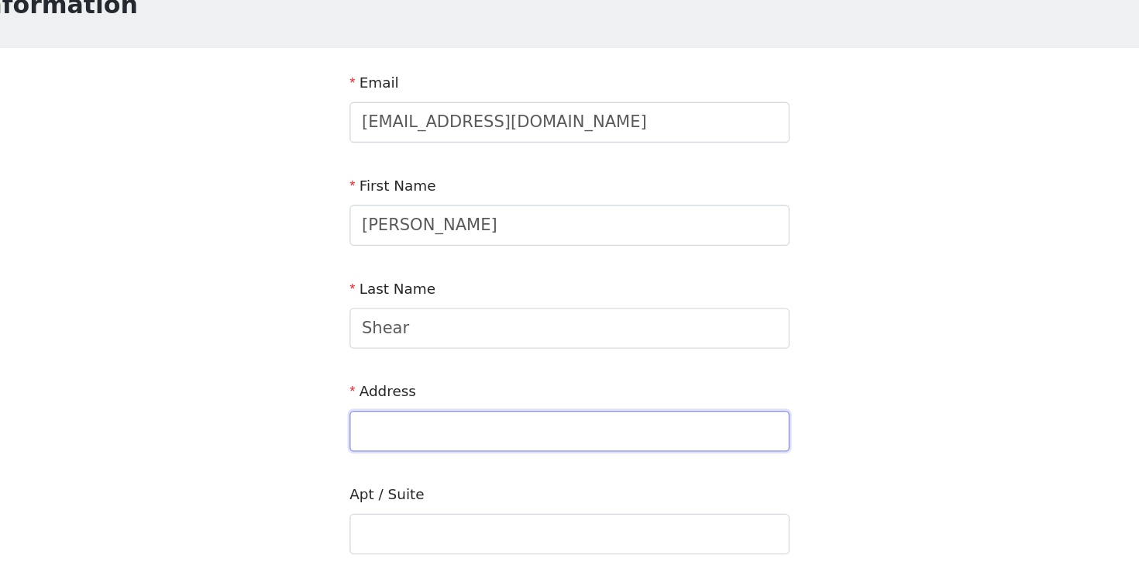
type input "8262 Wildflower Dr"
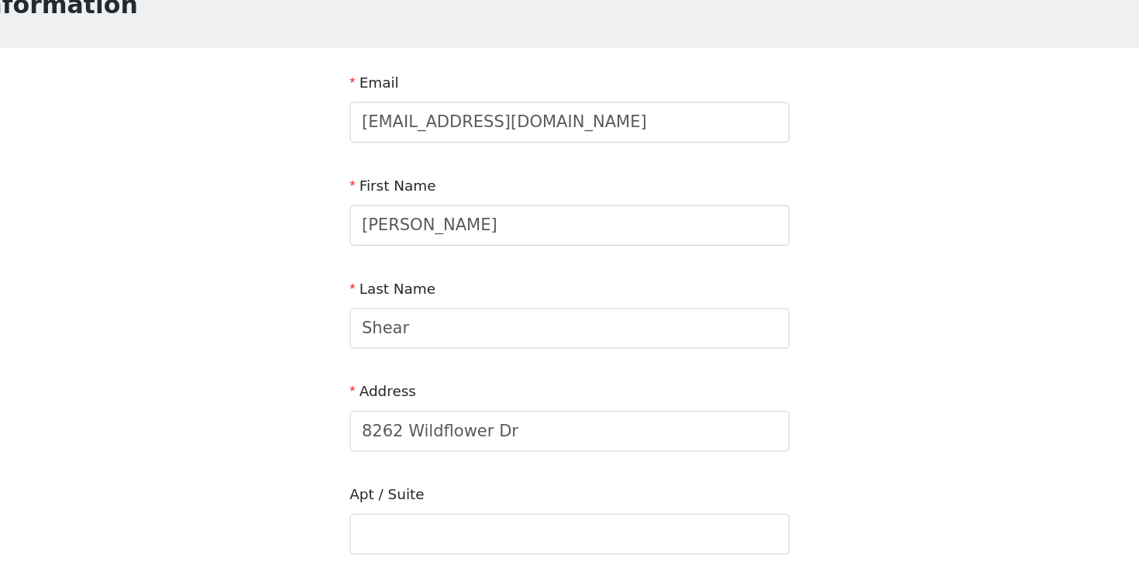
type input "Powell"
type input "43065"
type input "6144017872"
drag, startPoint x: 541, startPoint y: 413, endPoint x: 381, endPoint y: 412, distance: 159.6
click at [381, 412] on div "STEP 4 OF 5 Shipping Information Email janeshearr@gmail.com First Name Jane Las…" at bounding box center [569, 456] width 1139 height 822
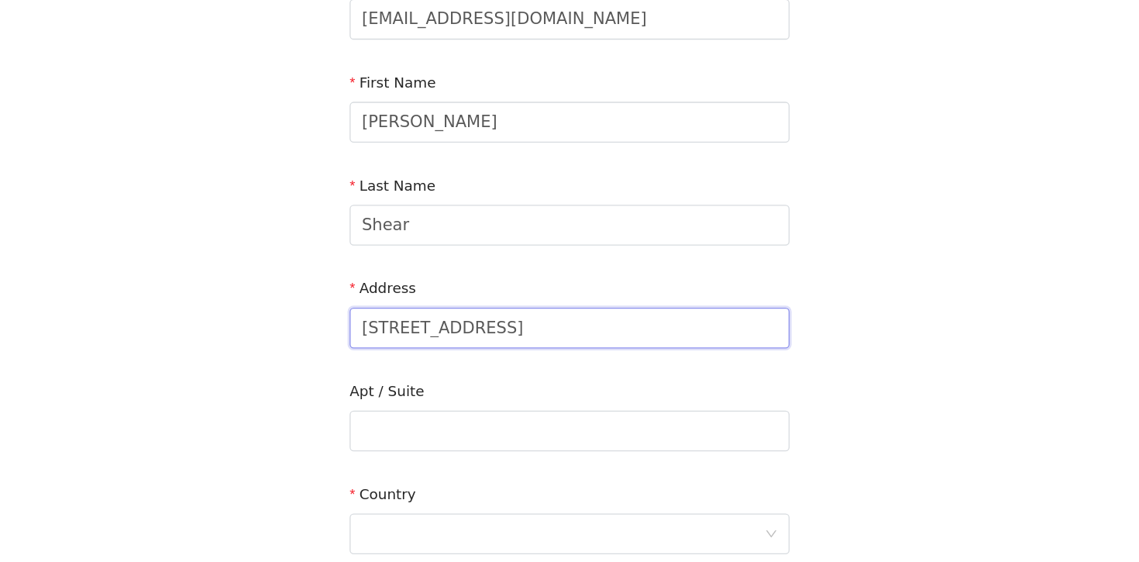
scroll to position [67, 0]
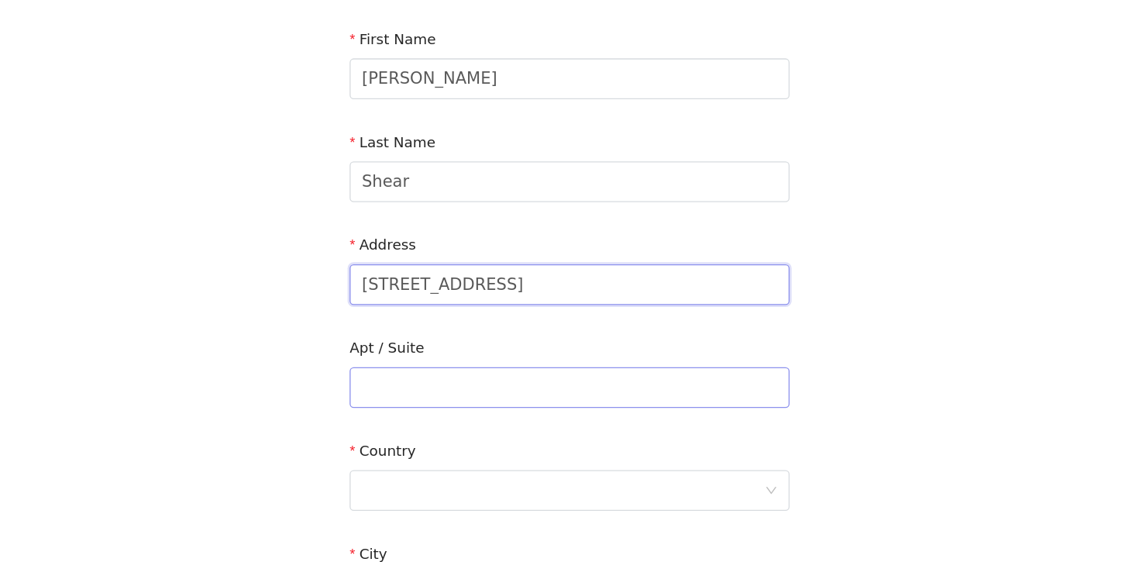
type input "500 Center Drive"
click at [449, 432] on input "text" at bounding box center [569, 428] width 335 height 31
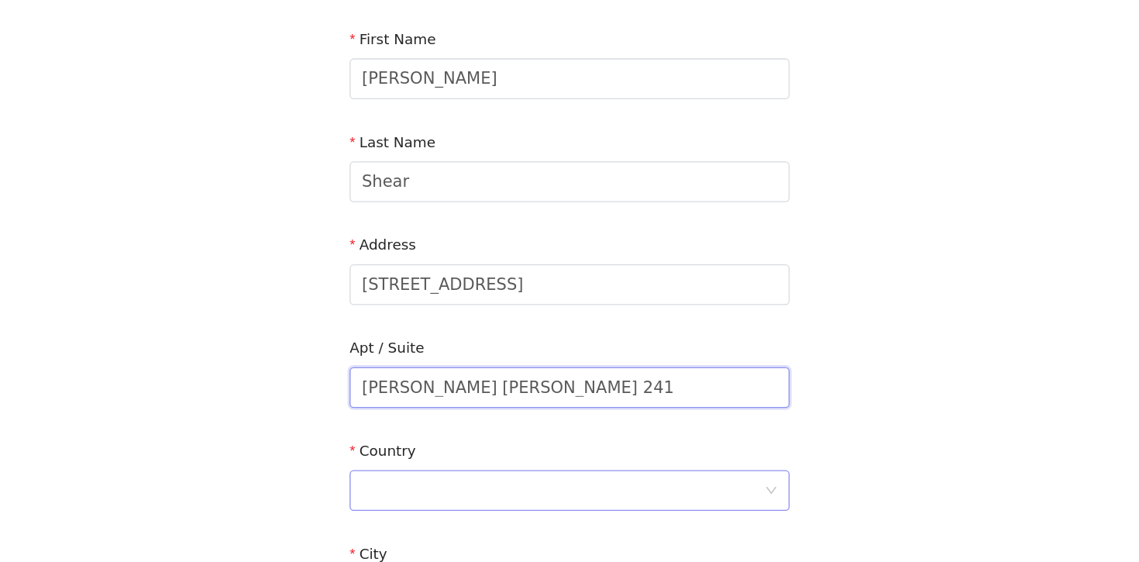
type input "MacCracken Hall 241"
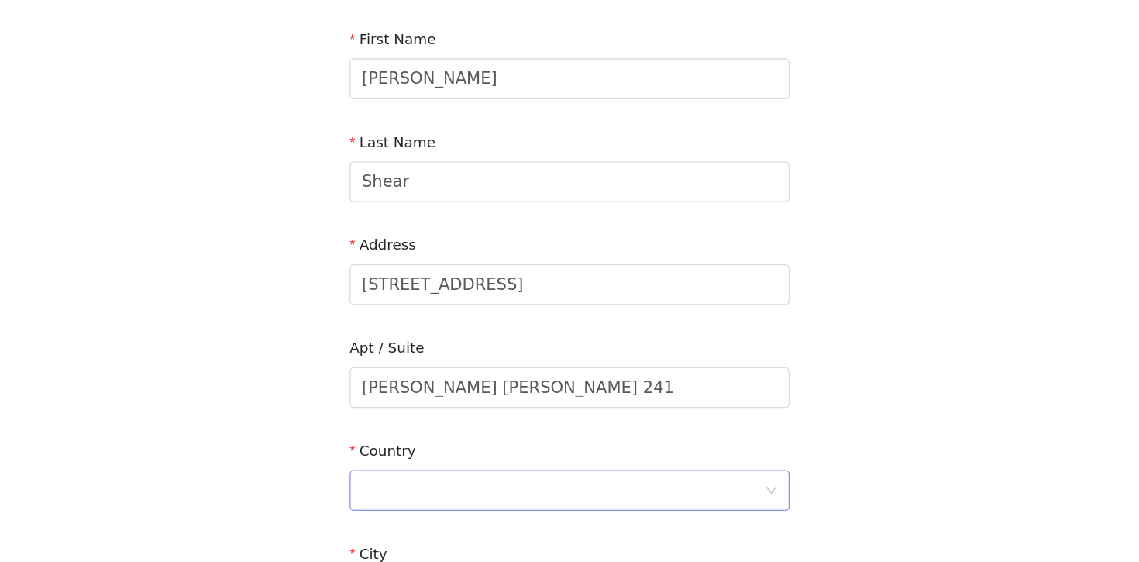
click at [466, 502] on div at bounding box center [564, 506] width 306 height 29
click at [462, 535] on li "United States" at bounding box center [569, 540] width 335 height 25
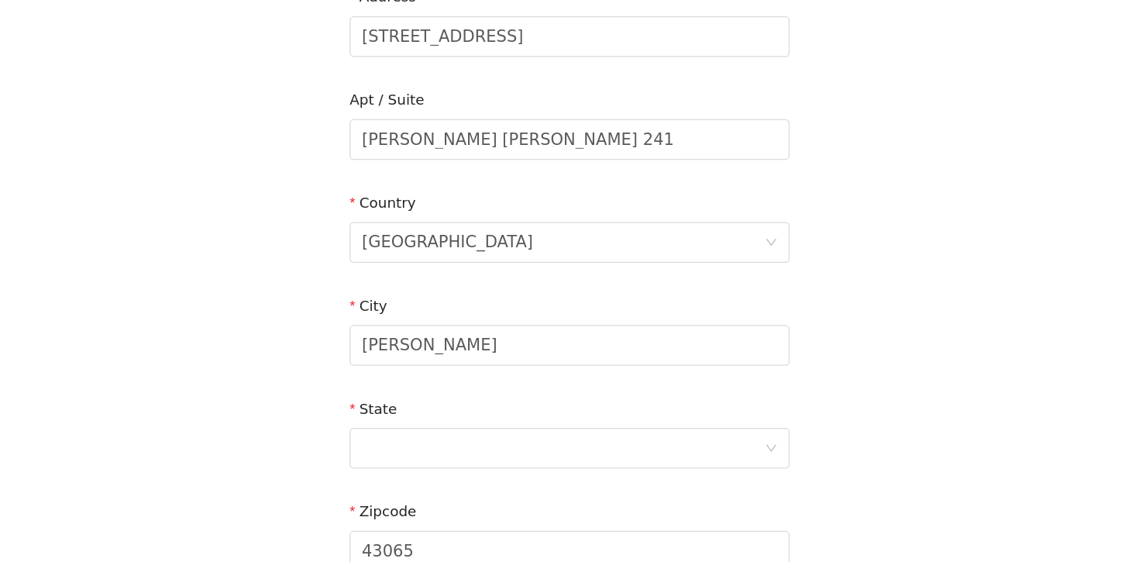
scroll to position [266, 0]
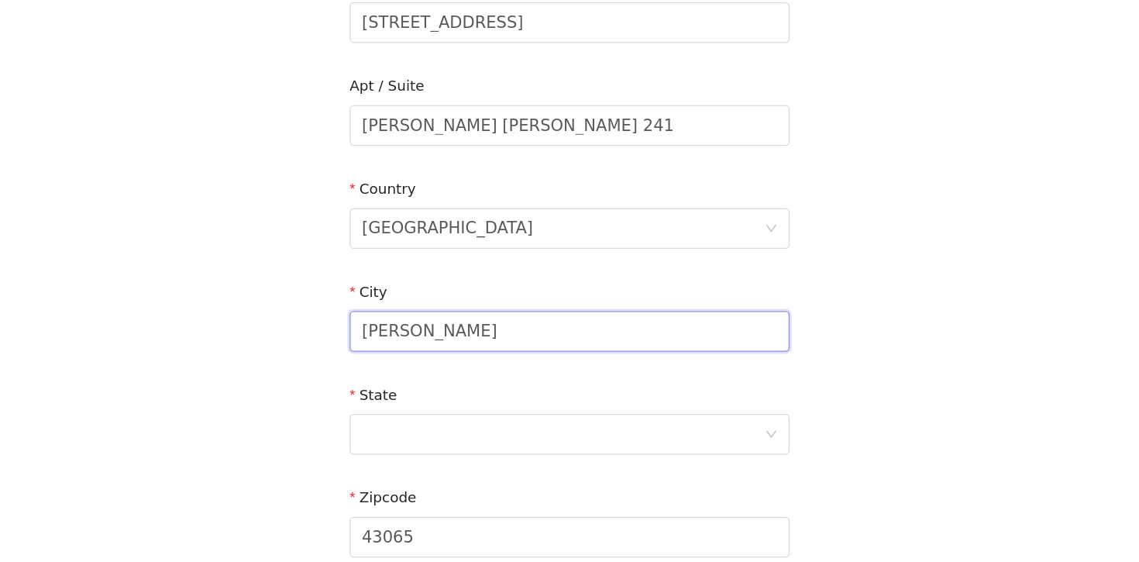
drag, startPoint x: 497, startPoint y: 395, endPoint x: 391, endPoint y: 391, distance: 106.2
click at [391, 391] on section "Email janeshearr@gmail.com First Name Jane Last Name Shear Address 500 Center D…" at bounding box center [570, 270] width 372 height 820
type input ")"
type input "Oxford"
click at [421, 461] on div at bounding box center [564, 463] width 306 height 29
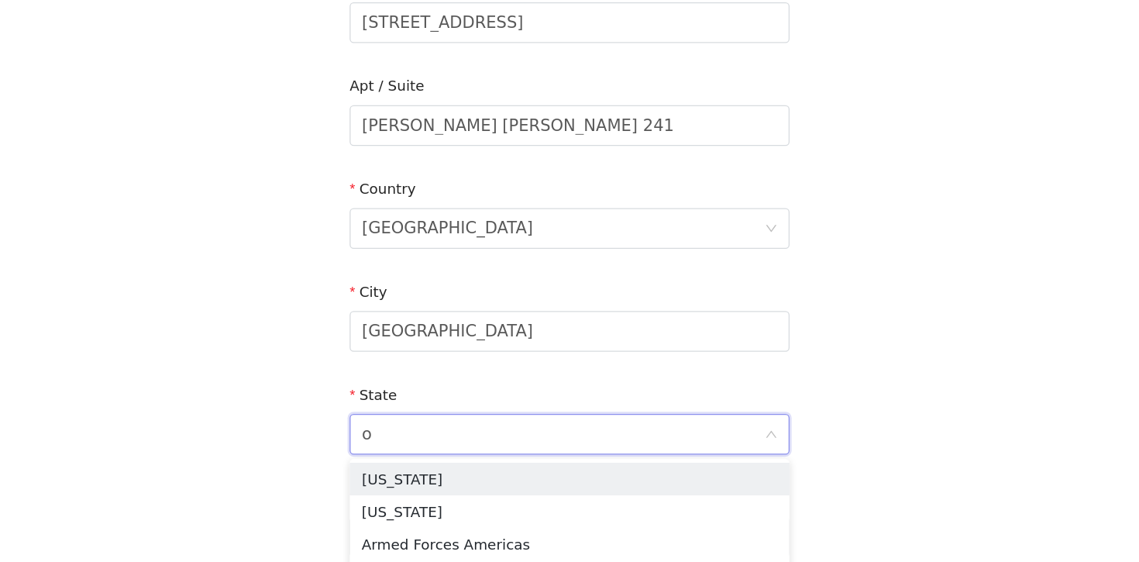
type input "oh"
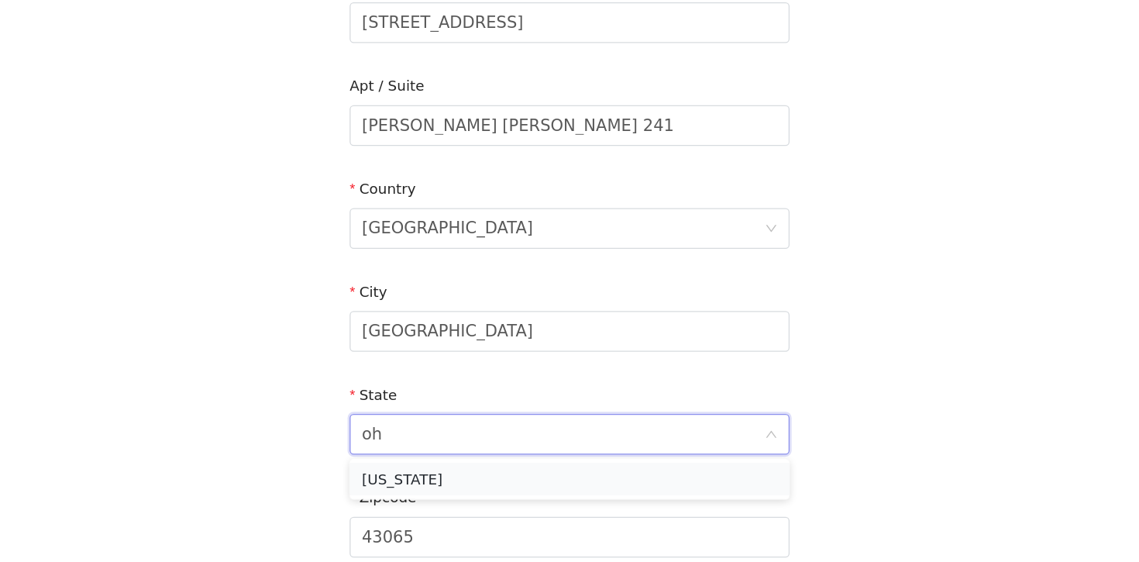
click at [468, 501] on li "Ohio" at bounding box center [569, 498] width 335 height 25
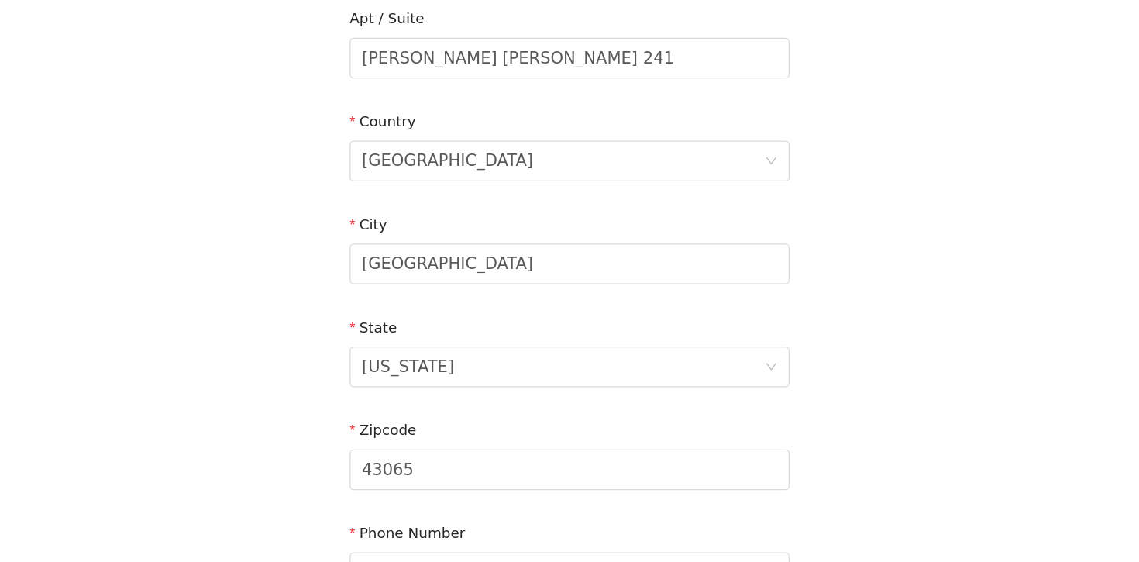
scroll to position [328, 0]
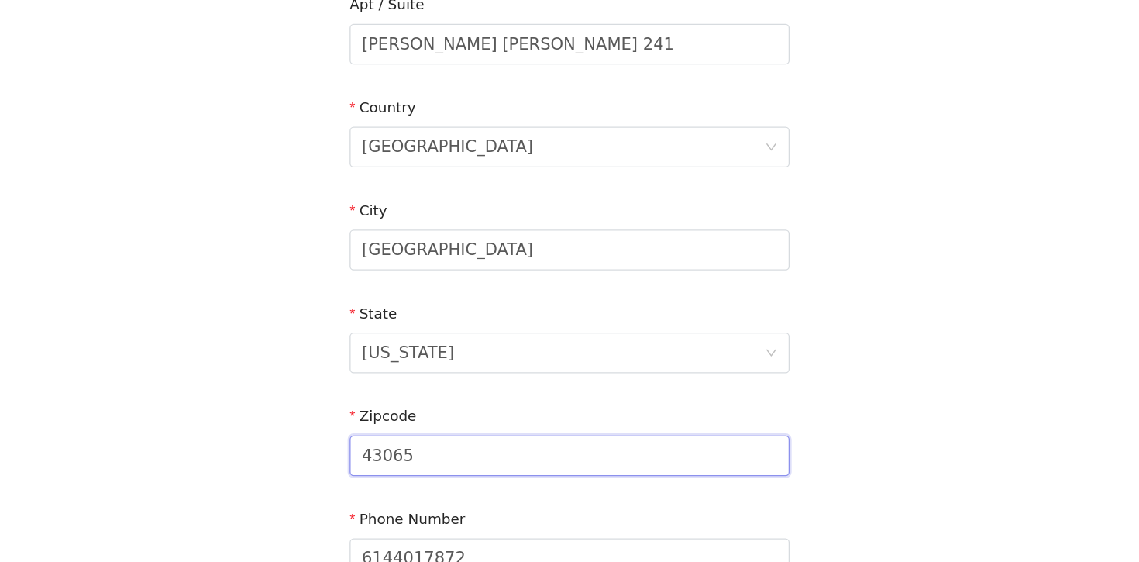
drag, startPoint x: 479, startPoint y: 482, endPoint x: 422, endPoint y: 481, distance: 57.3
click at [422, 481] on input "43065" at bounding box center [569, 480] width 335 height 31
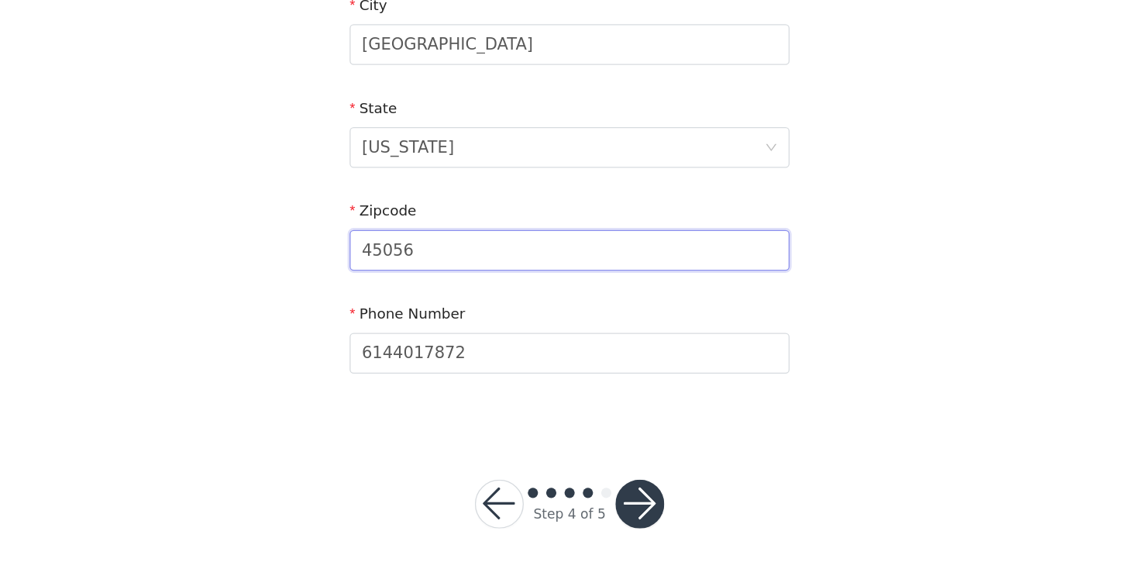
scroll to position [488, 0]
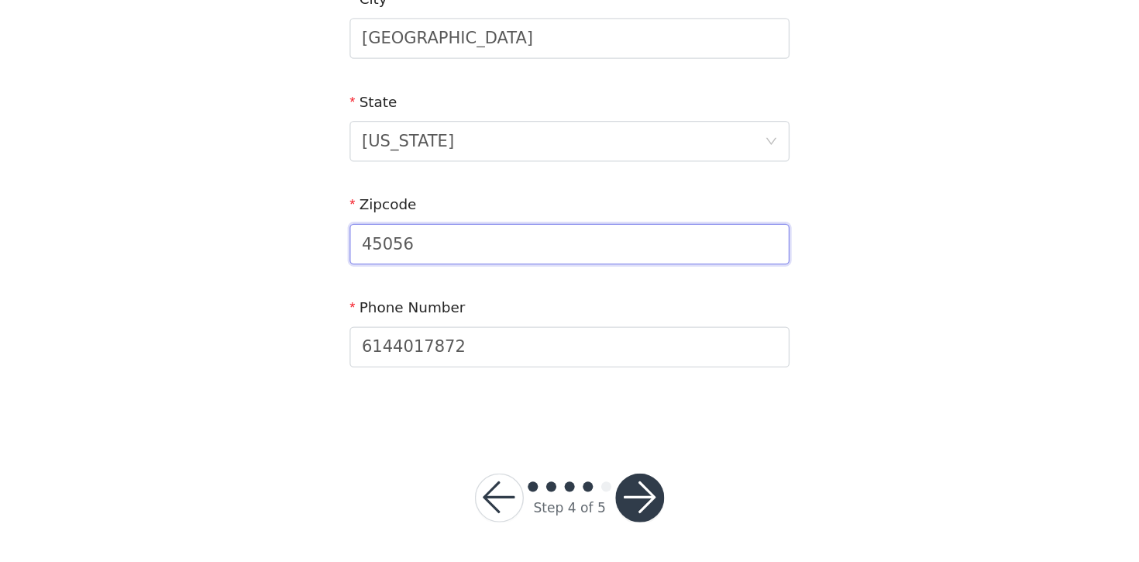
type input "45056"
click at [535, 449] on section "Email janeshearr@gmail.com First Name Jane Last Name Shear Address 500 Center D…" at bounding box center [570, 47] width 372 height 820
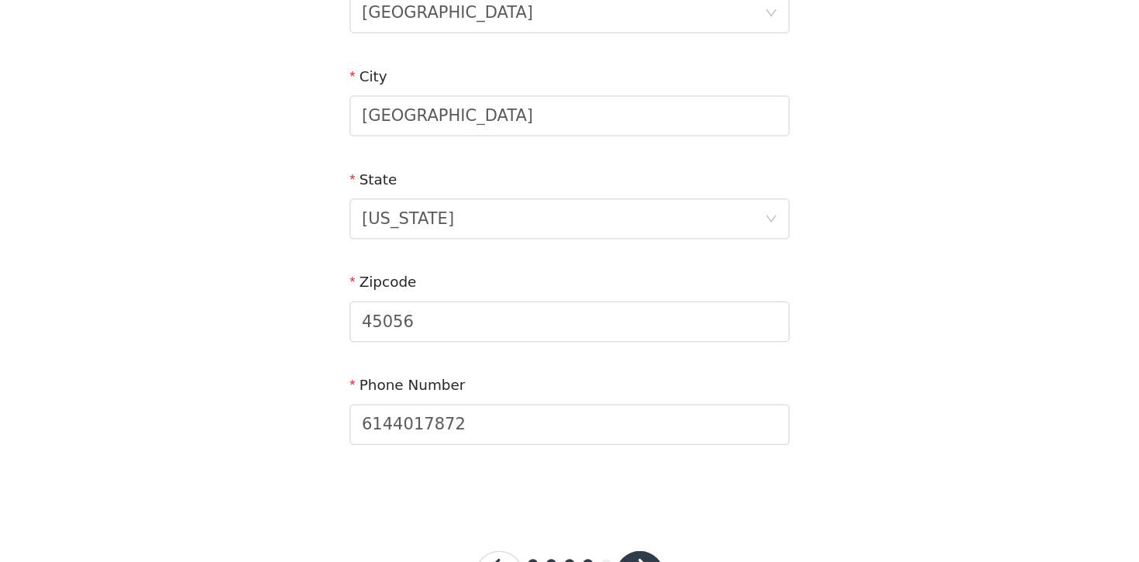
scroll to position [494, 0]
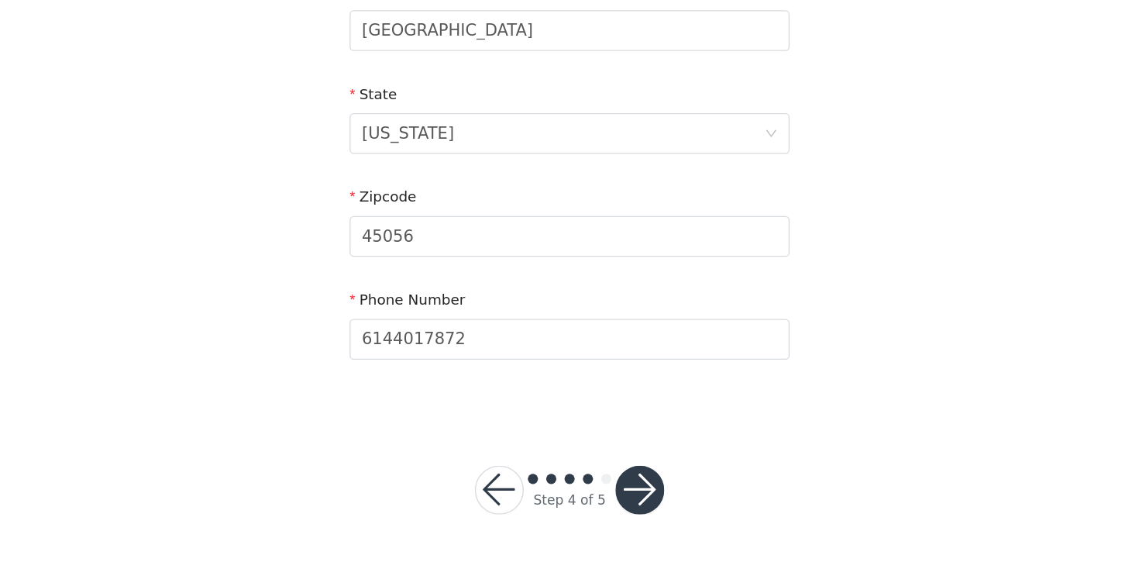
click at [627, 505] on button "button" at bounding box center [622, 506] width 37 height 37
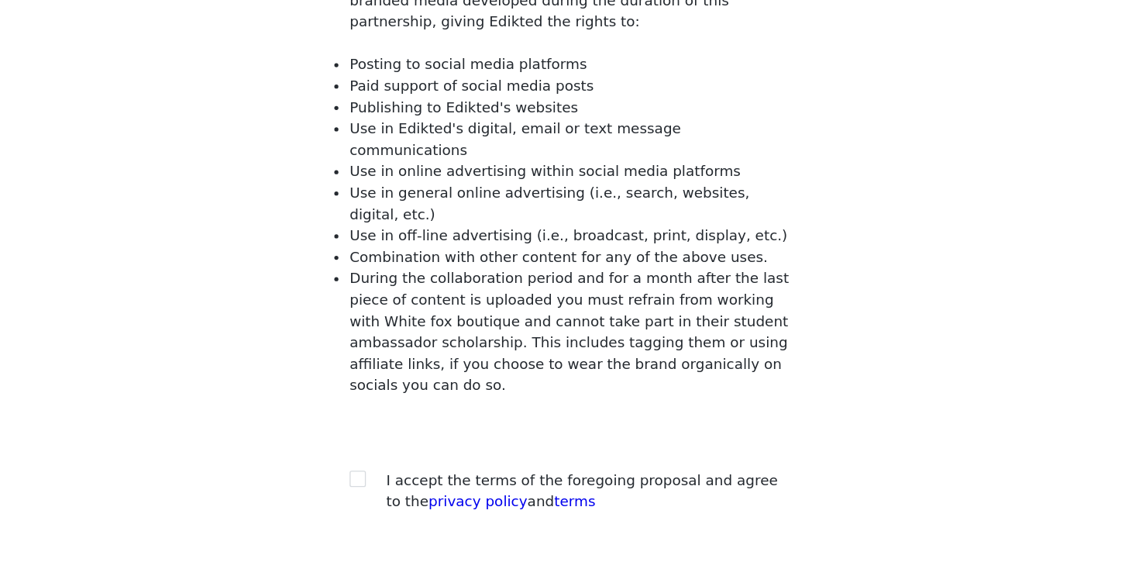
scroll to position [98, 0]
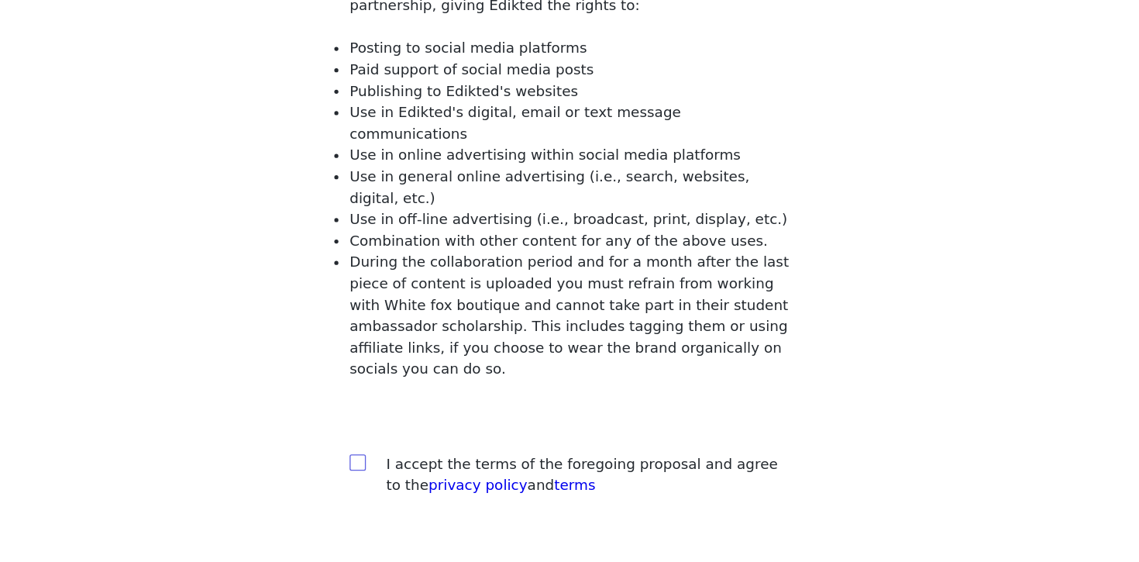
click at [411, 480] on input "checkbox" at bounding box center [407, 485] width 11 height 11
checkbox input "true"
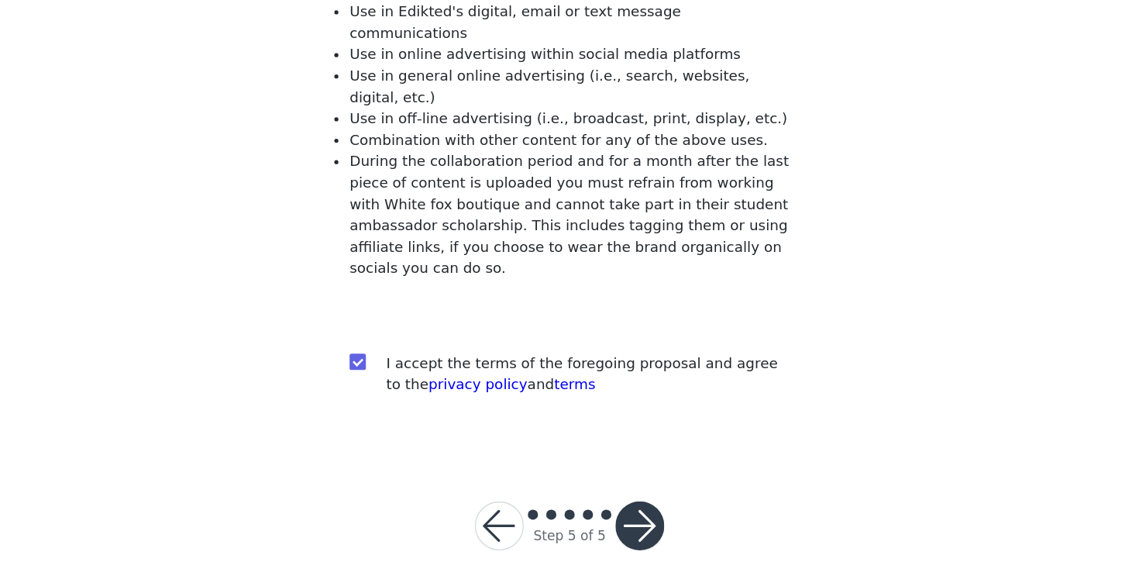
scroll to position [185, 0]
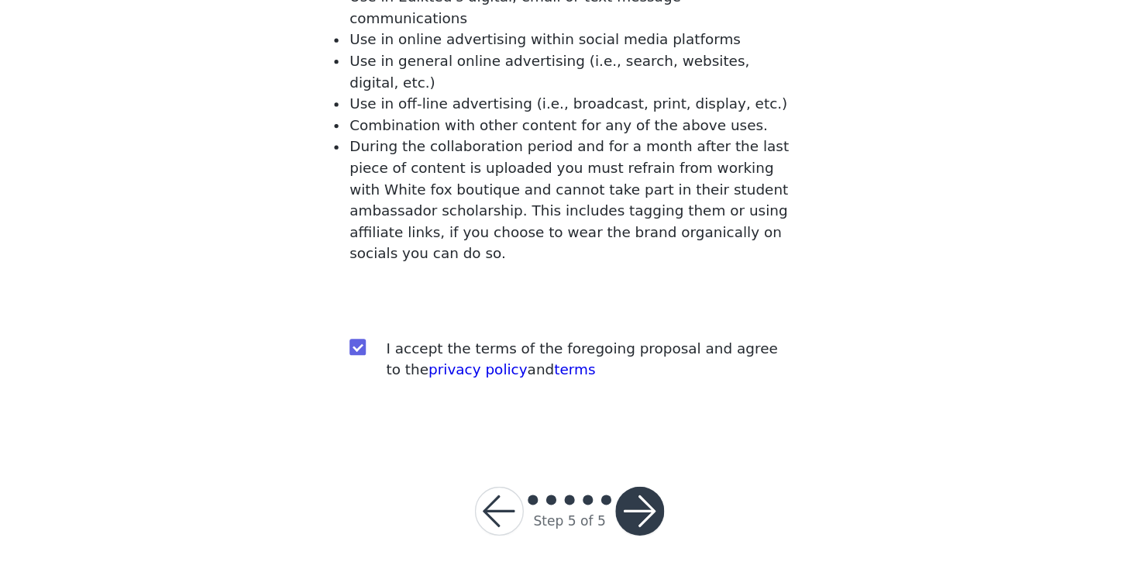
click at [627, 504] on button "button" at bounding box center [622, 522] width 37 height 37
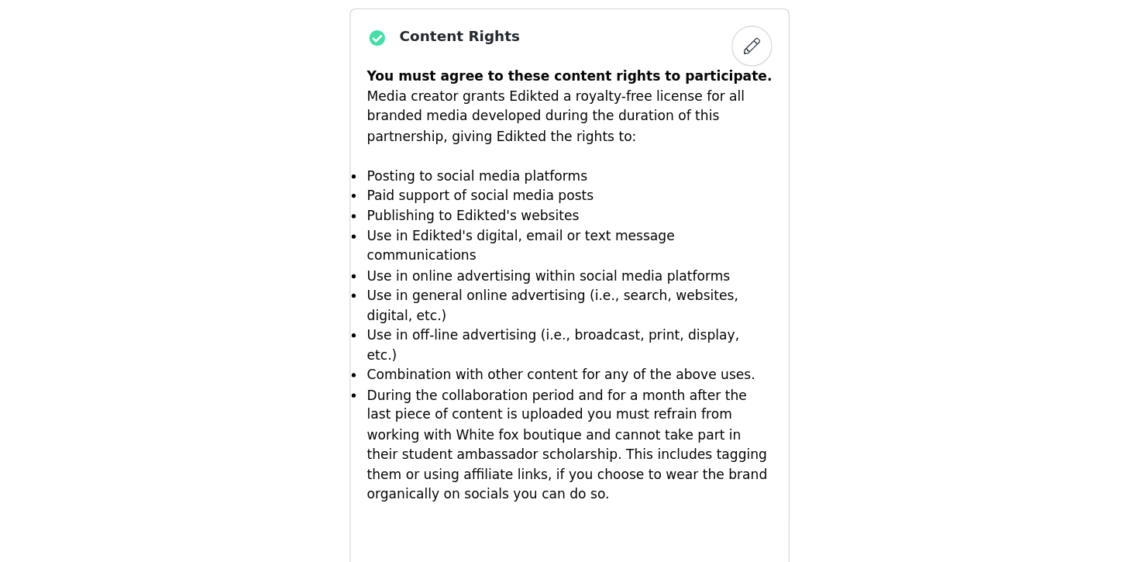
scroll to position [1442, 0]
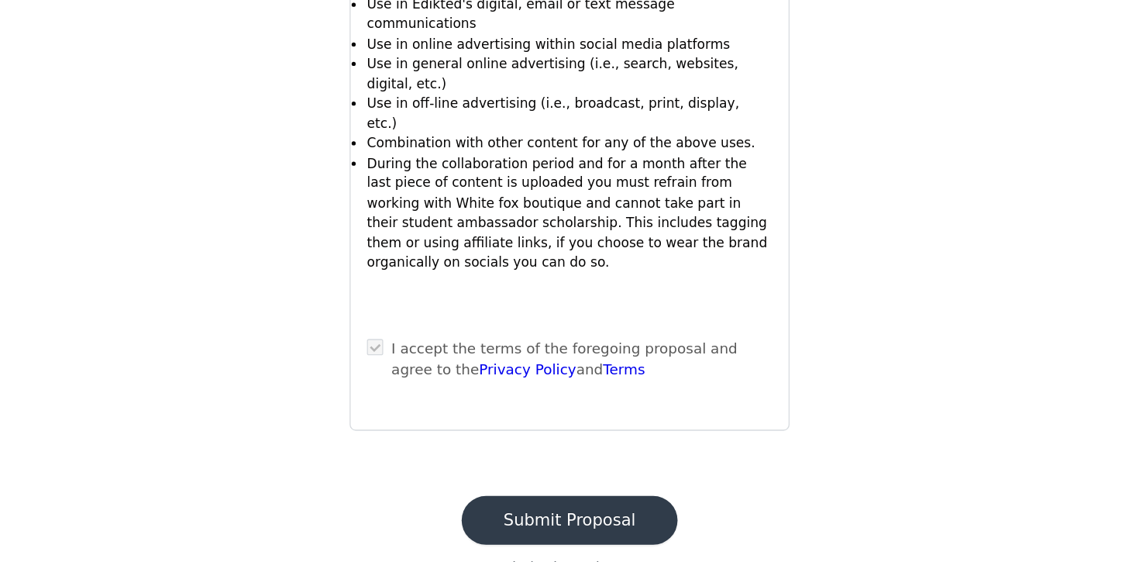
click at [586, 511] on button "Submit Proposal" at bounding box center [569, 529] width 164 height 37
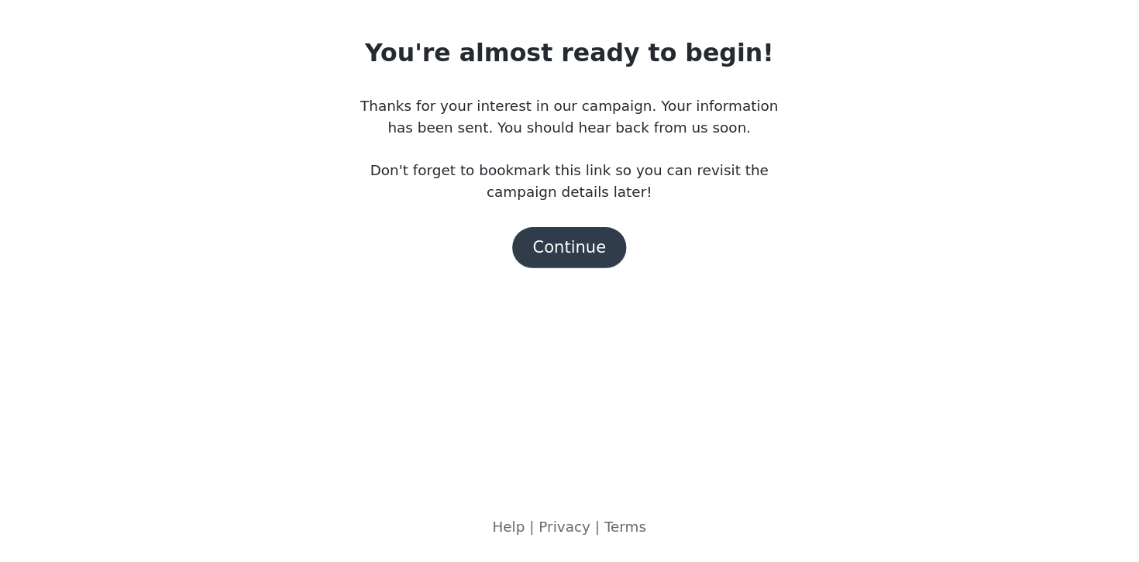
scroll to position [0, 0]
click at [588, 322] on button "Continue" at bounding box center [569, 322] width 87 height 31
